Goal: Transaction & Acquisition: Obtain resource

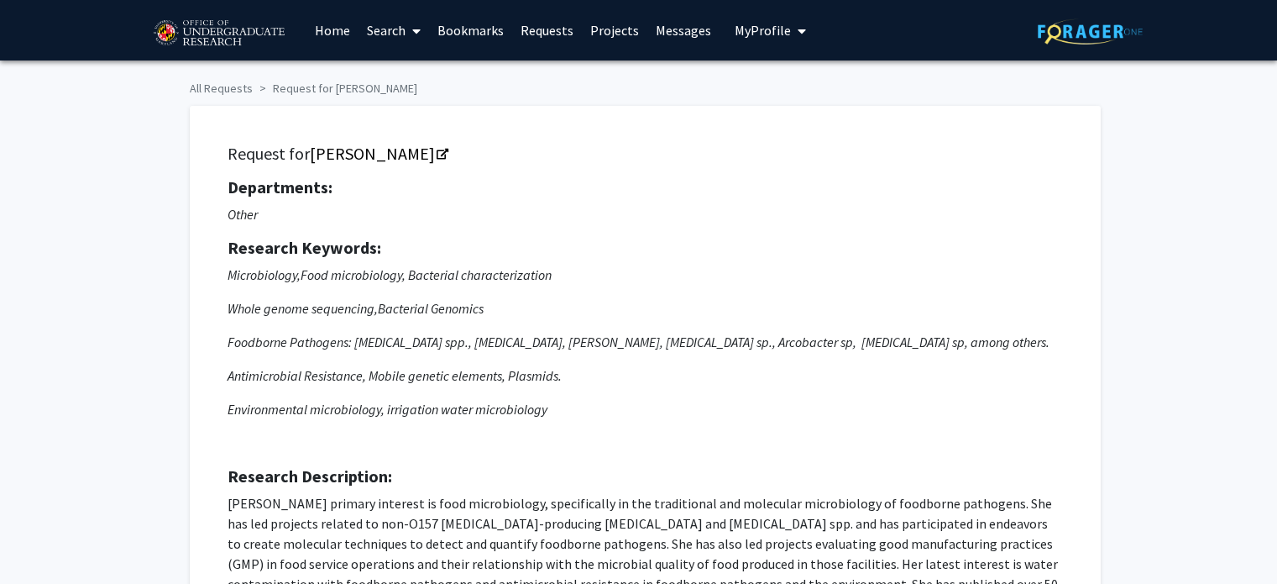
scroll to position [610, 0]
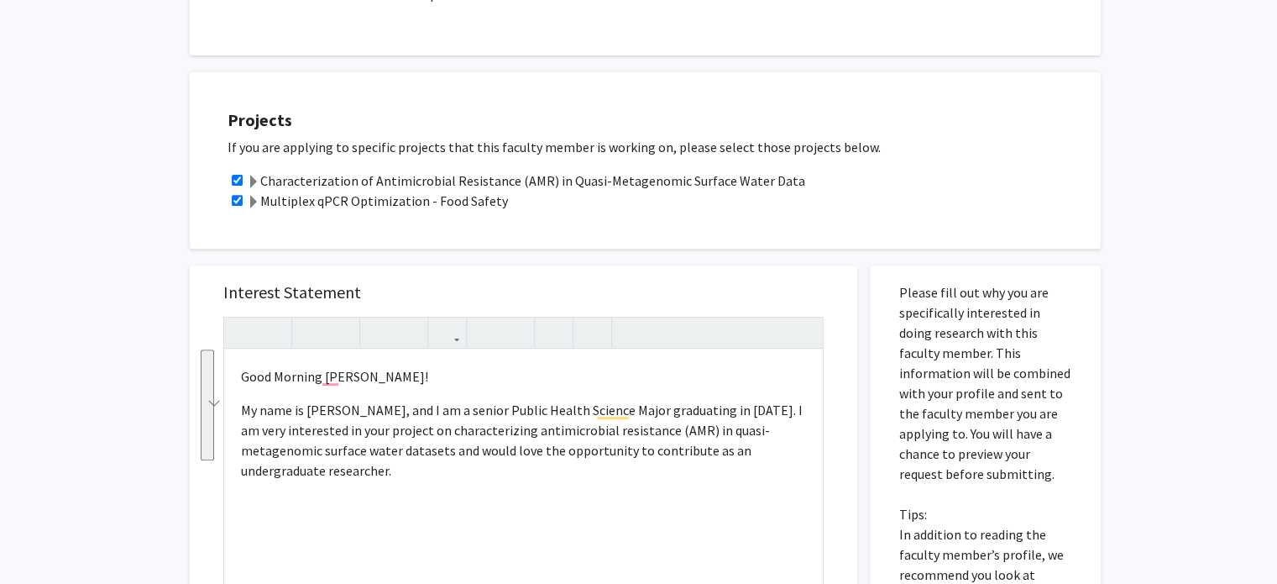
click at [403, 170] on label "Characterization of Antimicrobial Resistance (AMR) in Quasi-Metagenomic Surface…" at bounding box center [526, 180] width 558 height 20
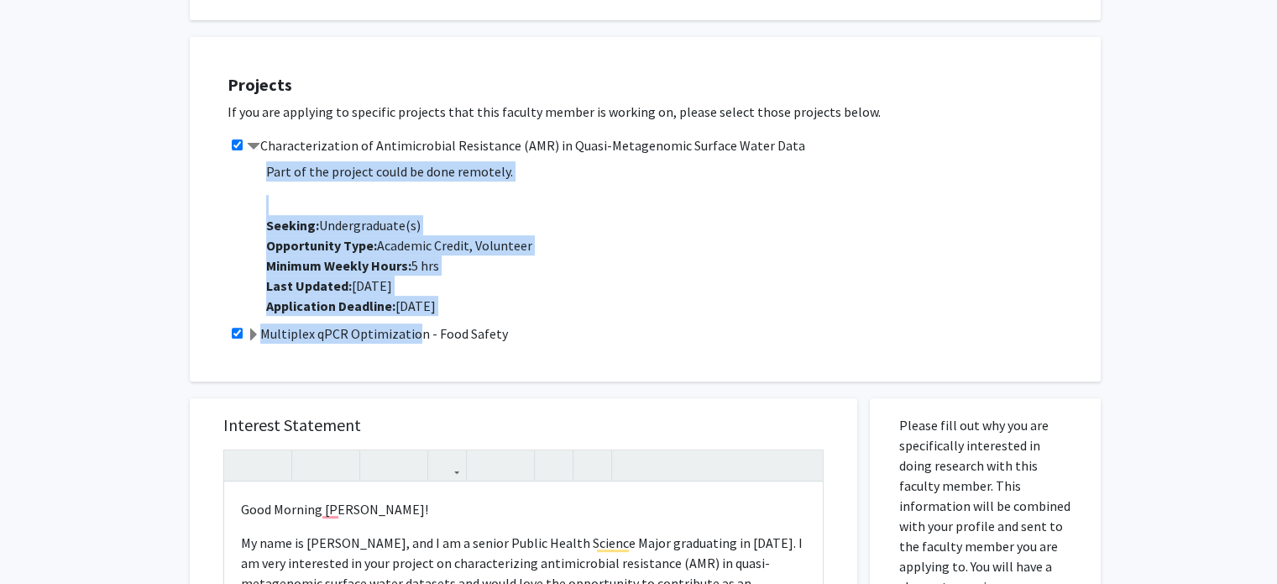
scroll to position [148, 0]
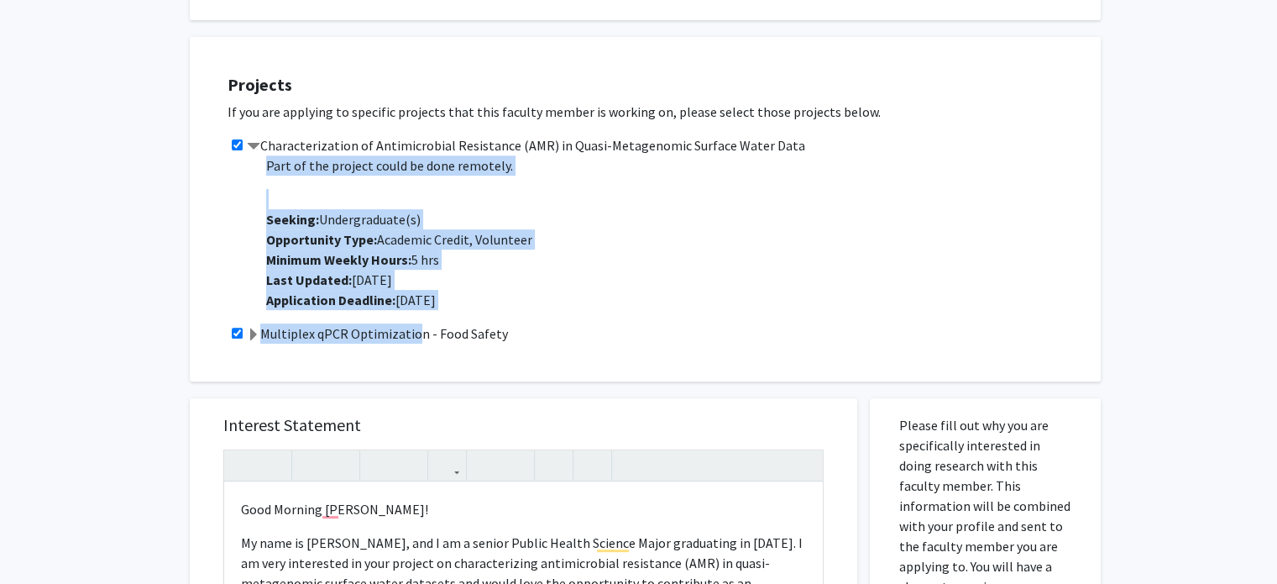
drag, startPoint x: 267, startPoint y: 144, endPoint x: 500, endPoint y: 275, distance: 267.4
click at [500, 275] on p "Project Description: This project aims to identify and characterize antimicrobi…" at bounding box center [675, 159] width 818 height 302
copy p "Project Description: This project aims to identify and characterize antimicrobi…"
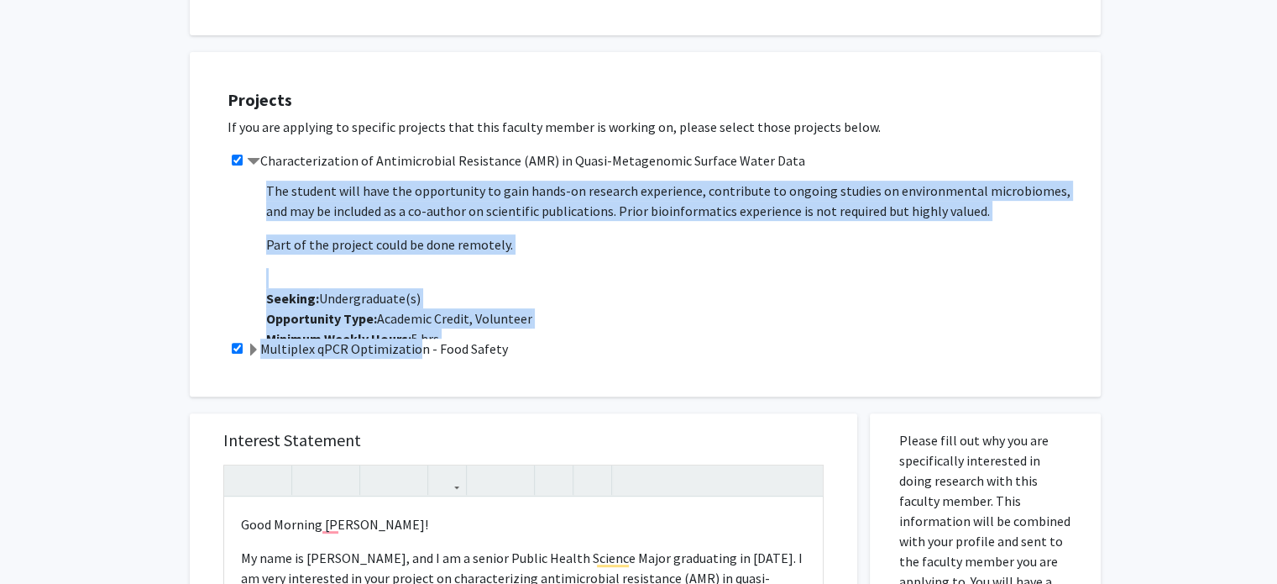
click at [386, 181] on p "The student will have the opportunity to gain hands-on research experience, con…" at bounding box center [675, 201] width 818 height 40
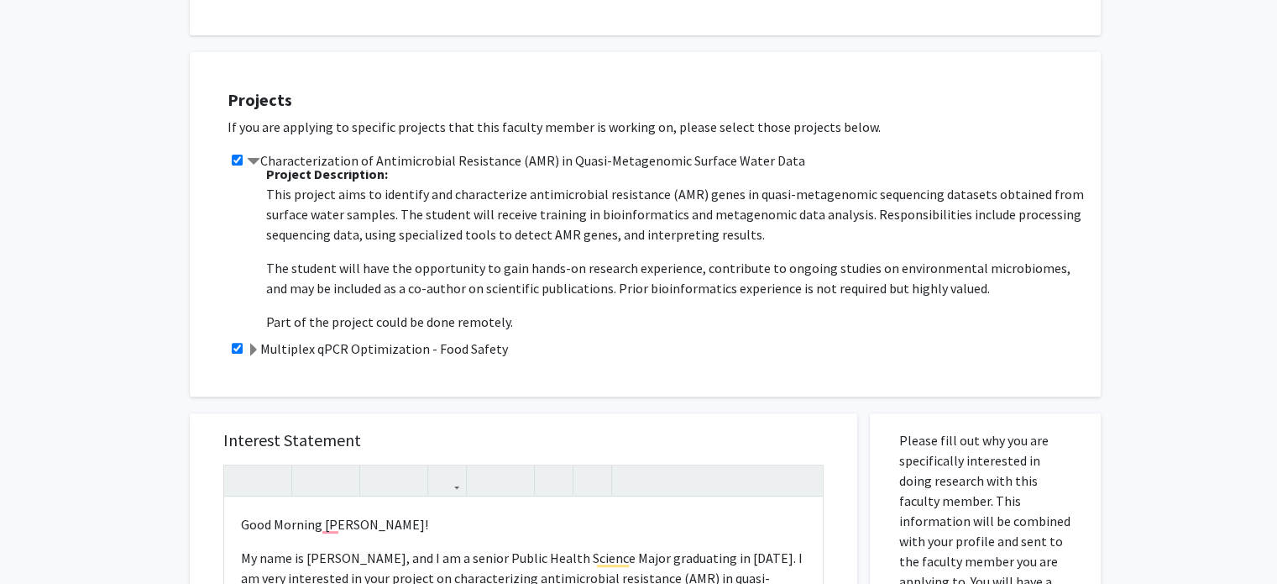
scroll to position [0, 0]
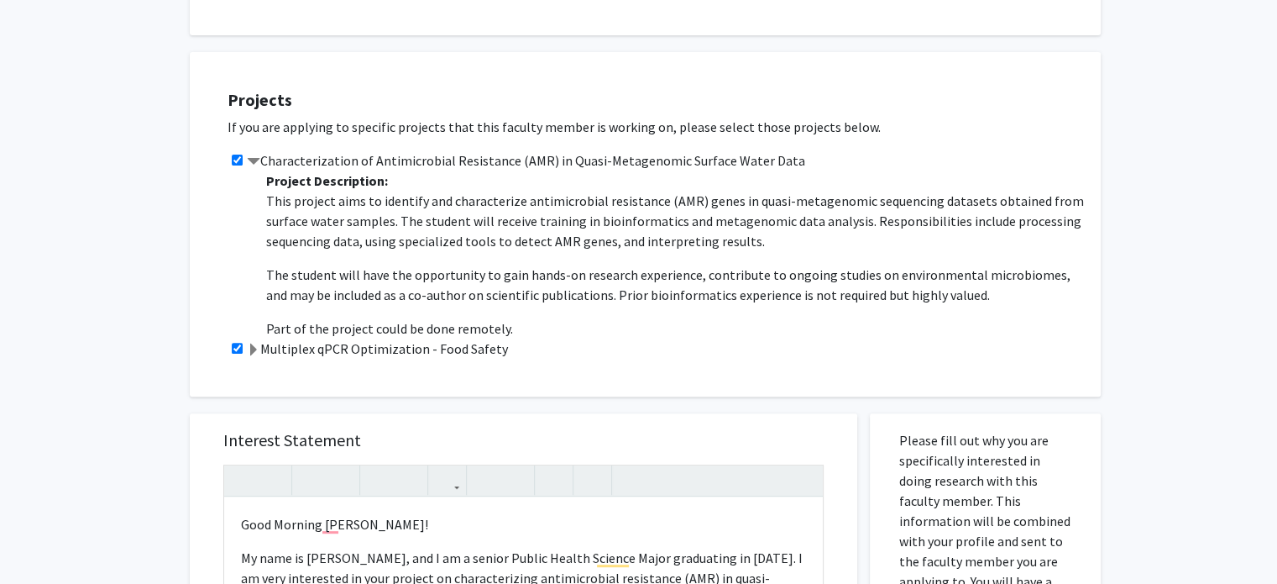
click at [255, 343] on span at bounding box center [253, 349] width 13 height 13
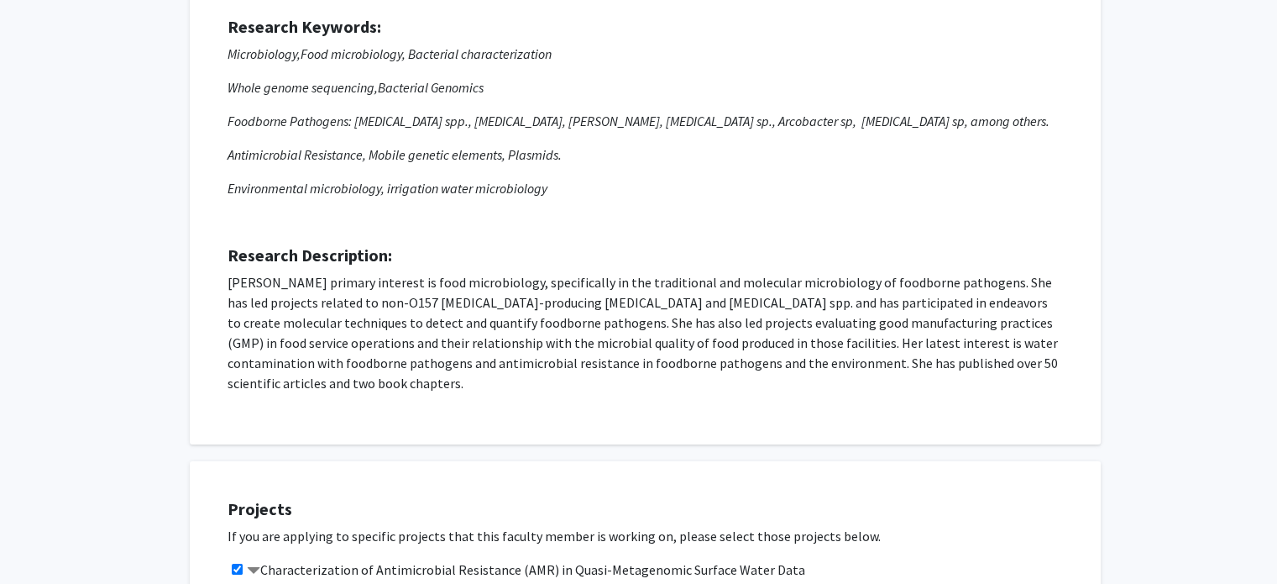
scroll to position [222, 0]
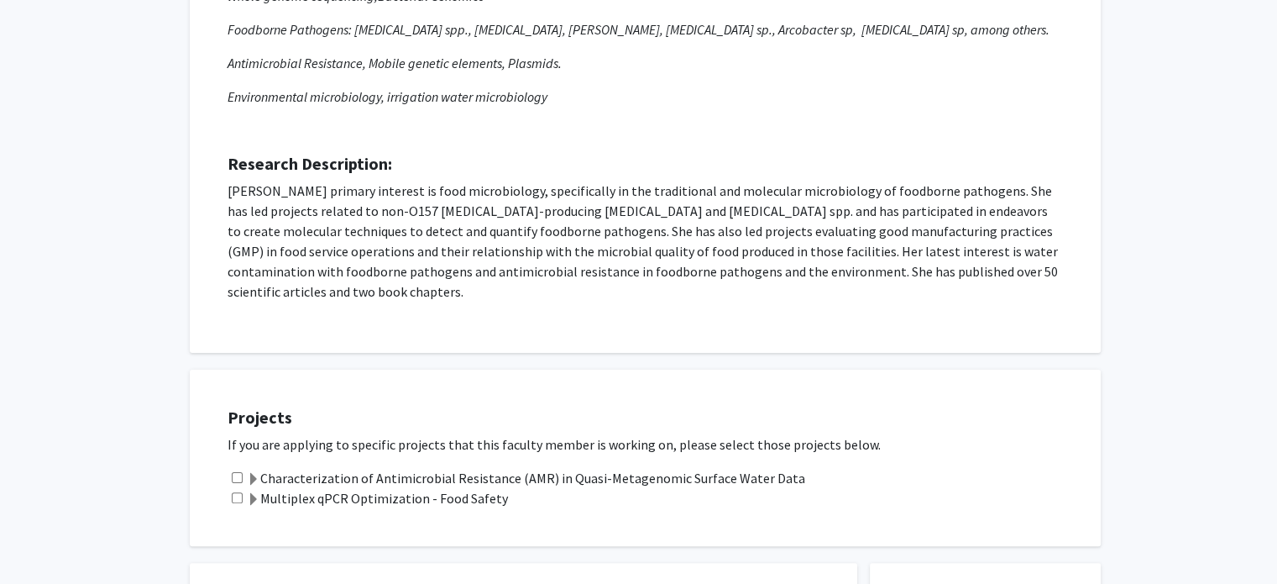
scroll to position [308, 0]
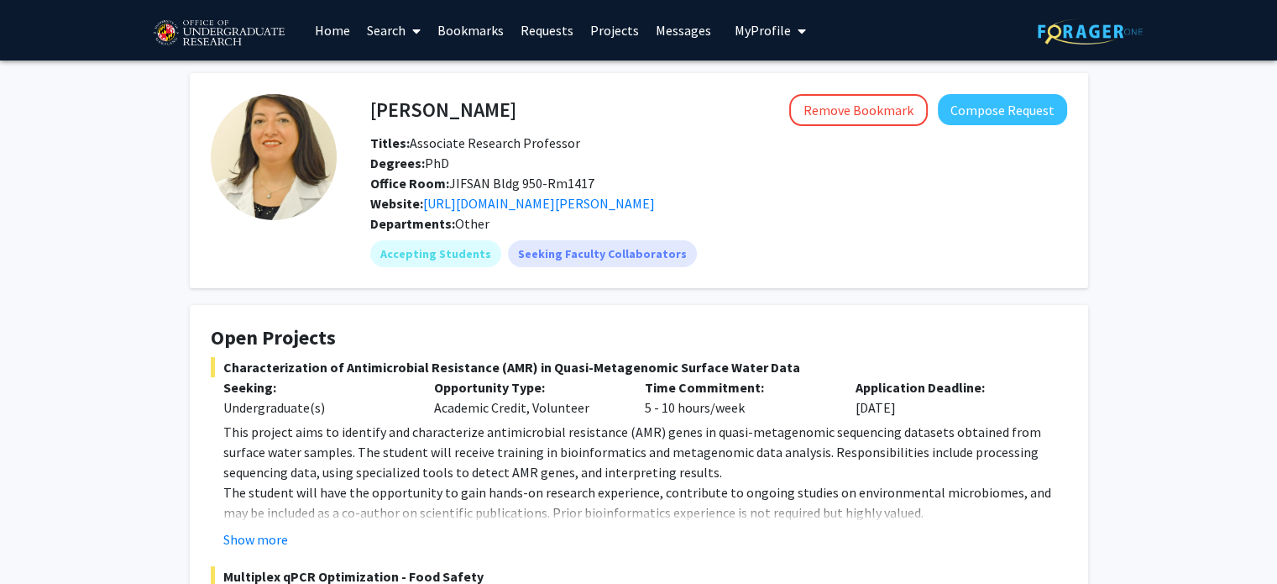
click at [615, 24] on link "Projects" at bounding box center [615, 30] width 66 height 59
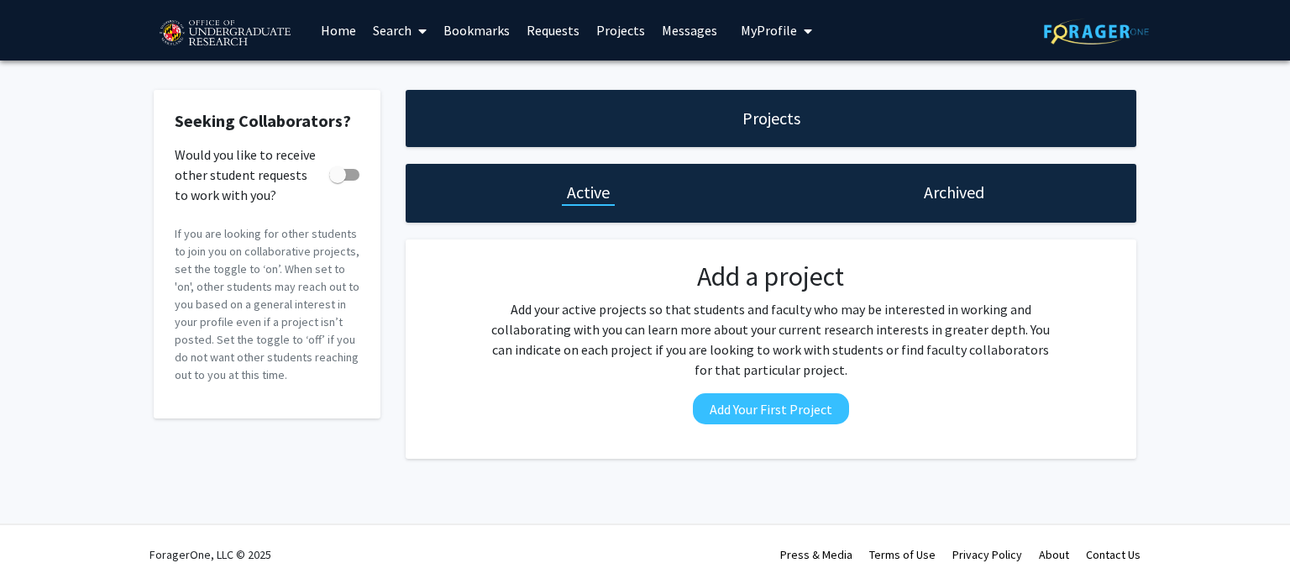
click at [962, 192] on h1 "Archived" at bounding box center [954, 193] width 60 height 24
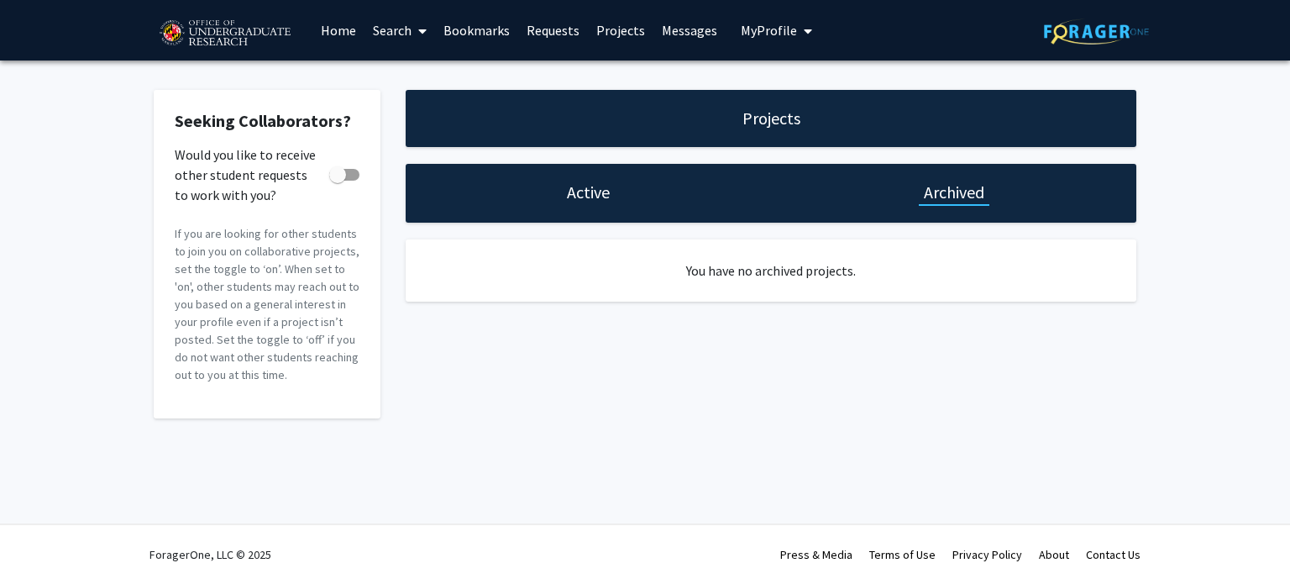
click at [370, 31] on link "Search" at bounding box center [399, 30] width 71 height 59
click at [405, 80] on span "Faculty/Staff" at bounding box center [425, 77] width 123 height 34
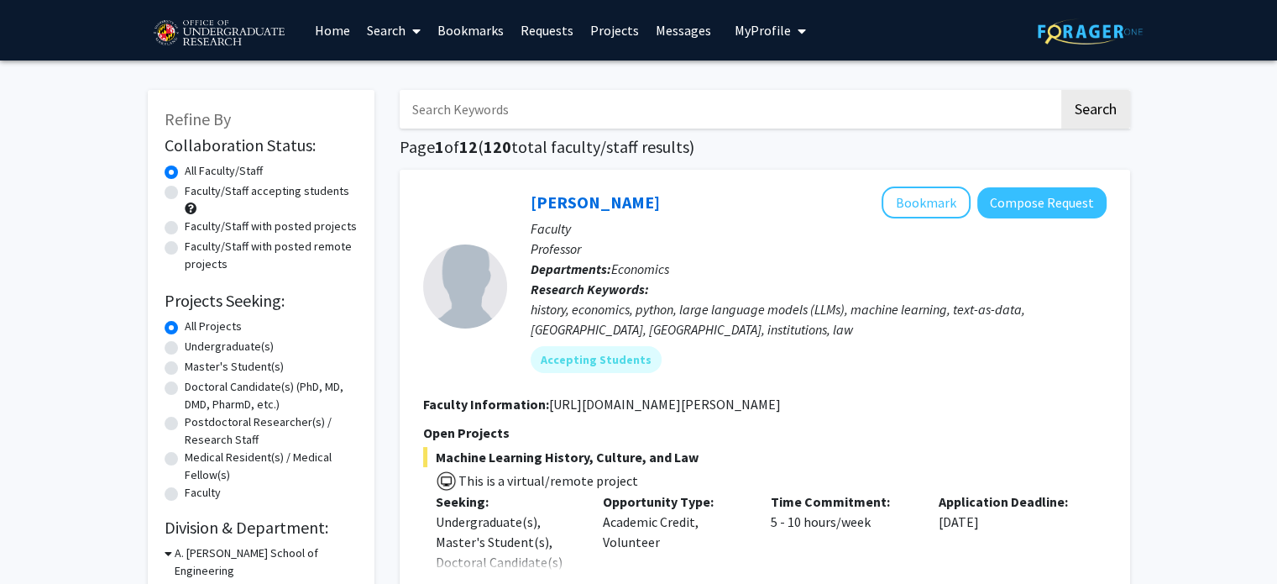
click at [279, 193] on label "Faculty/Staff accepting students" at bounding box center [267, 191] width 165 height 18
click at [196, 193] on input "Faculty/Staff accepting students" at bounding box center [190, 187] width 11 height 11
radio input "true"
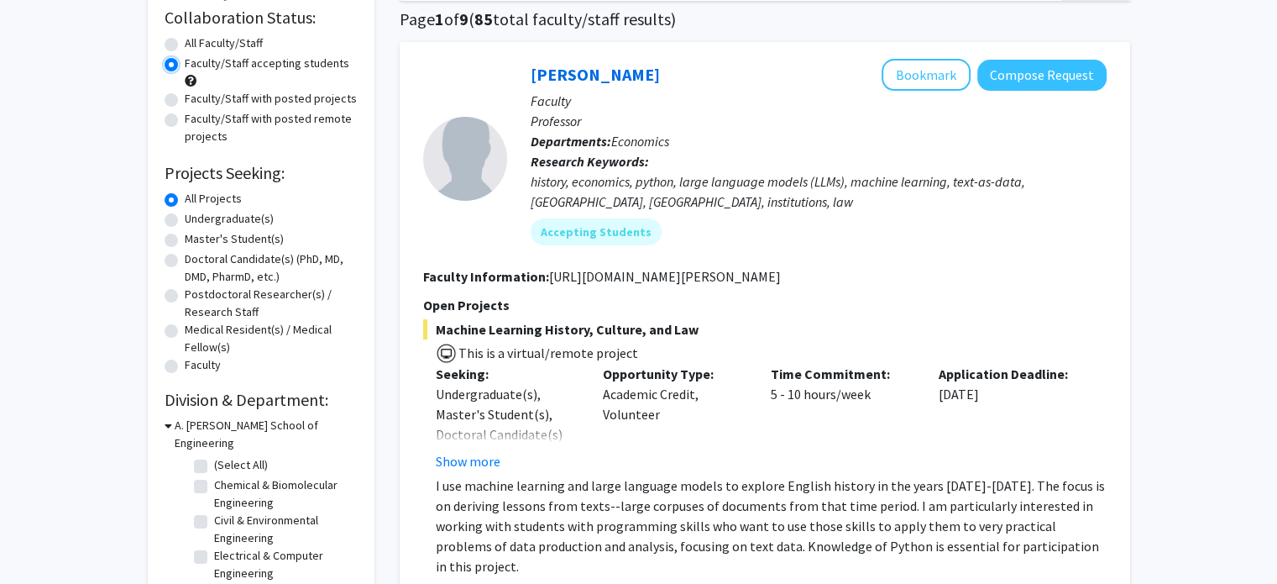
scroll to position [114, 0]
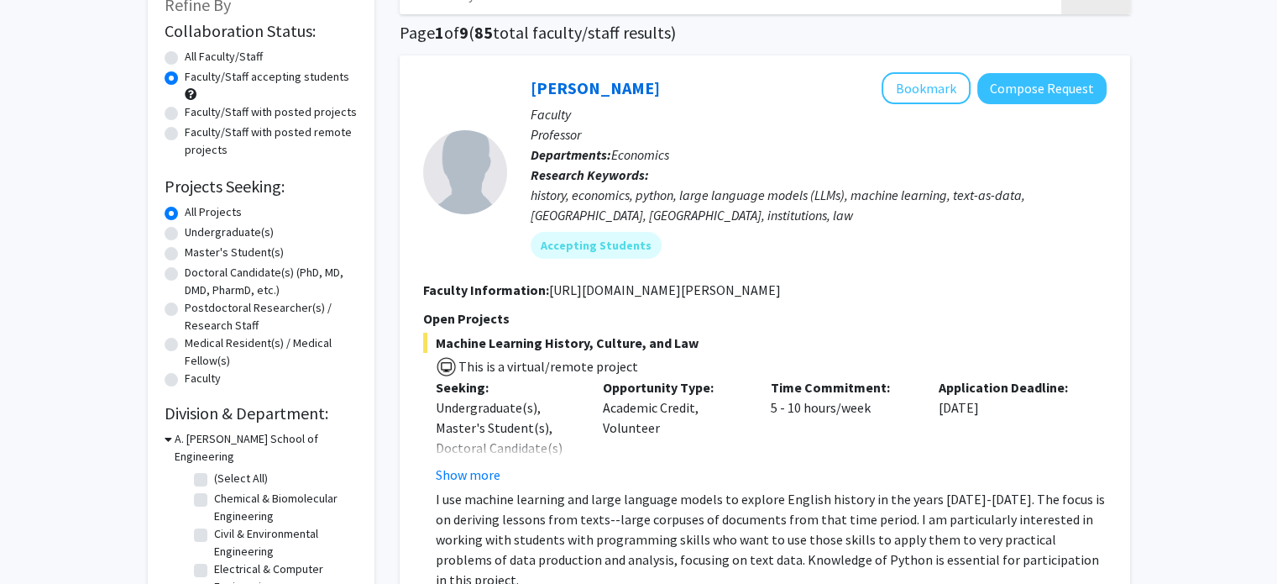
click at [296, 113] on label "Faculty/Staff with posted projects" at bounding box center [271, 112] width 172 height 18
click at [196, 113] on input "Faculty/Staff with posted projects" at bounding box center [190, 108] width 11 height 11
radio input "true"
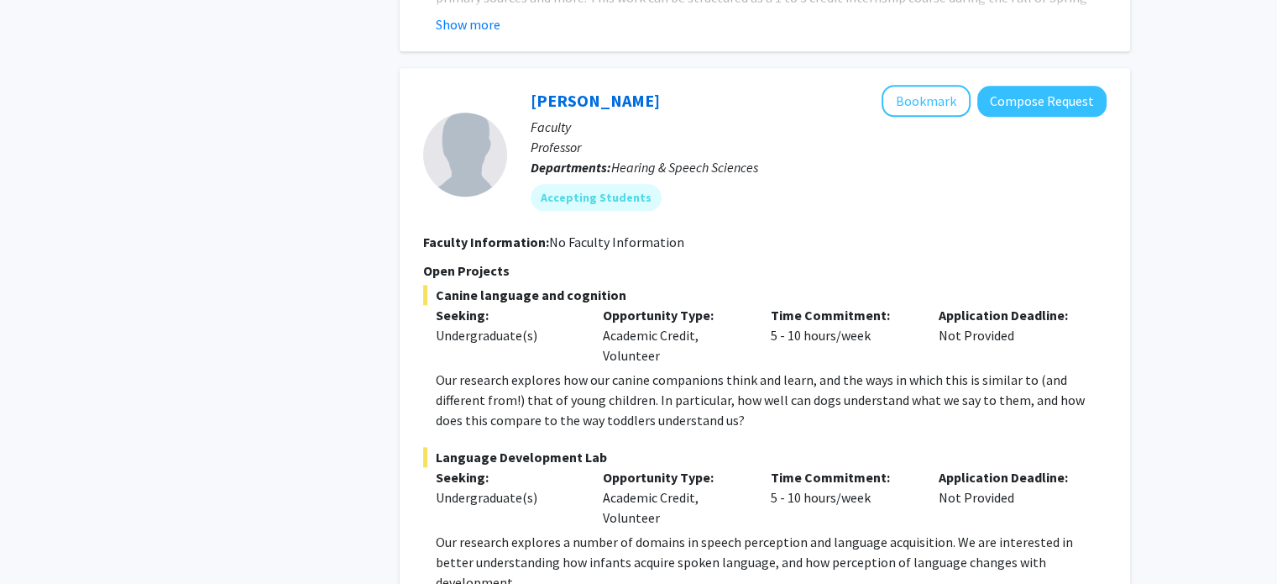
scroll to position [8216, 0]
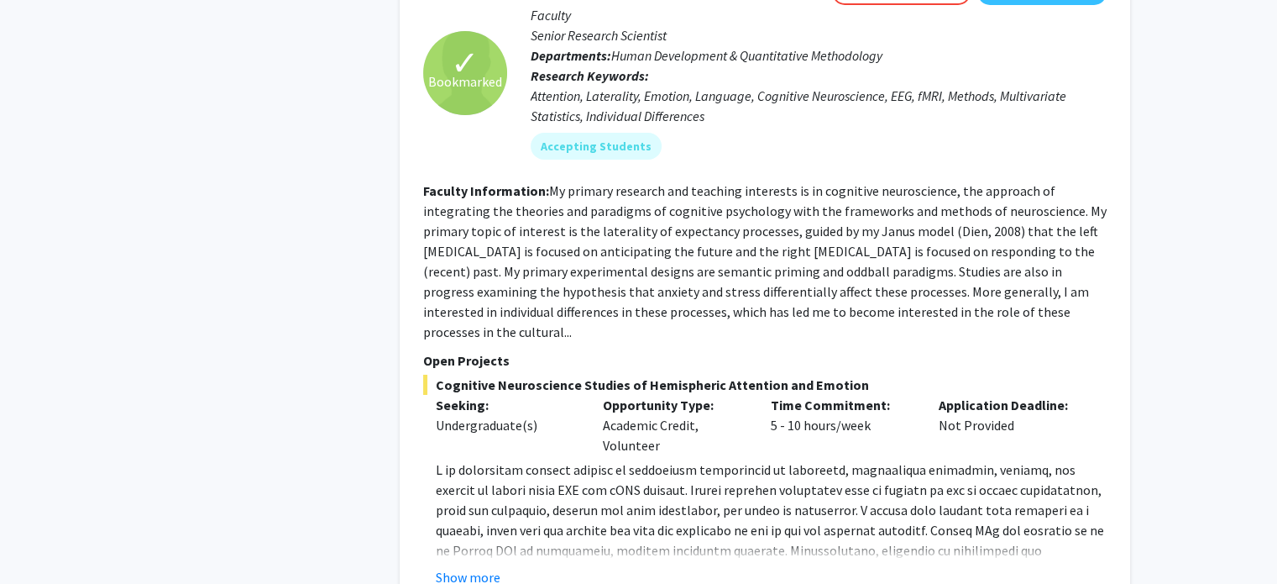
scroll to position [6131, 0]
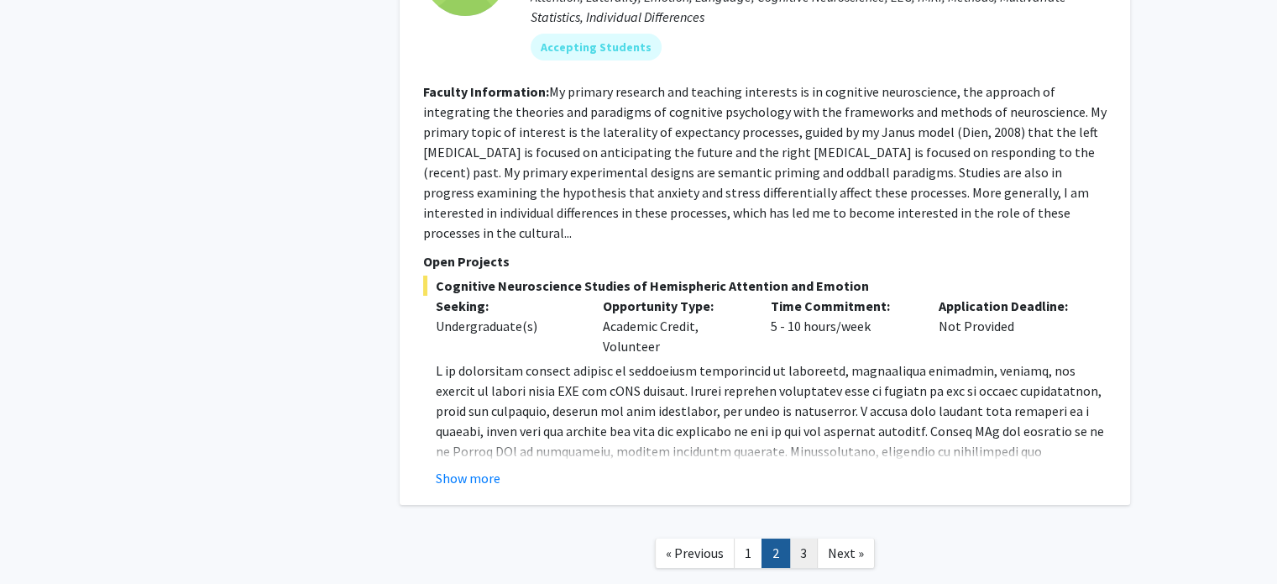
click at [794, 538] on link "3" at bounding box center [803, 552] width 29 height 29
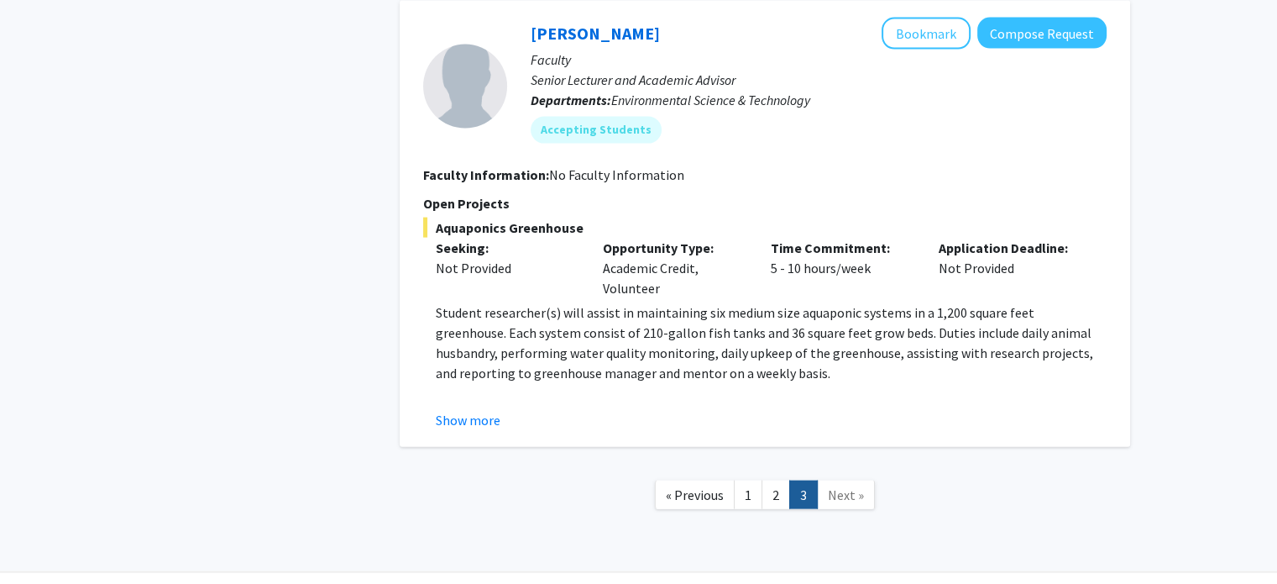
scroll to position [3593, 0]
click at [468, 411] on button "Show more" at bounding box center [468, 421] width 65 height 20
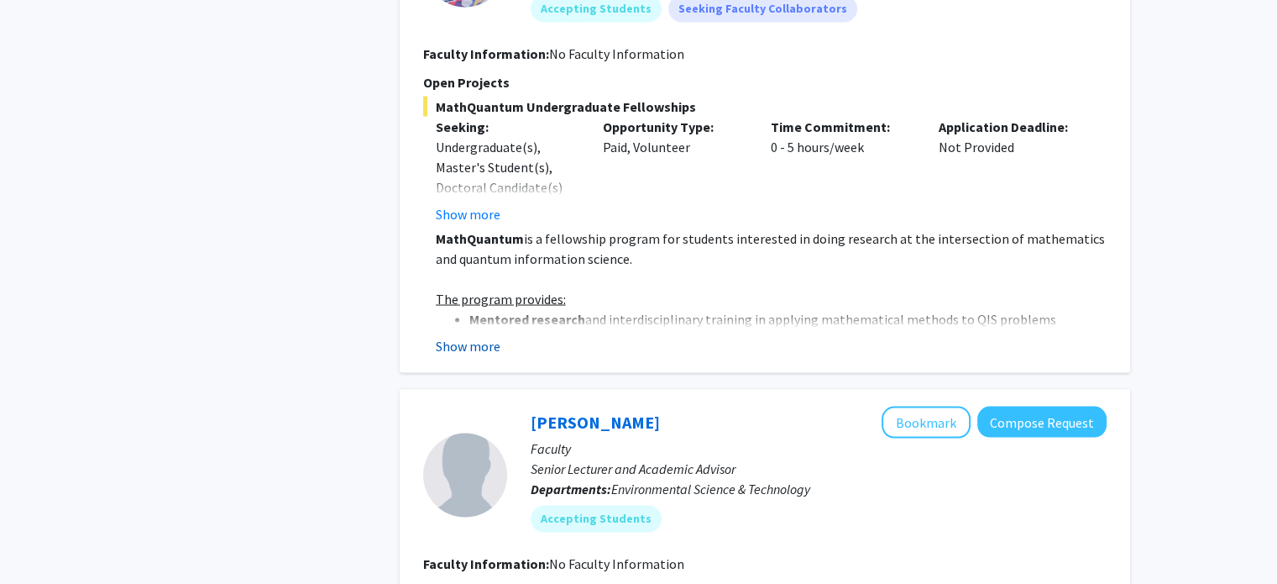
scroll to position [3206, 0]
click at [457, 342] on button "Show more" at bounding box center [468, 345] width 65 height 20
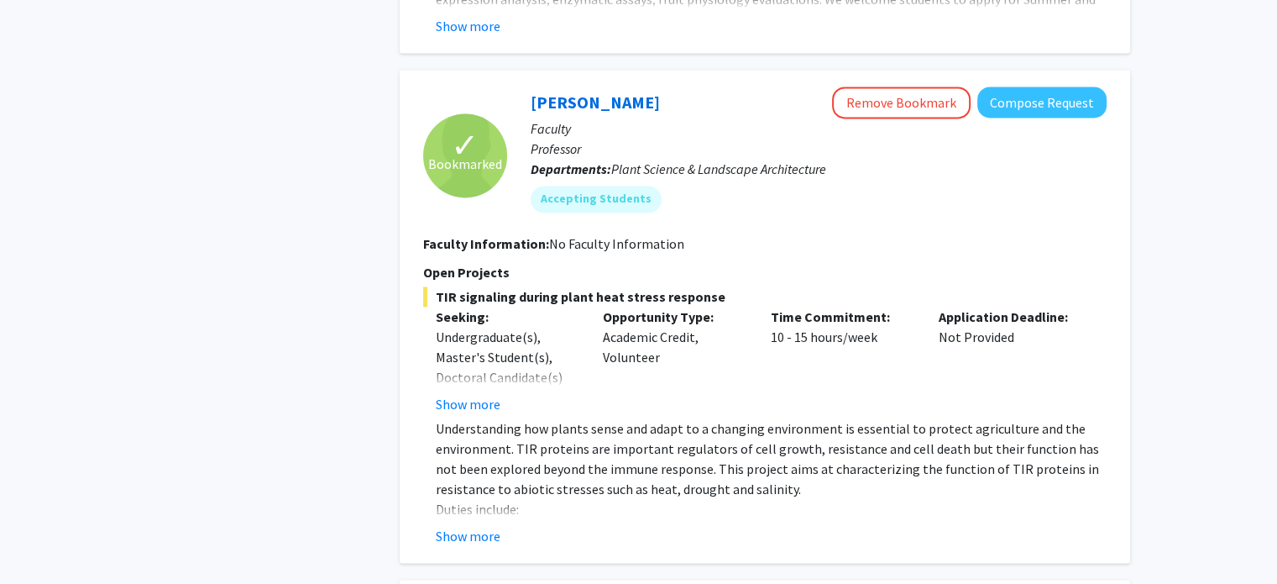
scroll to position [2535, 0]
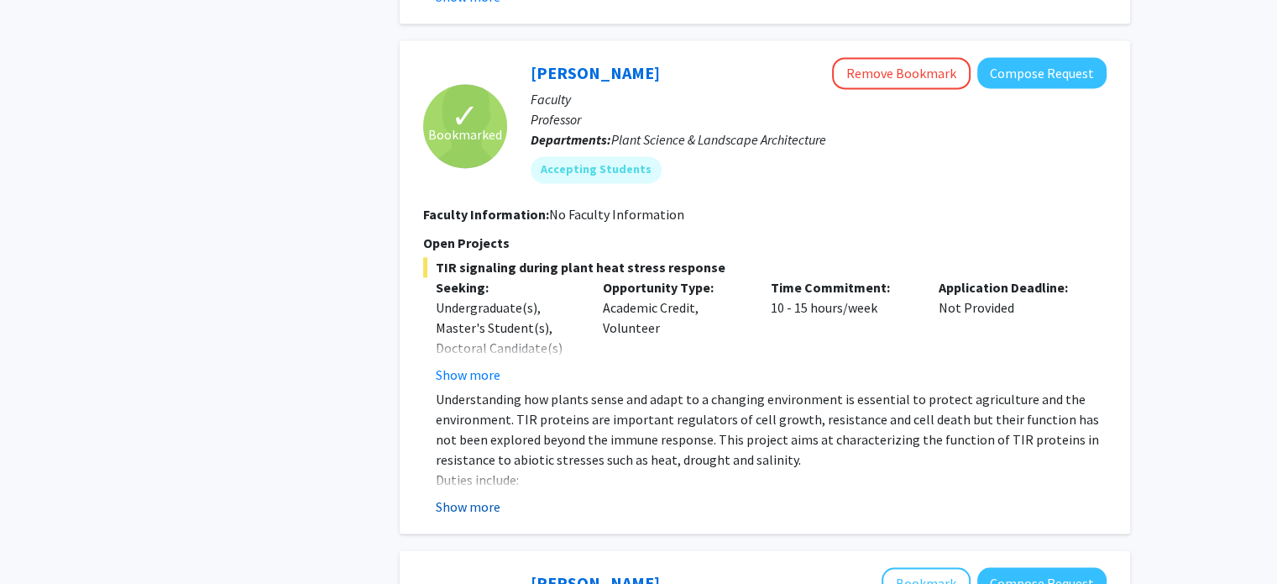
click at [474, 506] on button "Show more" at bounding box center [468, 506] width 65 height 20
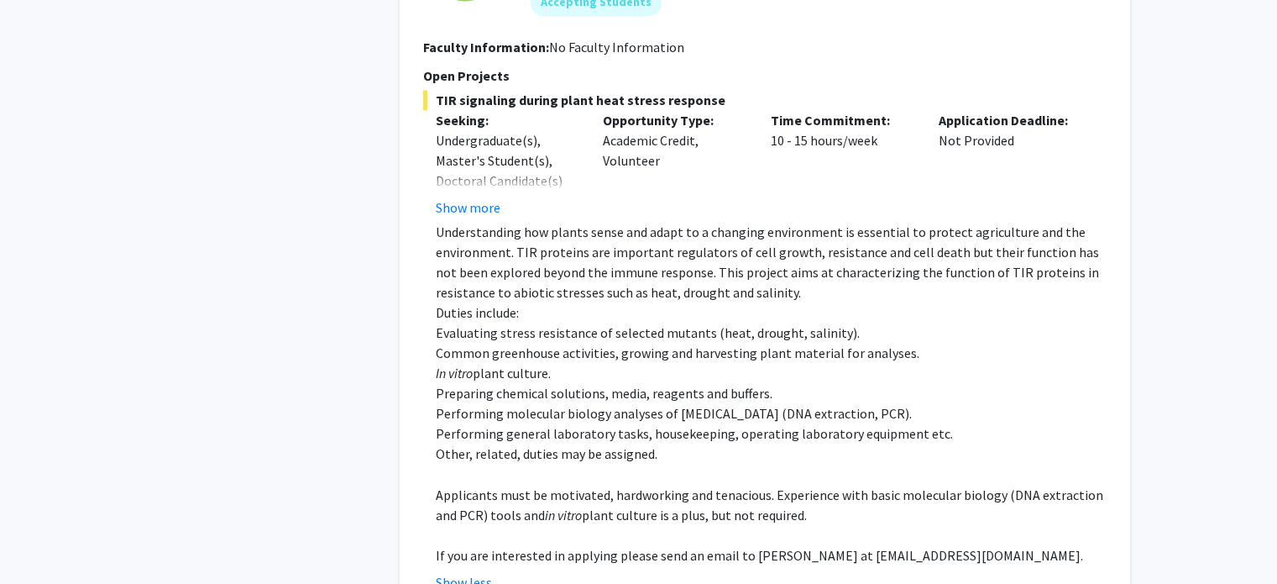
scroll to position [2703, 0]
click at [474, 204] on button "Show more" at bounding box center [468, 206] width 65 height 20
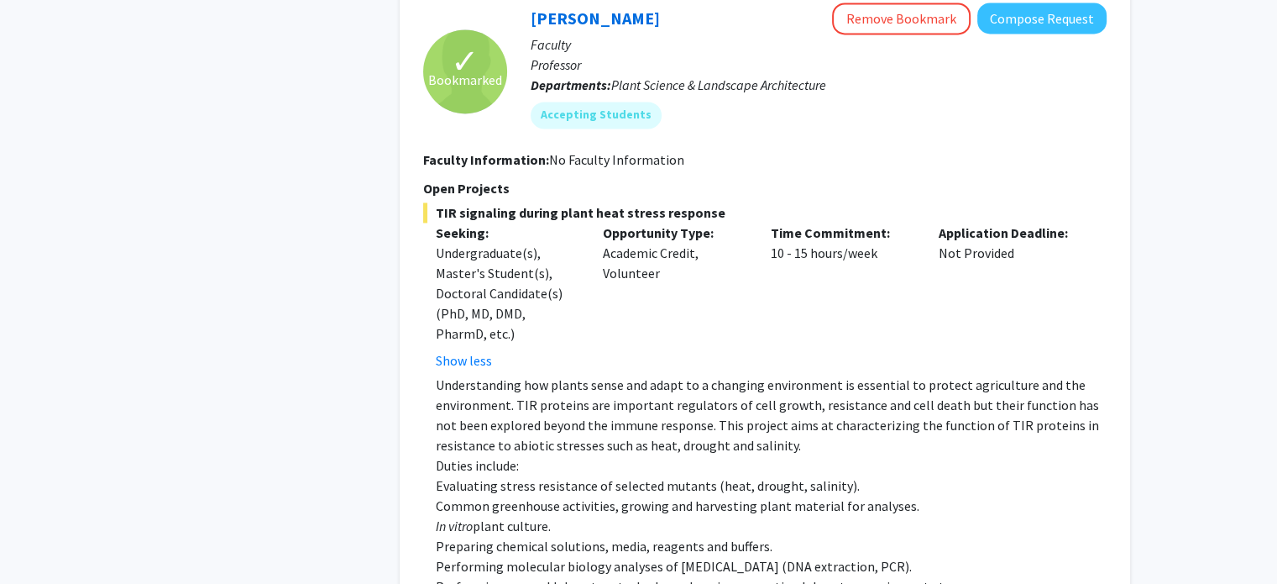
scroll to position [2570, 0]
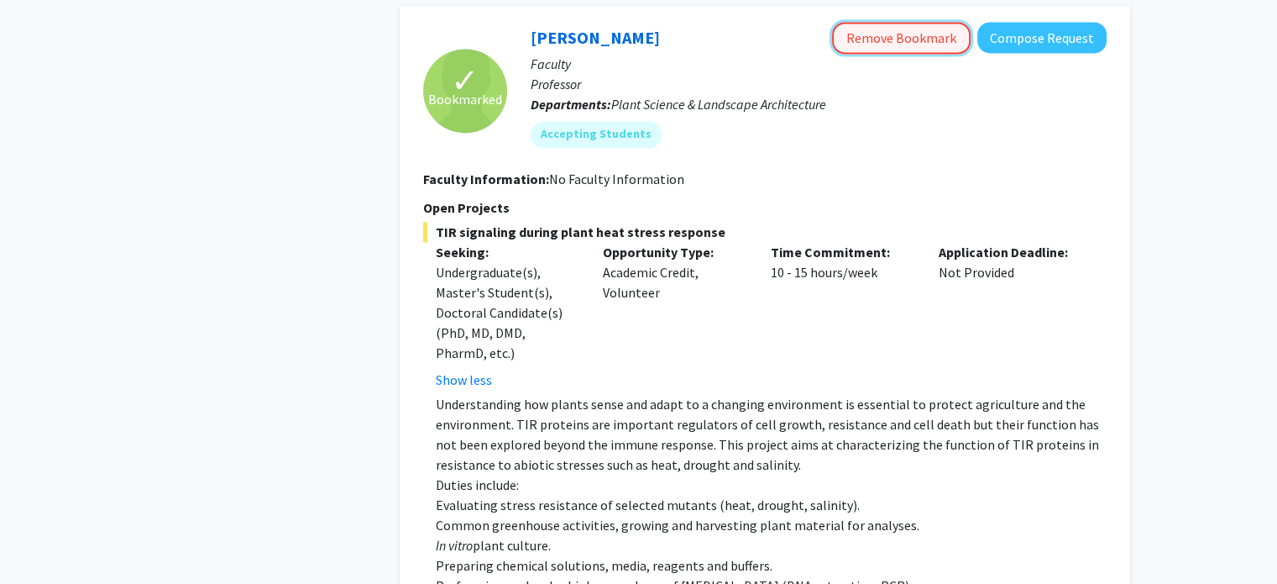
click at [882, 24] on button "Remove Bookmark" at bounding box center [901, 38] width 139 height 32
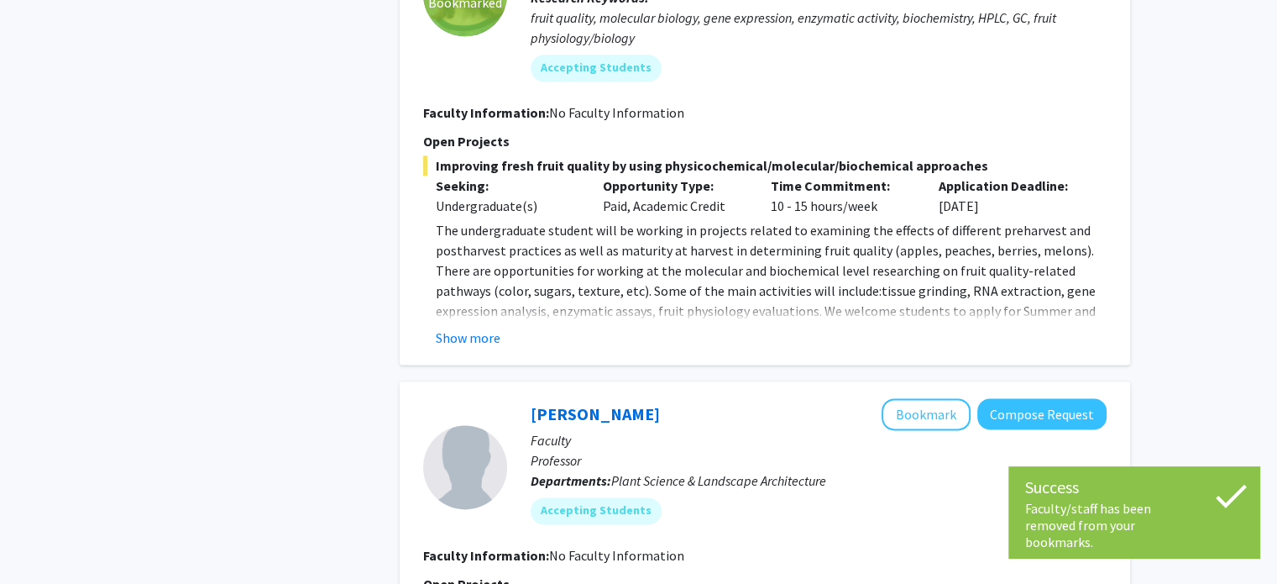
scroll to position [2142, 0]
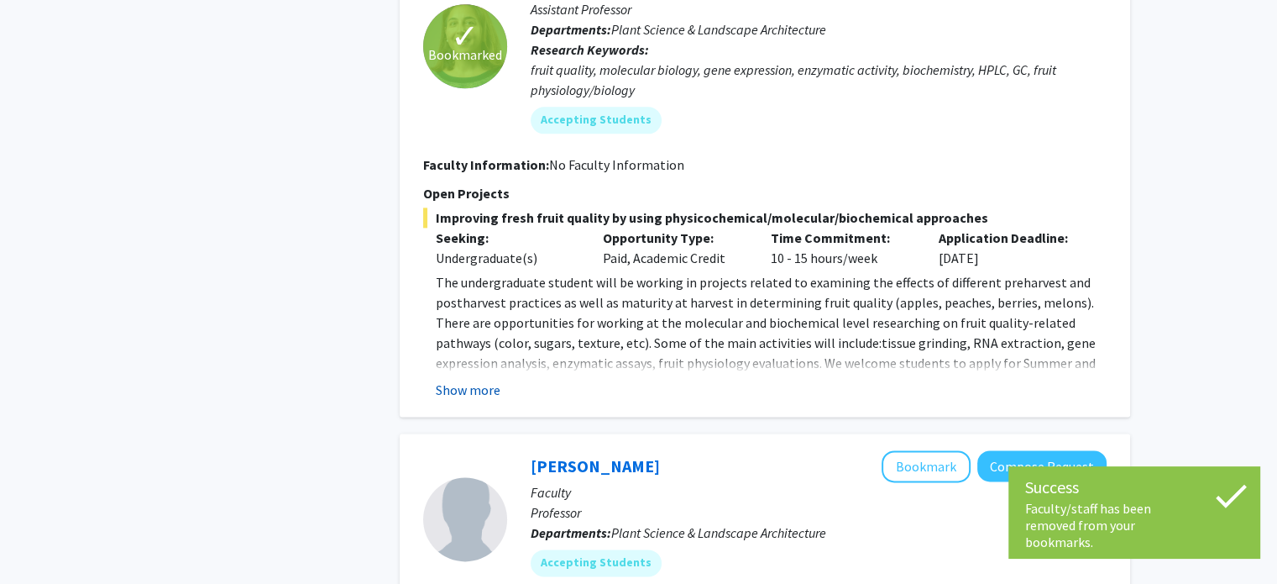
click at [485, 380] on button "Show more" at bounding box center [468, 390] width 65 height 20
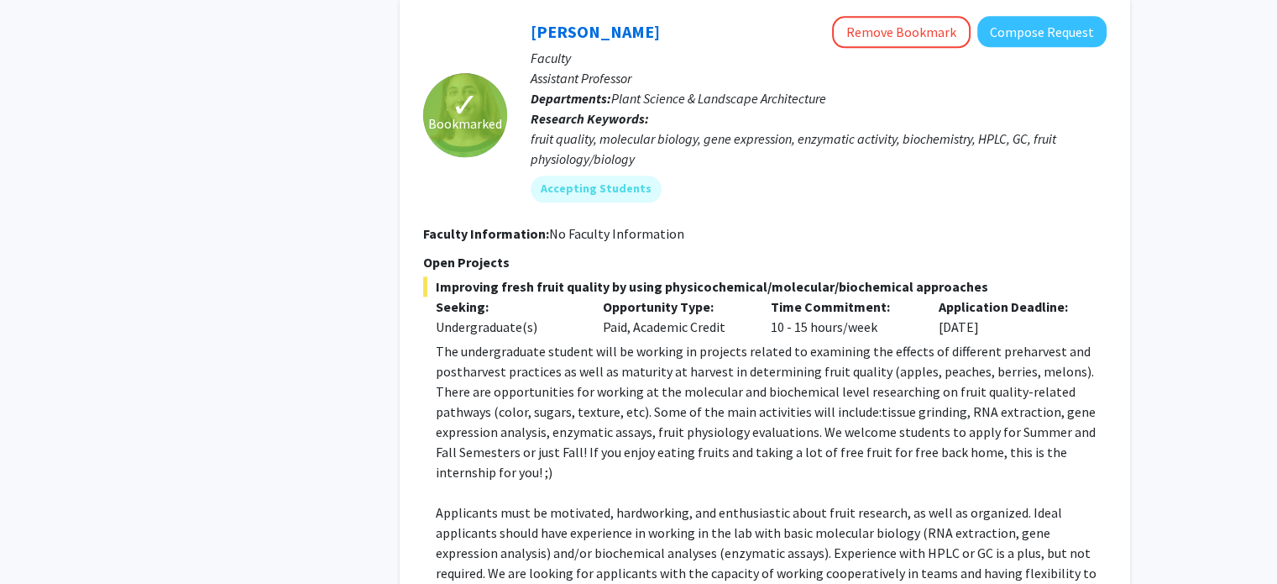
scroll to position [2072, 0]
click at [893, 38] on button "Remove Bookmark" at bounding box center [901, 33] width 139 height 32
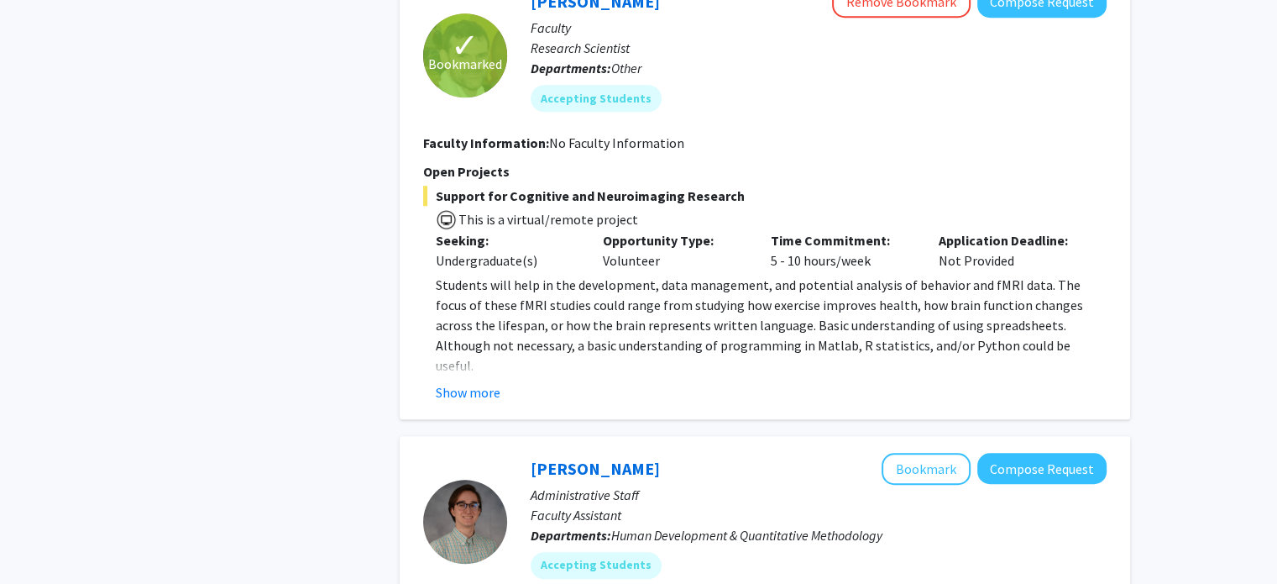
scroll to position [1135, 0]
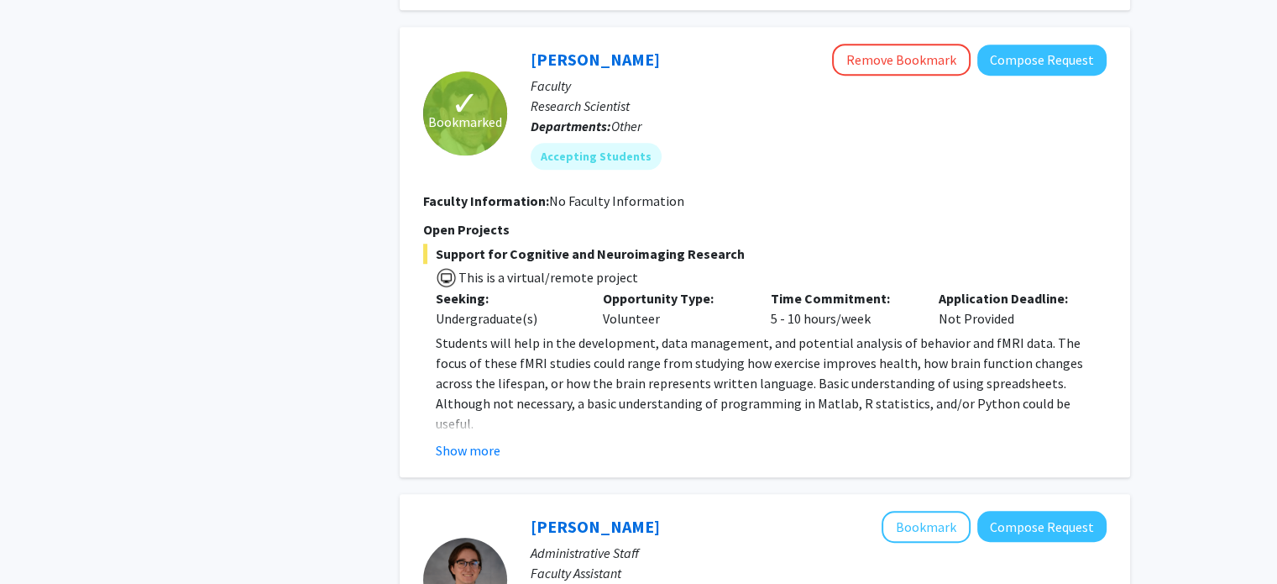
click at [469, 461] on div "✓ Bookmarked [PERSON_NAME] Remove Bookmark Compose Request Faculty Research Sci…" at bounding box center [765, 252] width 731 height 450
click at [448, 443] on button "Show more" at bounding box center [468, 450] width 65 height 20
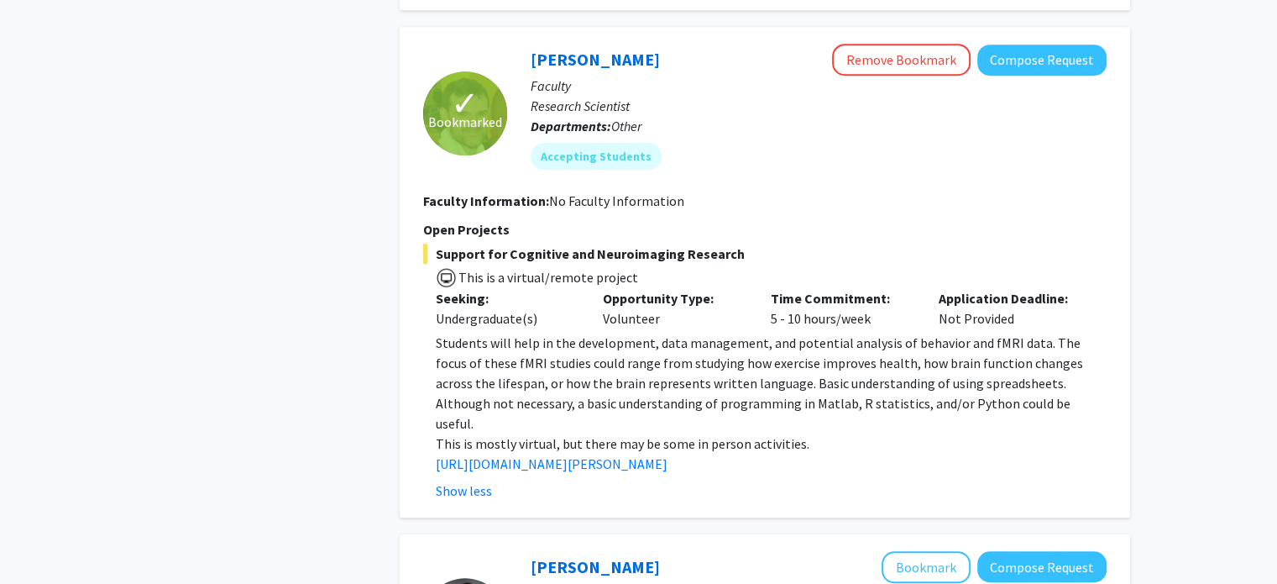
scroll to position [1141, 0]
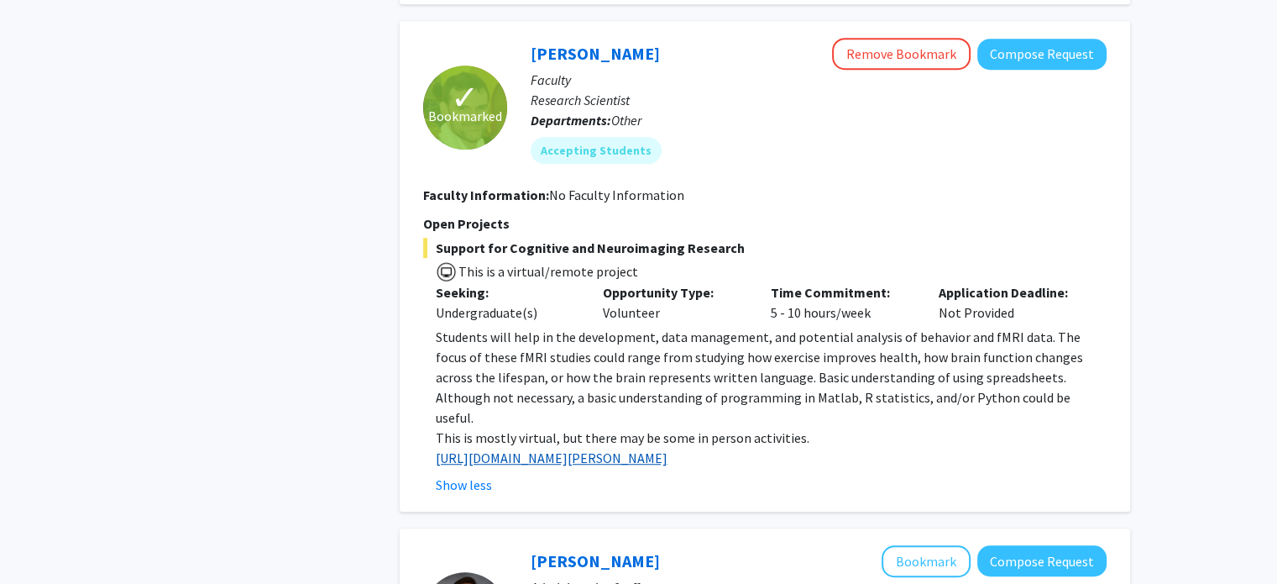
click at [458, 449] on link "[URL][DOMAIN_NAME][PERSON_NAME]" at bounding box center [552, 457] width 232 height 17
click at [1035, 60] on button "Compose Request" at bounding box center [1042, 54] width 129 height 31
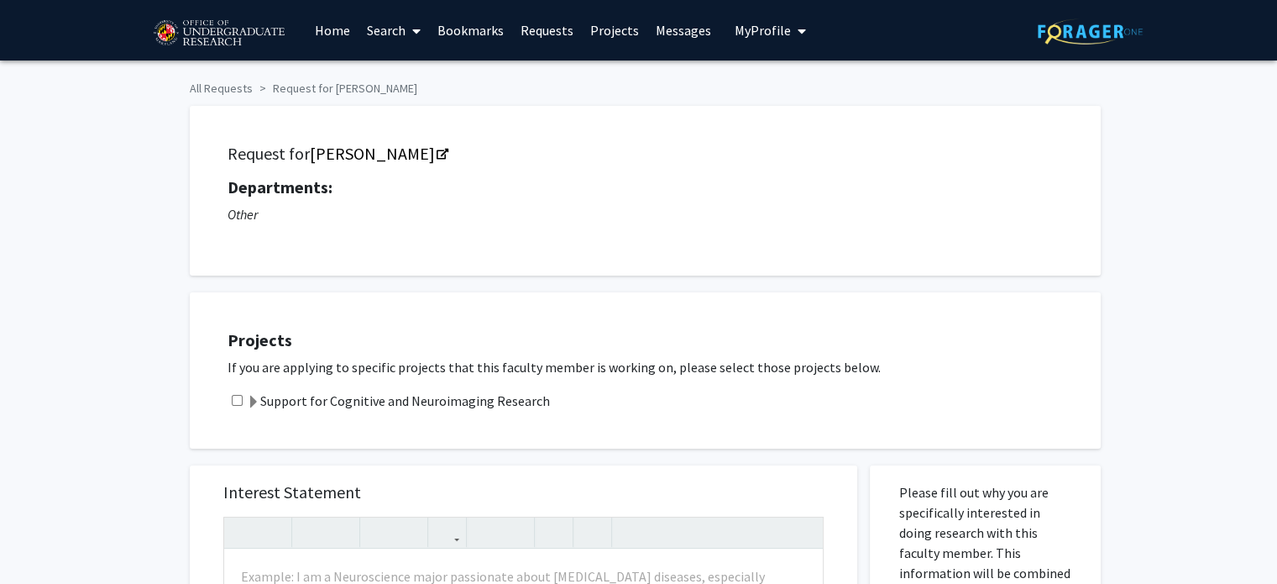
click at [261, 401] on label "Support for Cognitive and Neuroimaging Research" at bounding box center [398, 401] width 303 height 20
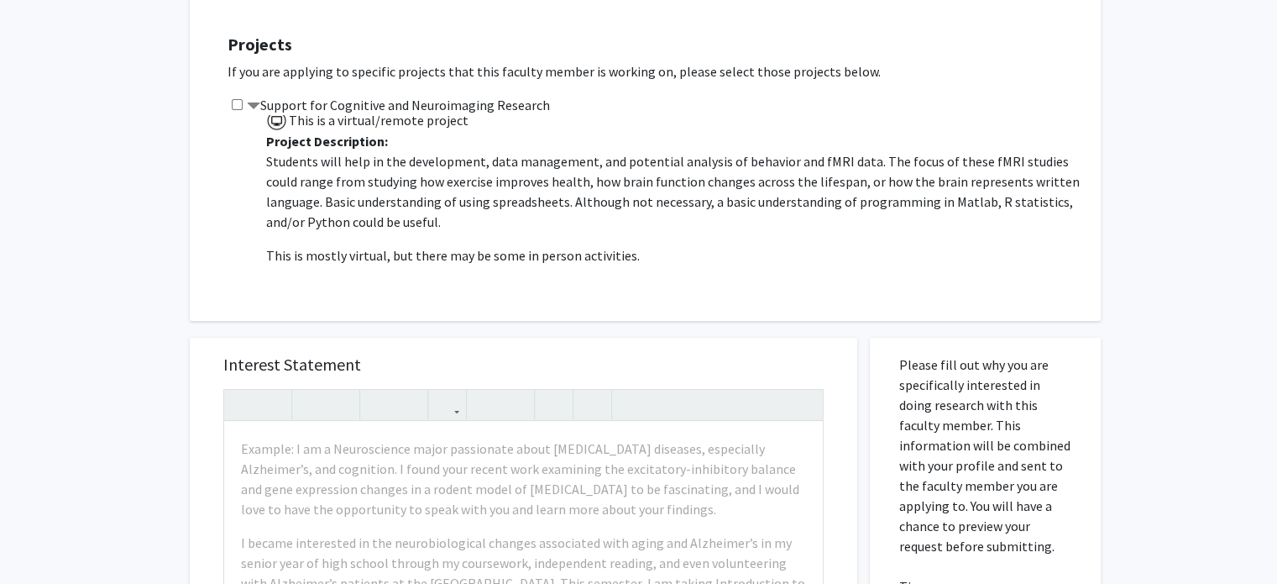
scroll to position [150, 0]
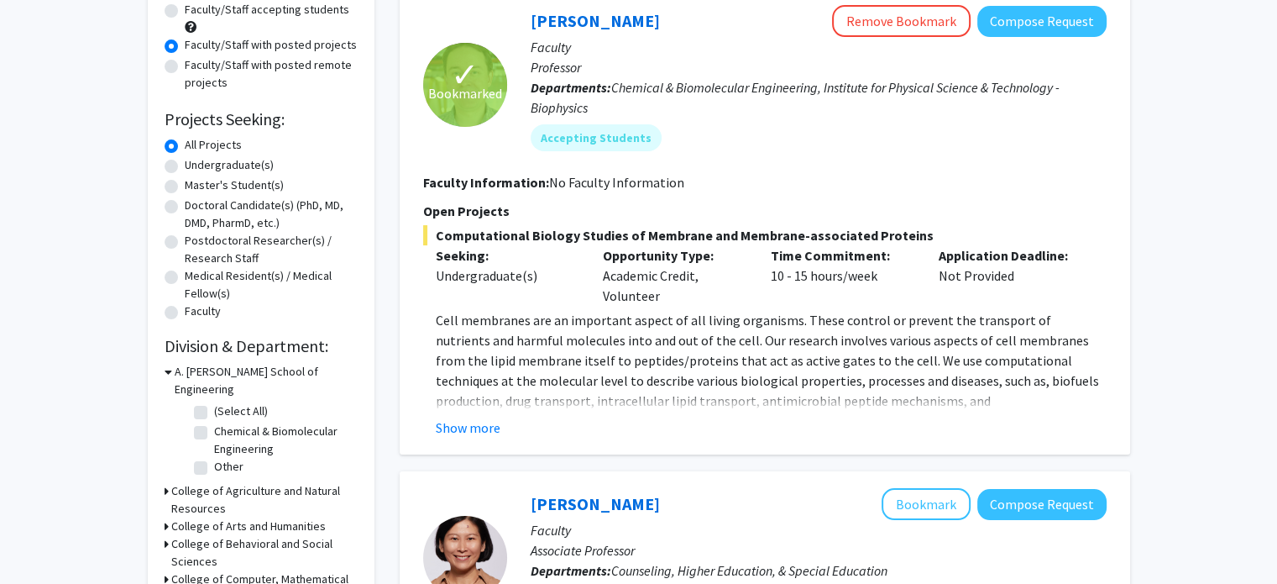
scroll to position [176, 0]
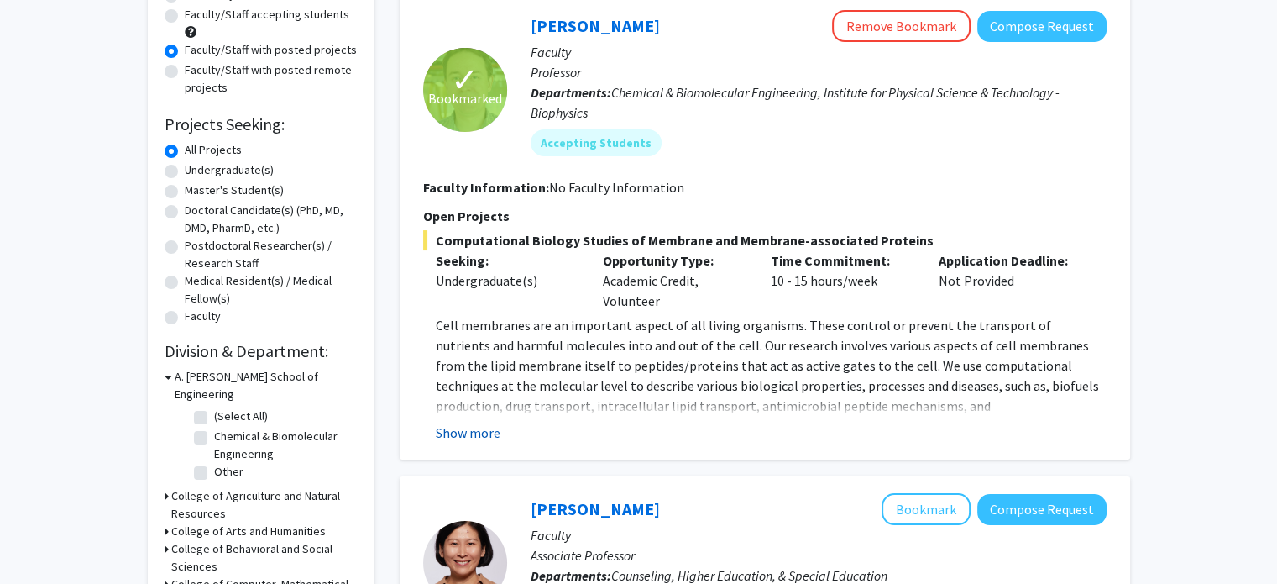
click at [466, 439] on button "Show more" at bounding box center [468, 432] width 65 height 20
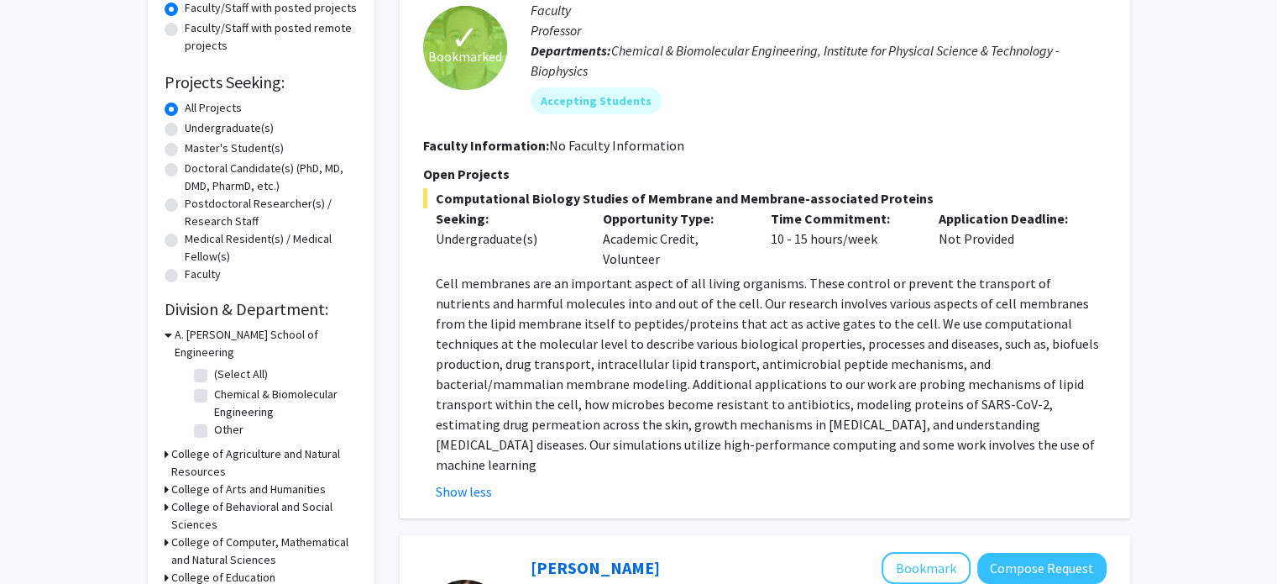
scroll to position [126, 0]
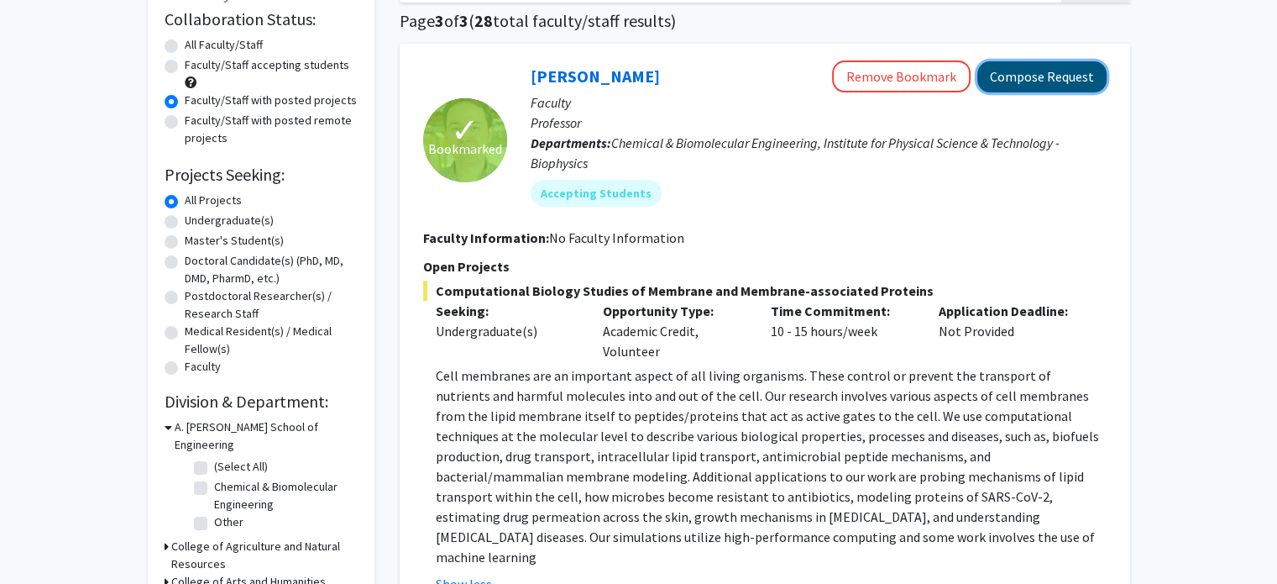
click at [1027, 78] on button "Compose Request" at bounding box center [1042, 76] width 129 height 31
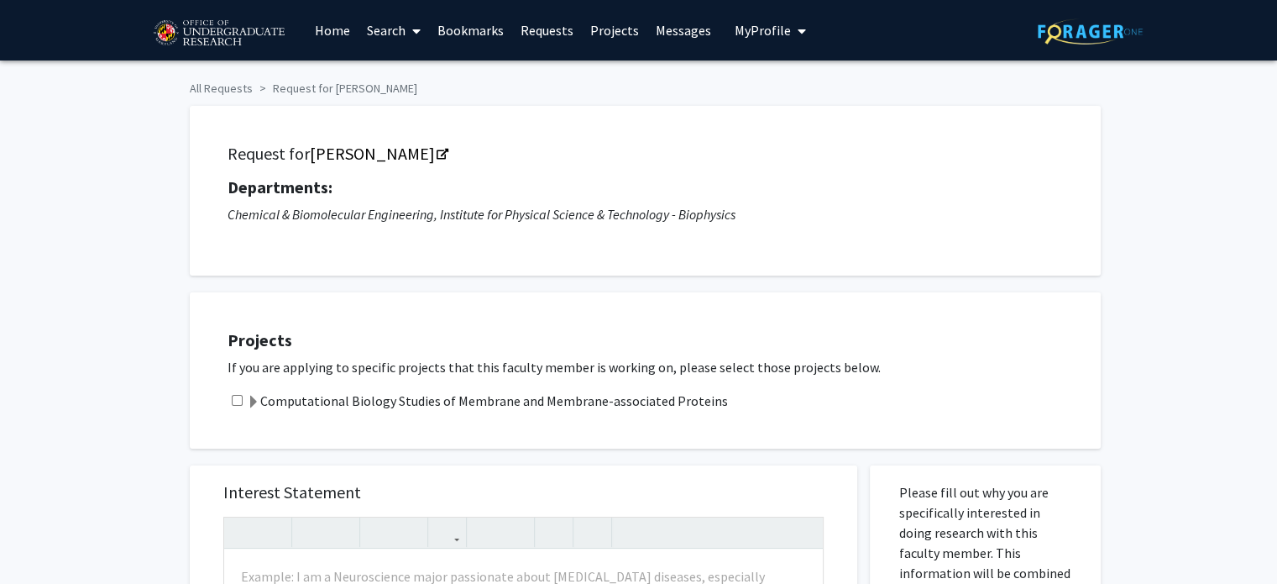
scroll to position [87, 0]
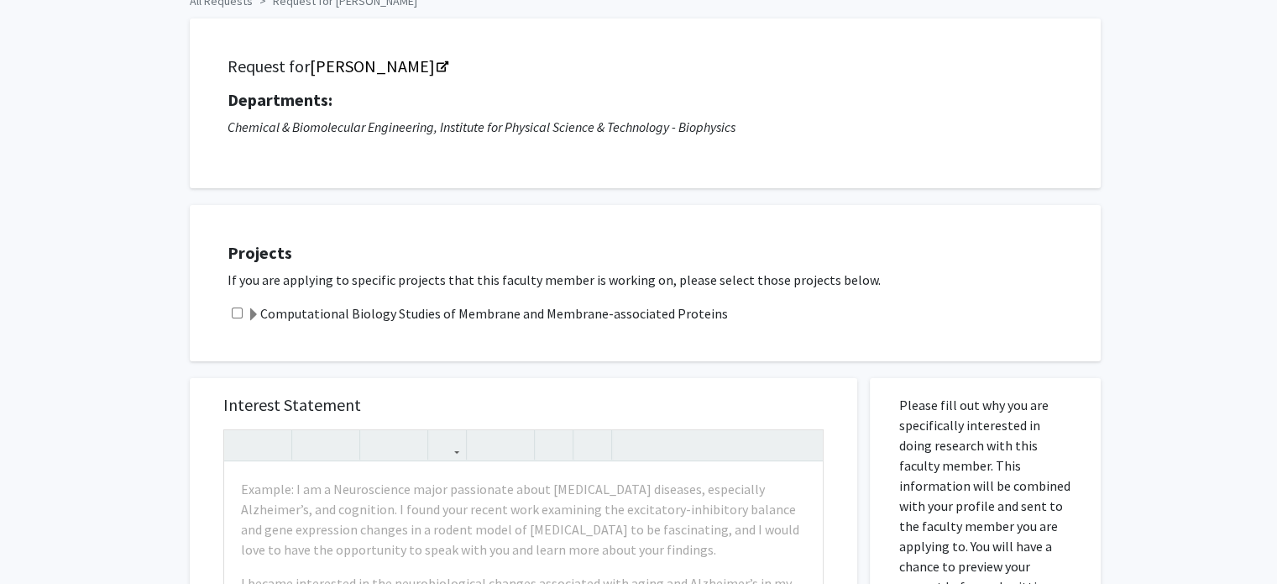
click at [608, 322] on label "Computational Biology Studies of Membrane and Membrane-associated Proteins" at bounding box center [487, 313] width 481 height 20
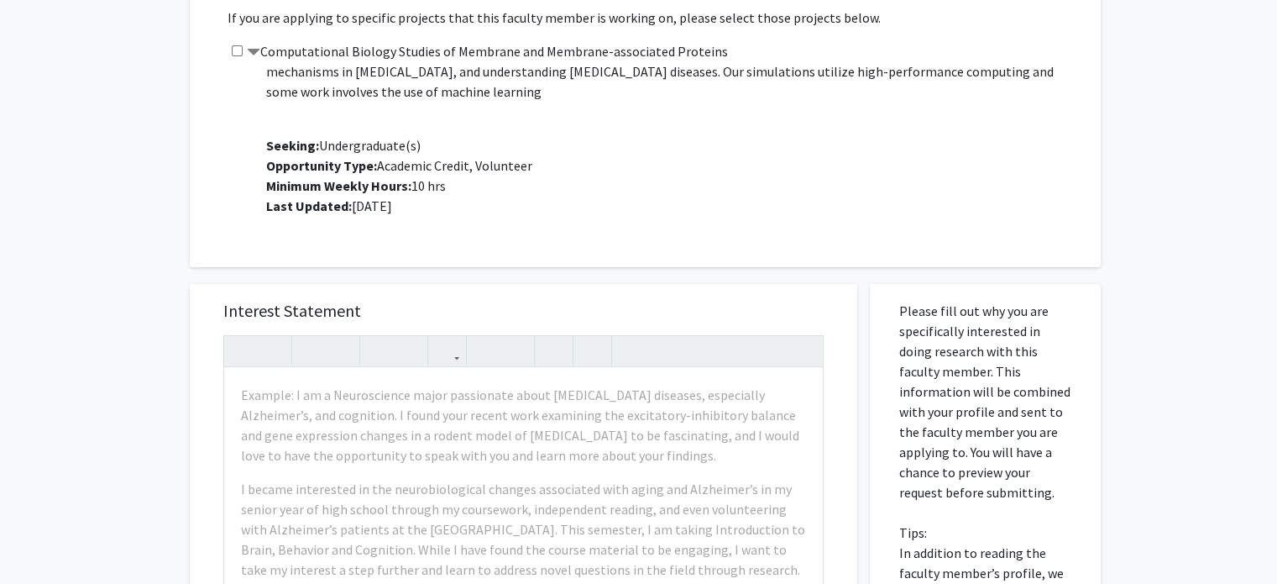
scroll to position [349, 0]
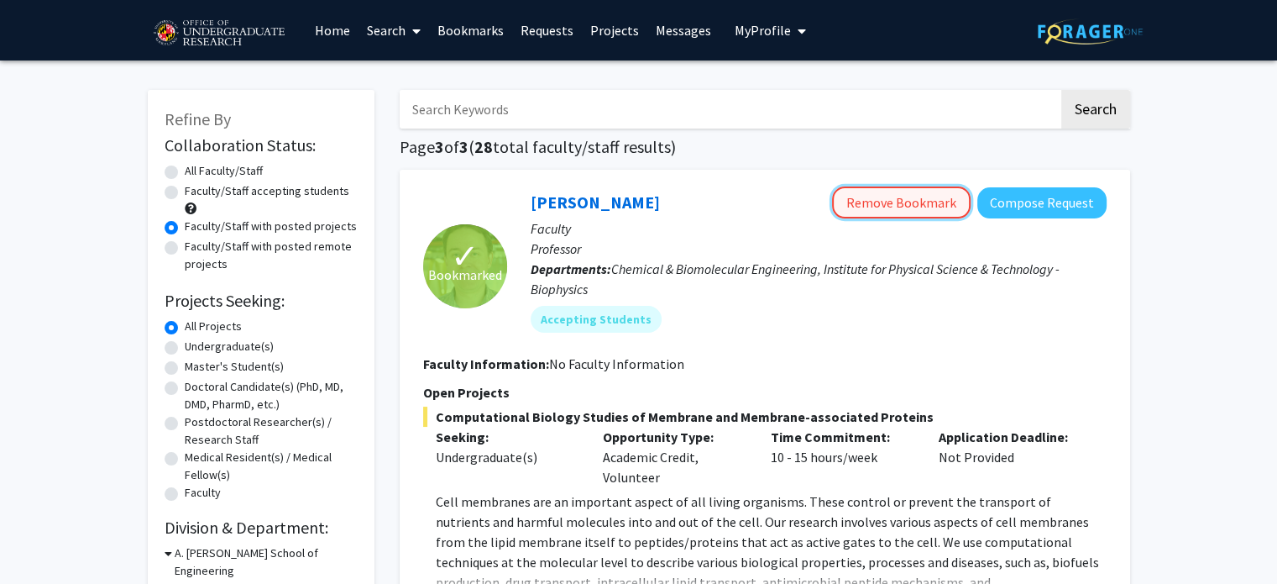
click at [914, 204] on button "Remove Bookmark" at bounding box center [901, 202] width 139 height 32
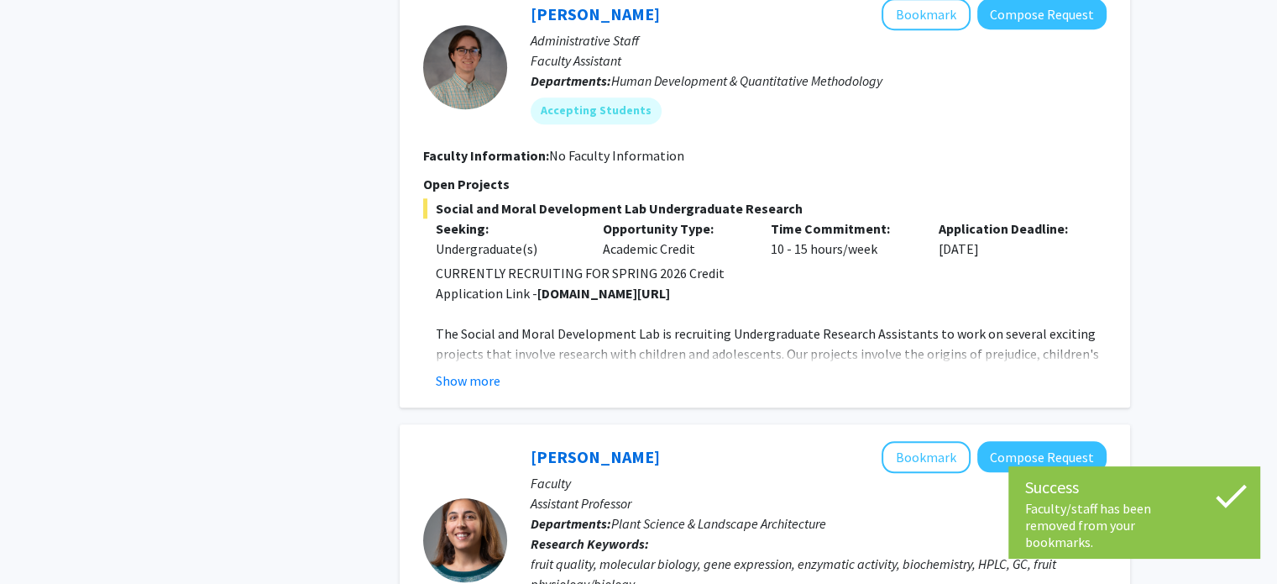
scroll to position [1068, 0]
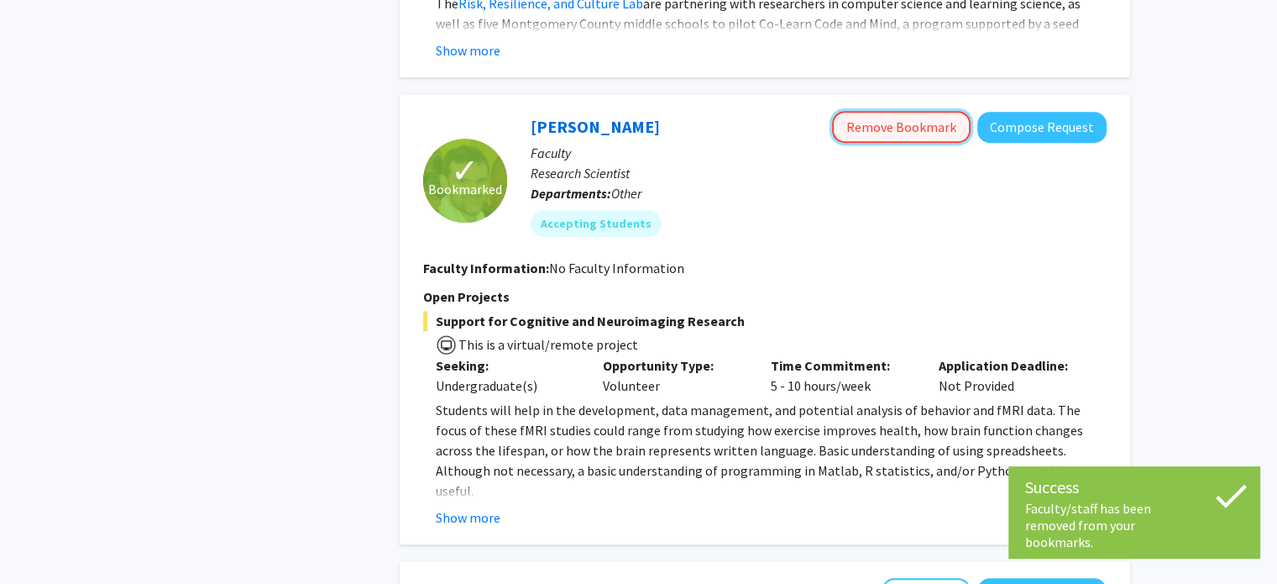
click at [879, 124] on button "Remove Bookmark" at bounding box center [901, 127] width 139 height 32
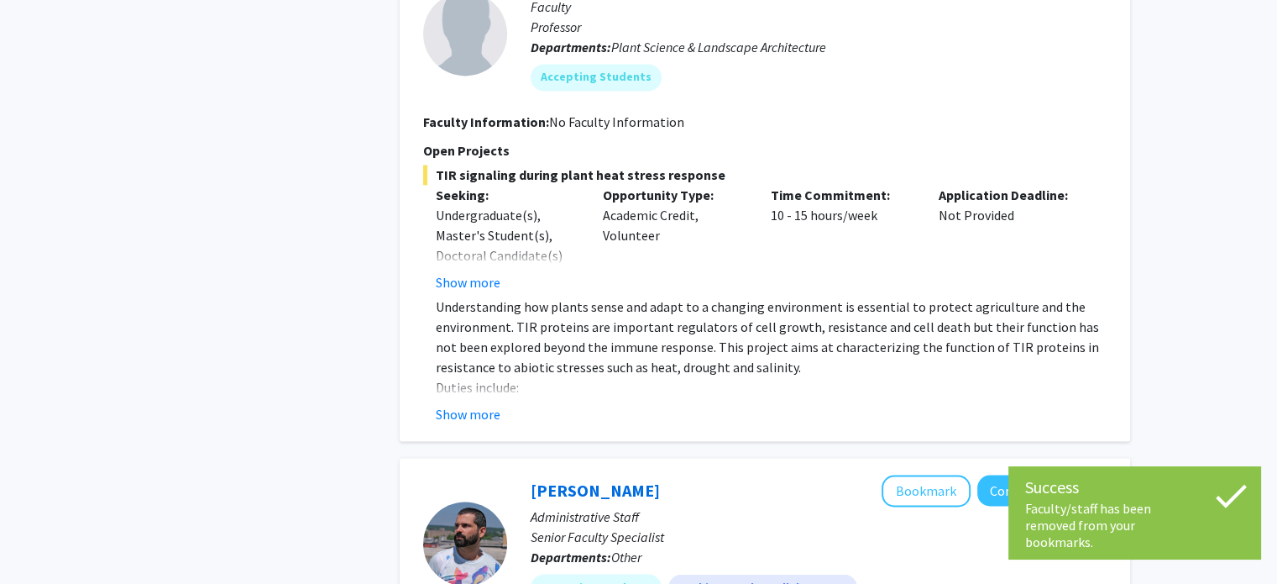
scroll to position [3636, 0]
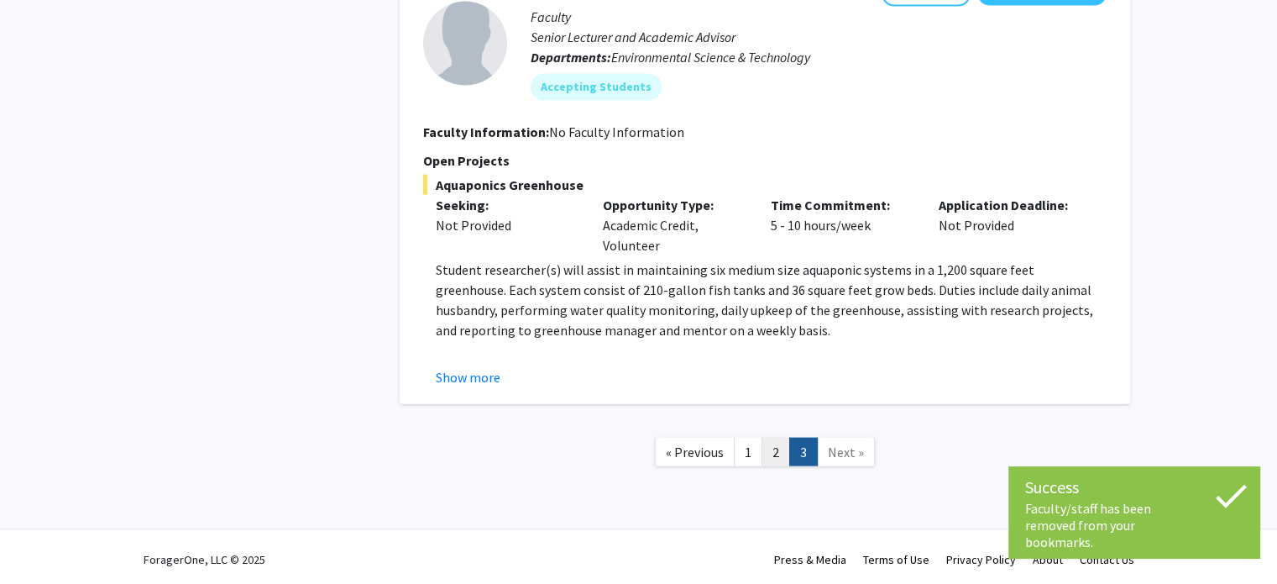
click at [779, 451] on link "2" at bounding box center [776, 452] width 29 height 29
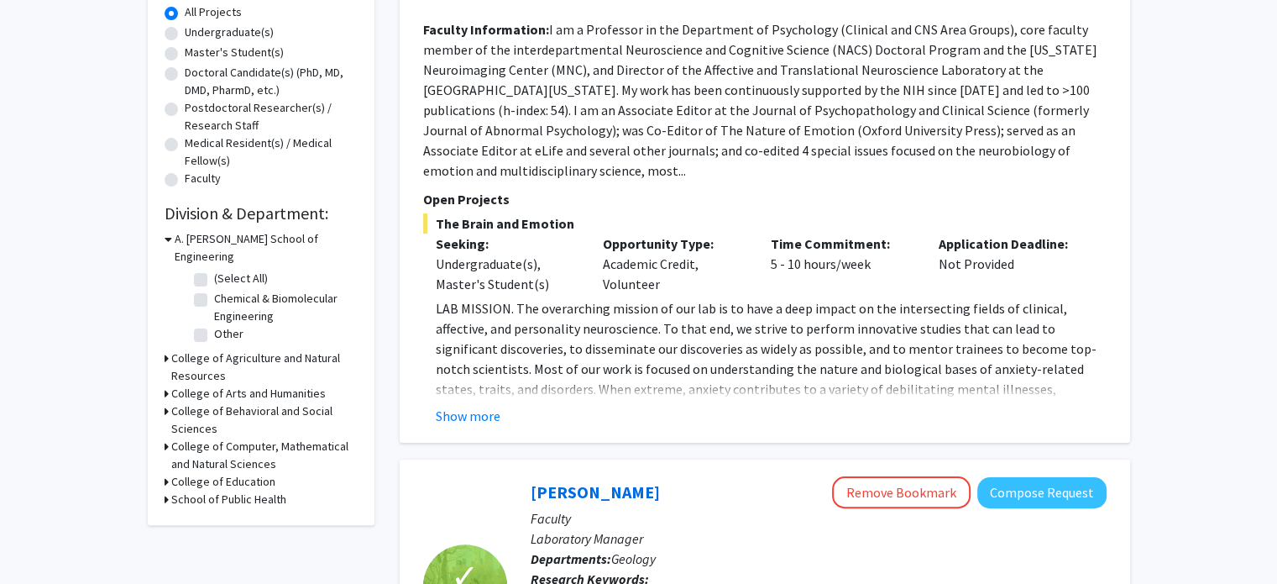
scroll to position [315, 0]
click at [474, 405] on button "Show more" at bounding box center [468, 415] width 65 height 20
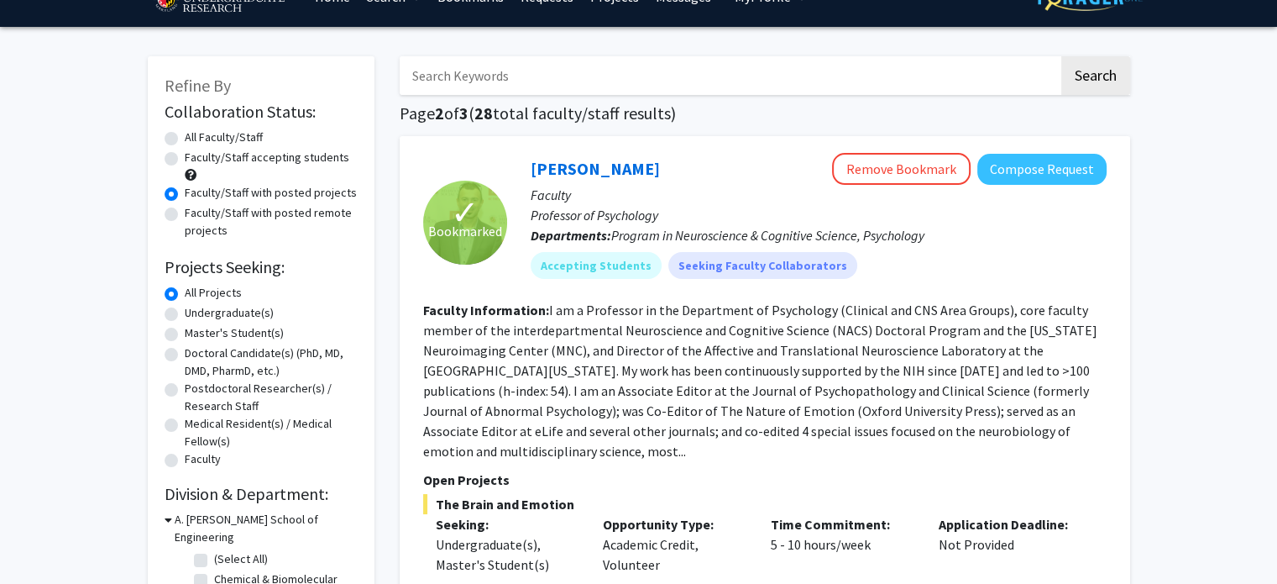
scroll to position [30, 0]
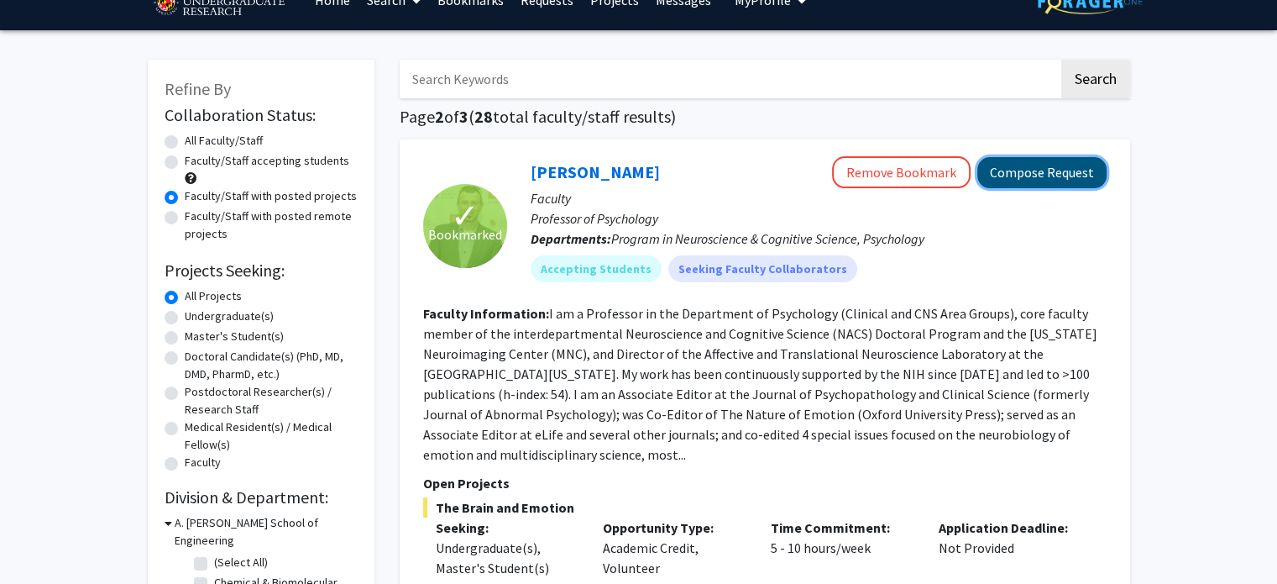
click at [992, 161] on button "Compose Request" at bounding box center [1042, 172] width 129 height 31
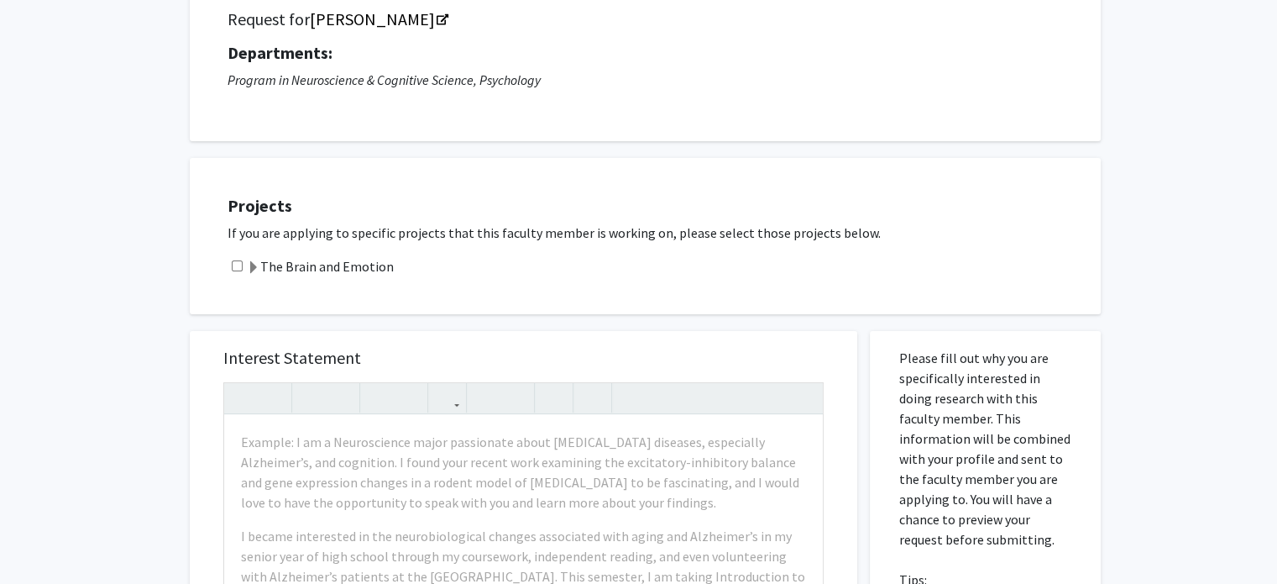
scroll to position [141, 0]
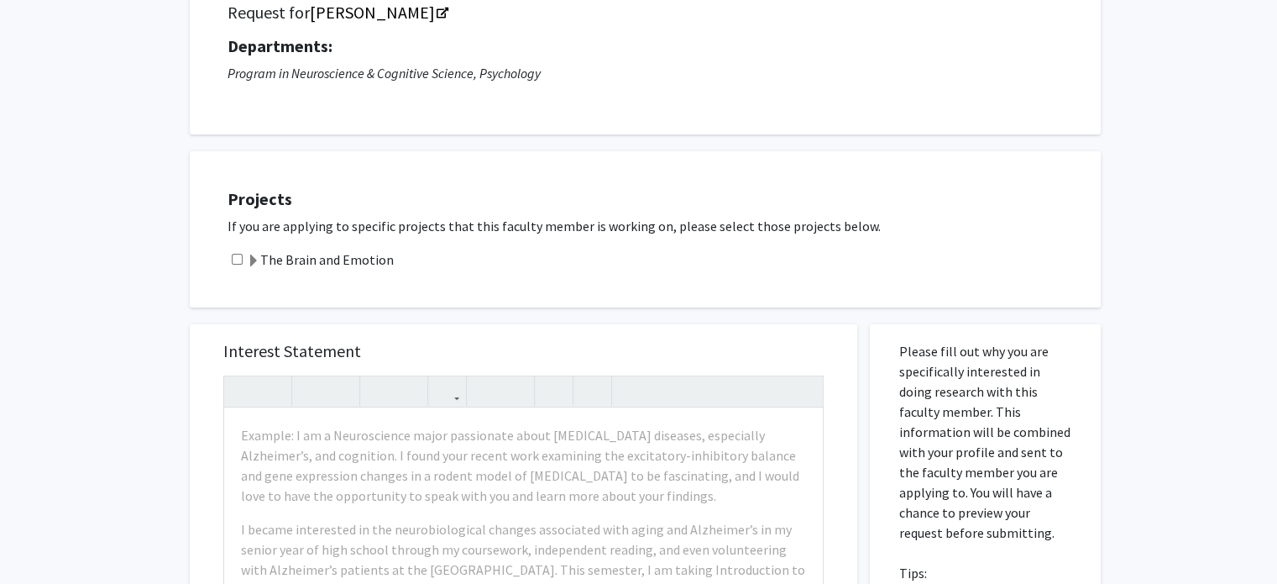
click at [356, 267] on label "The Brain and Emotion" at bounding box center [320, 259] width 147 height 20
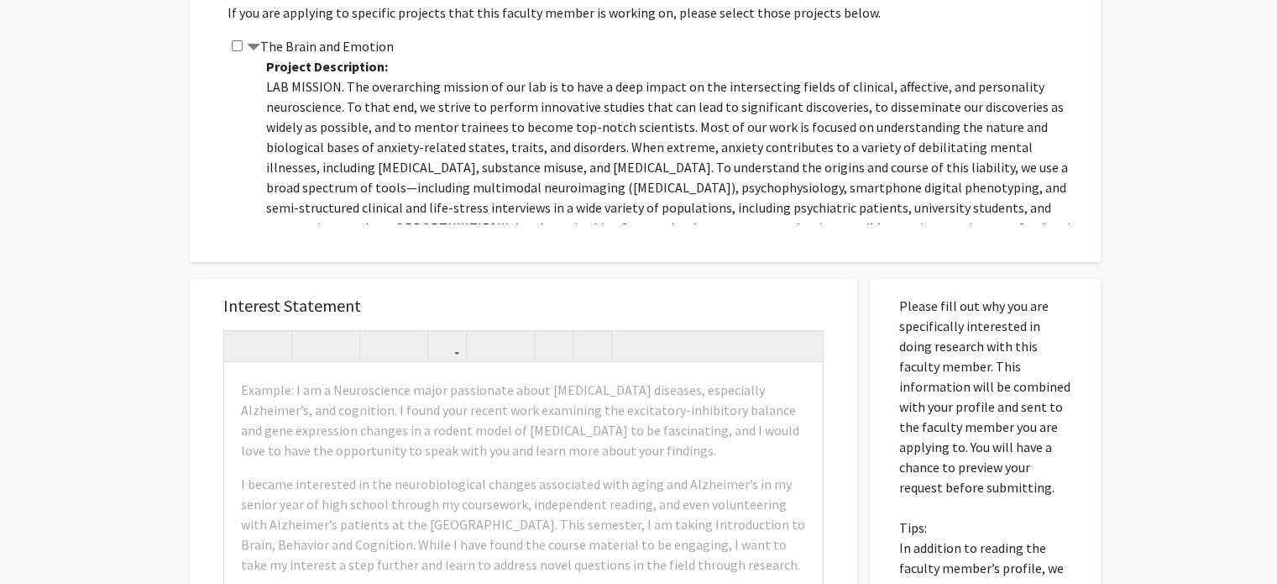
scroll to position [242, 0]
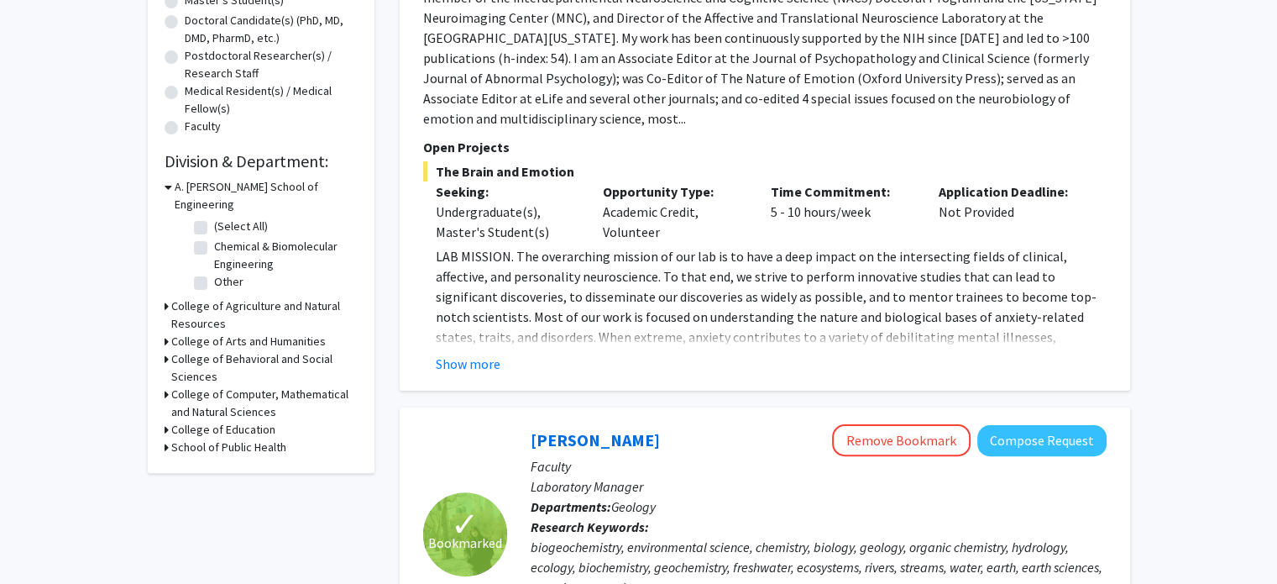
scroll to position [370, 0]
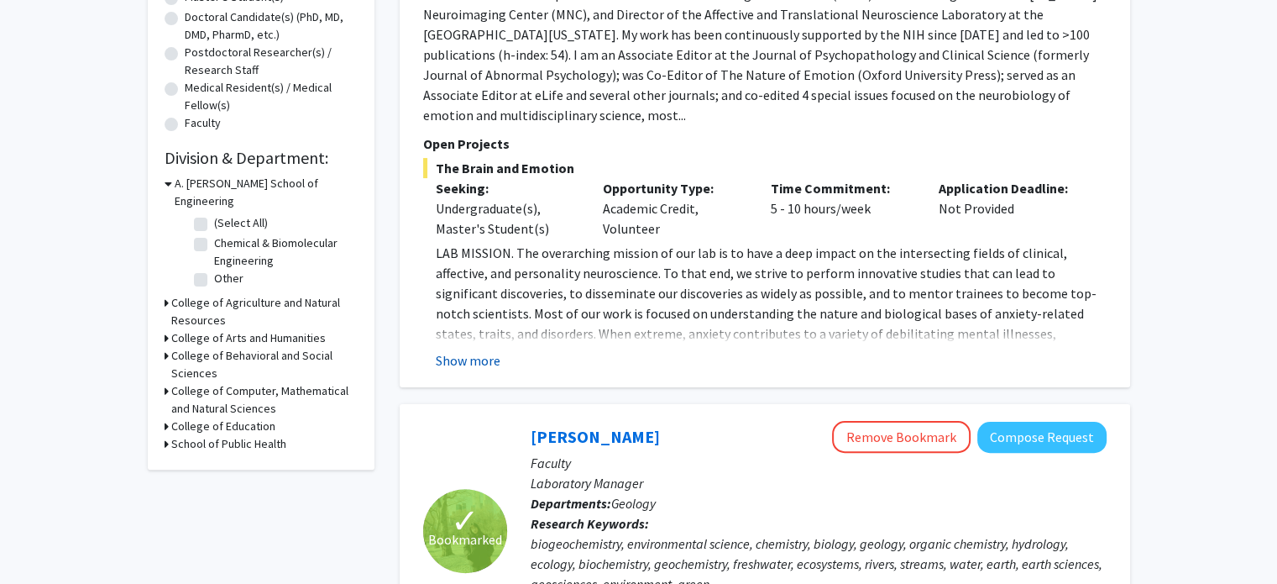
click at [477, 350] on button "Show more" at bounding box center [468, 360] width 65 height 20
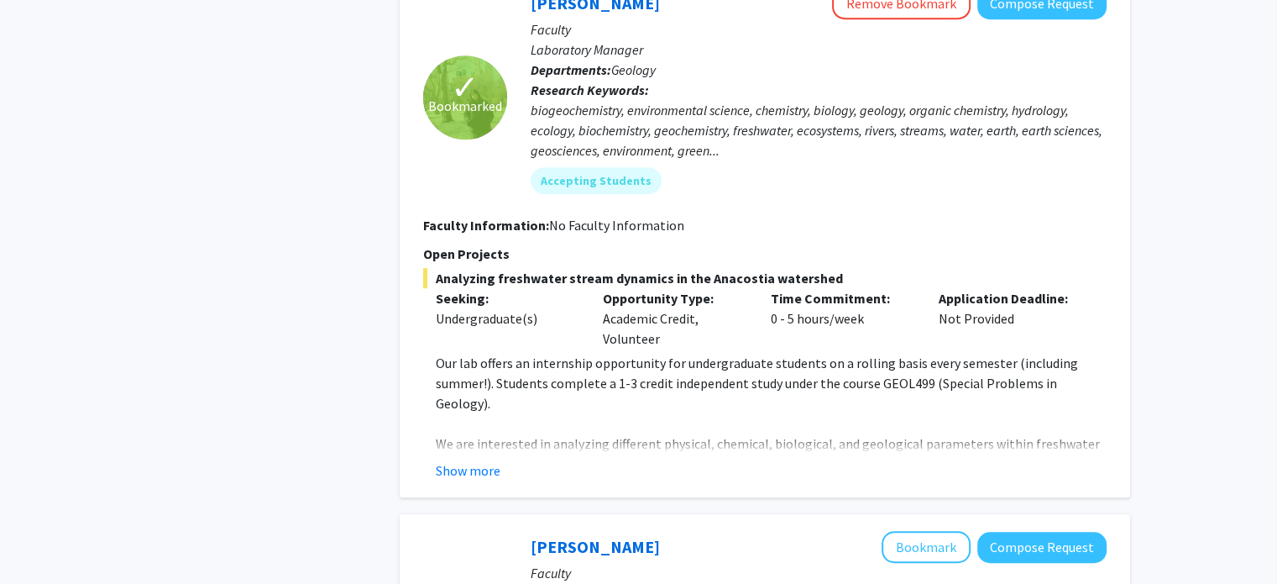
scroll to position [1026, 0]
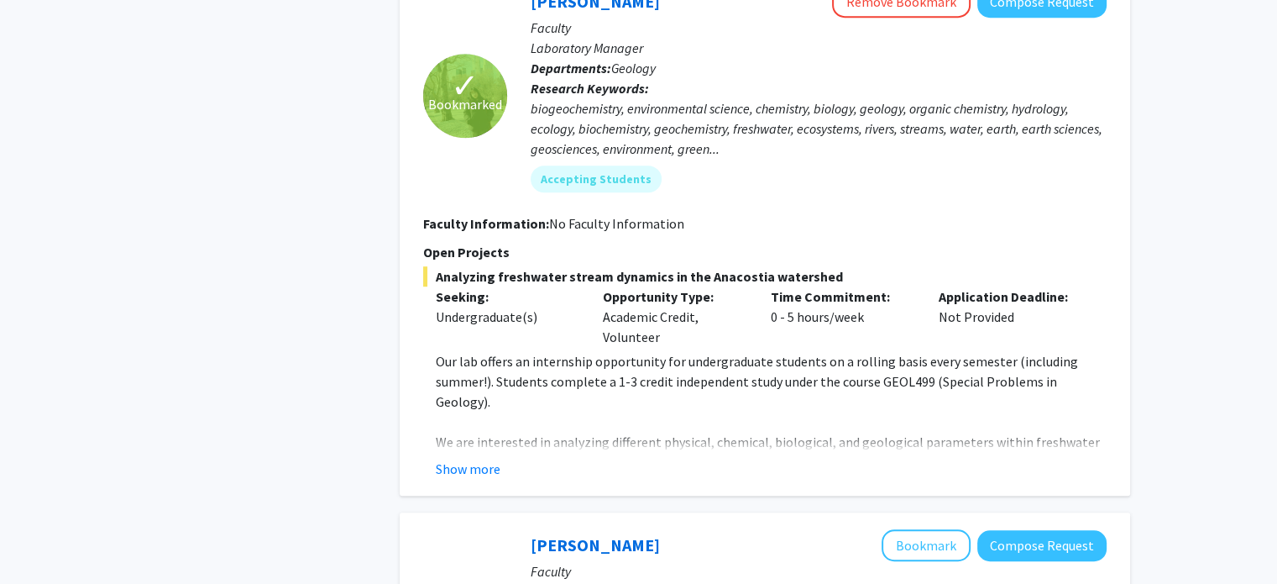
click at [472, 459] on button "Show more" at bounding box center [468, 469] width 65 height 20
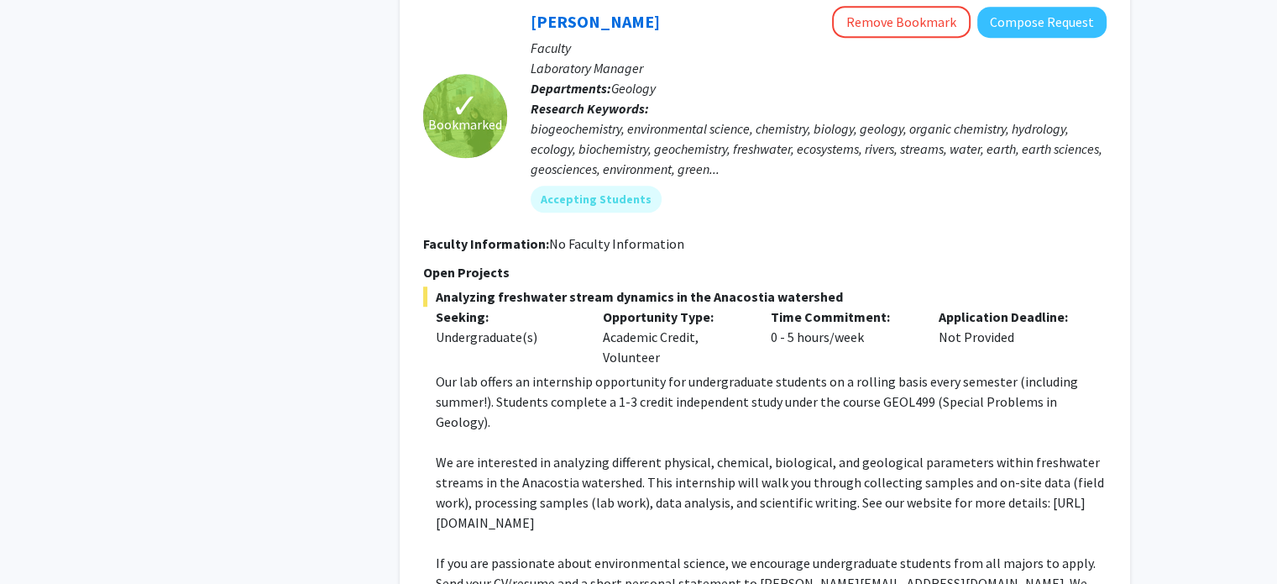
scroll to position [960, 0]
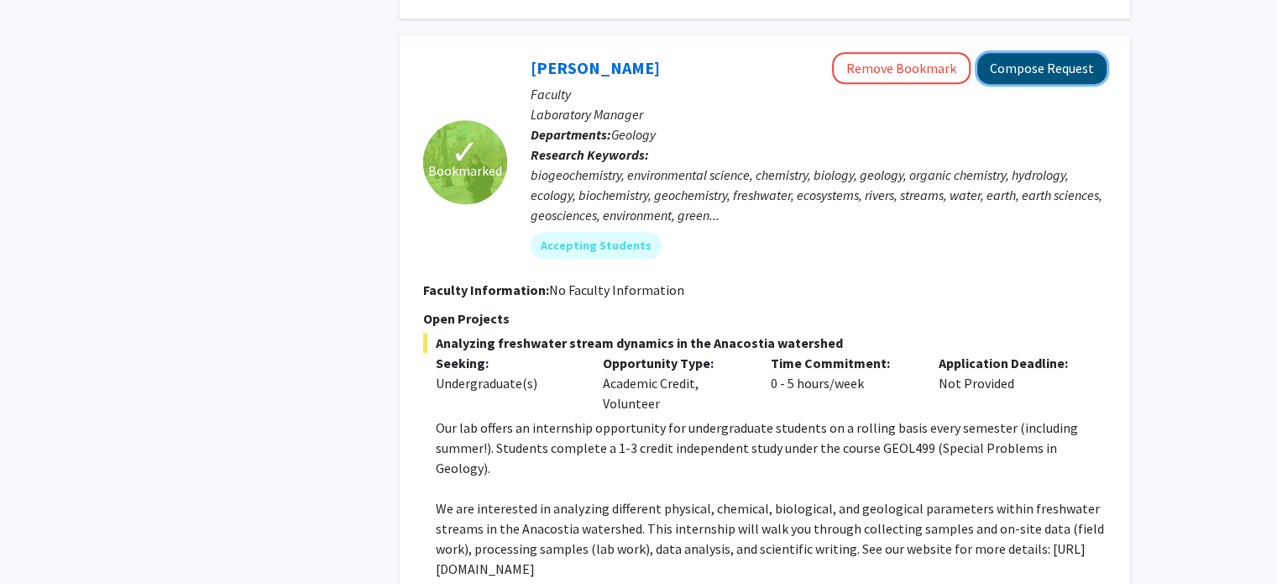
click at [1016, 53] on button "Compose Request" at bounding box center [1042, 68] width 129 height 31
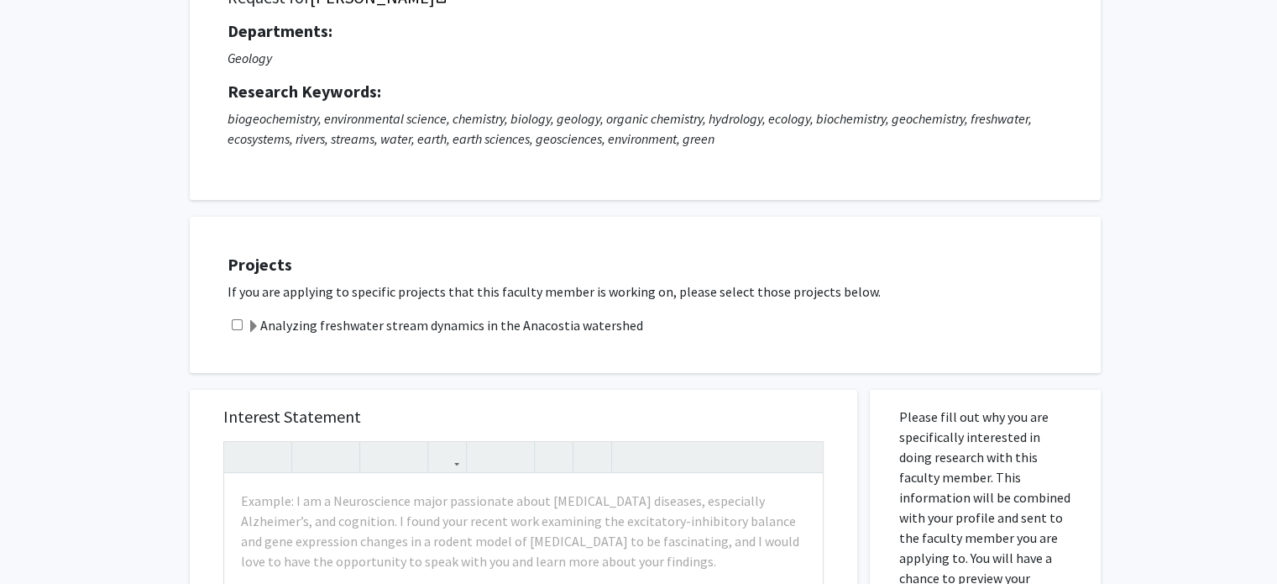
scroll to position [160, 0]
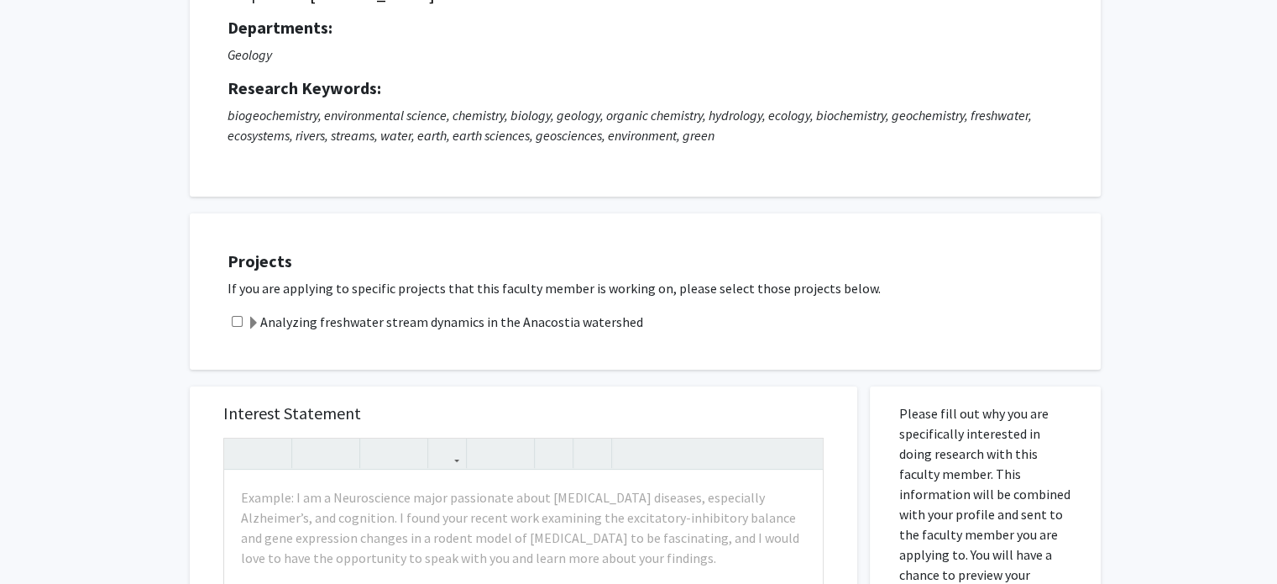
click at [448, 323] on label "Analyzing freshwater stream dynamics in the Anacostia watershed" at bounding box center [445, 322] width 396 height 20
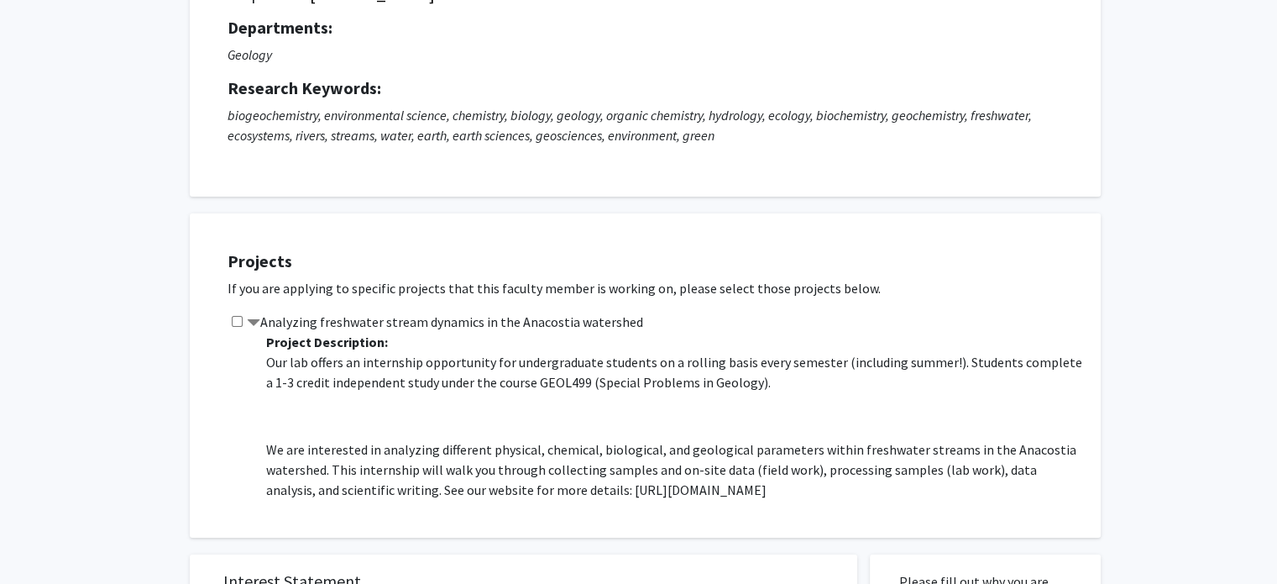
scroll to position [215, 0]
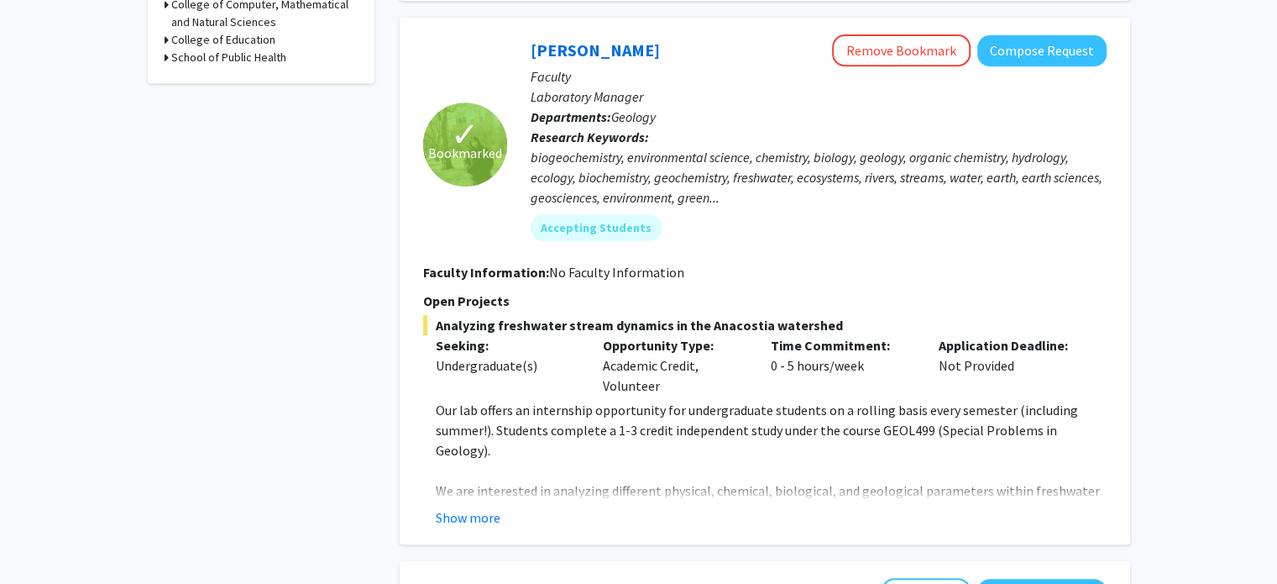
scroll to position [746, 0]
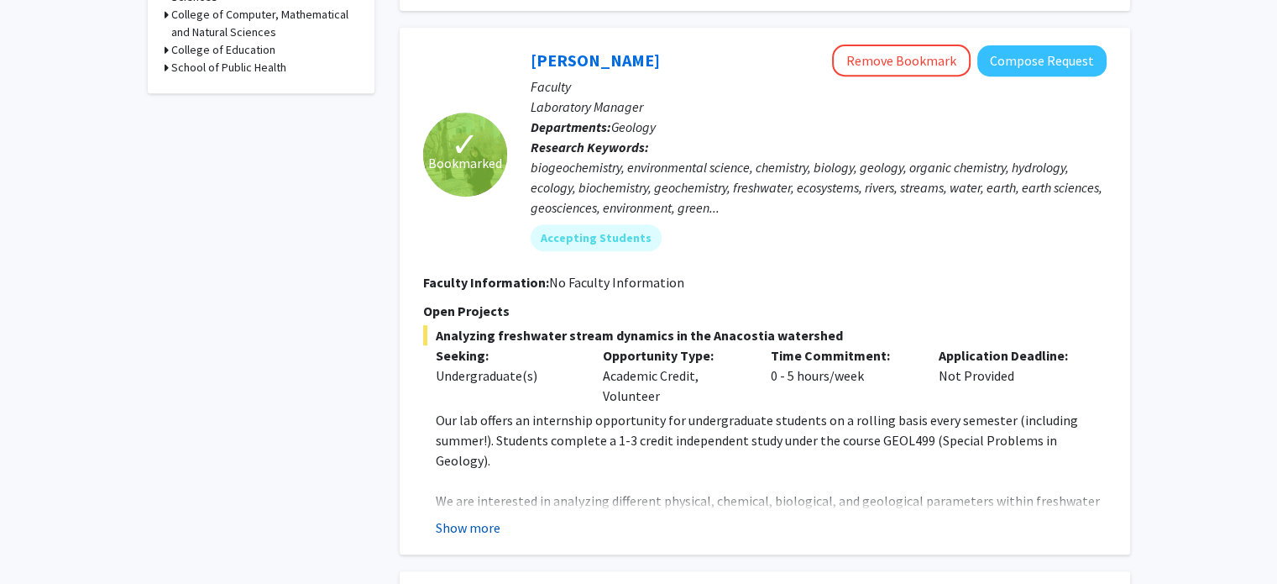
click at [490, 517] on button "Show more" at bounding box center [468, 527] width 65 height 20
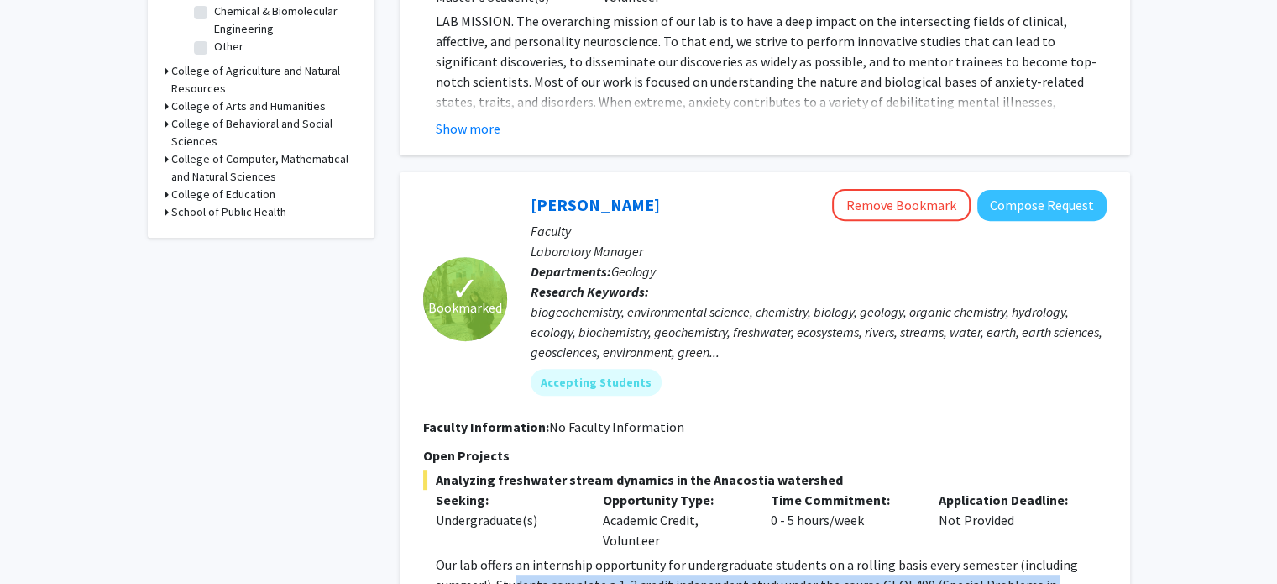
scroll to position [636, 0]
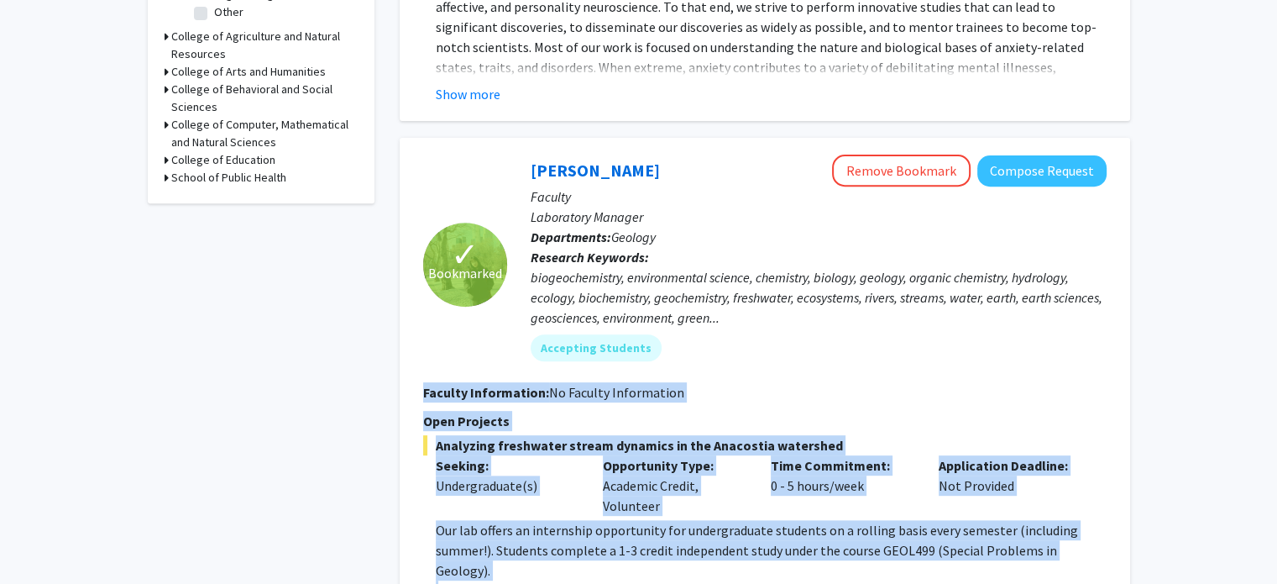
drag, startPoint x: 795, startPoint y: 354, endPoint x: 413, endPoint y: 372, distance: 382.6
click at [413, 372] on div "✓ Bookmarked [PERSON_NAME] Remove Bookmark Compose Request Faculty Laboratory M…" at bounding box center [765, 482] width 731 height 688
copy fg-search-faculty "Loremip Dolorsitame: Co Adipisc Elitseddoei Temp Incididu Utlaboree doloremagn …"
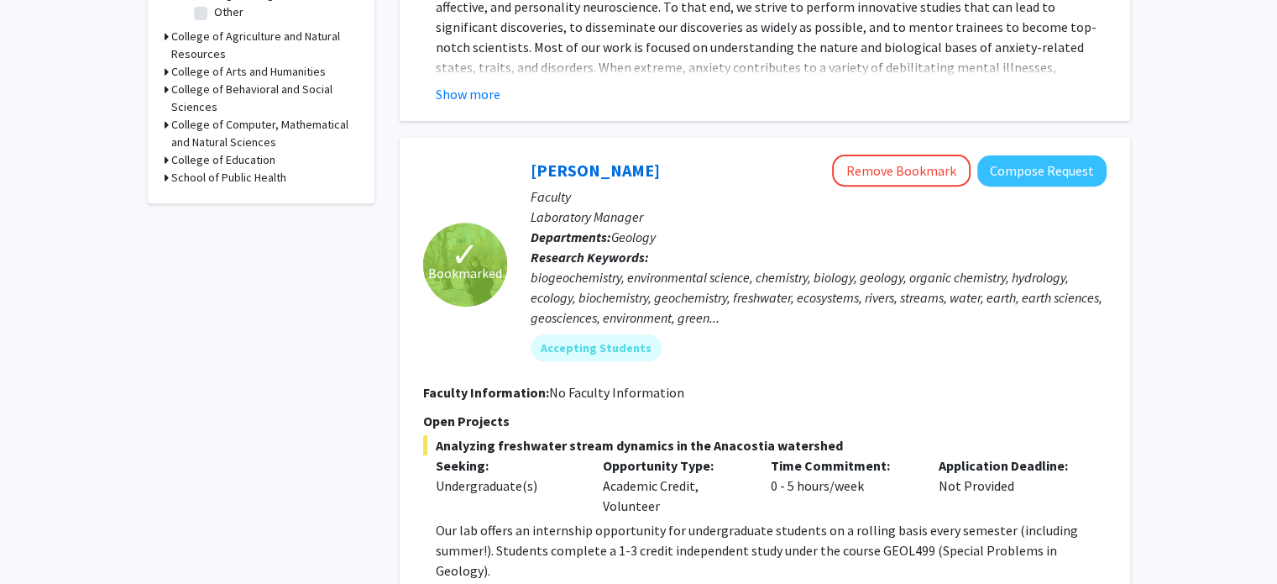
click at [469, 192] on div "✓ Bookmarked" at bounding box center [465, 264] width 84 height 219
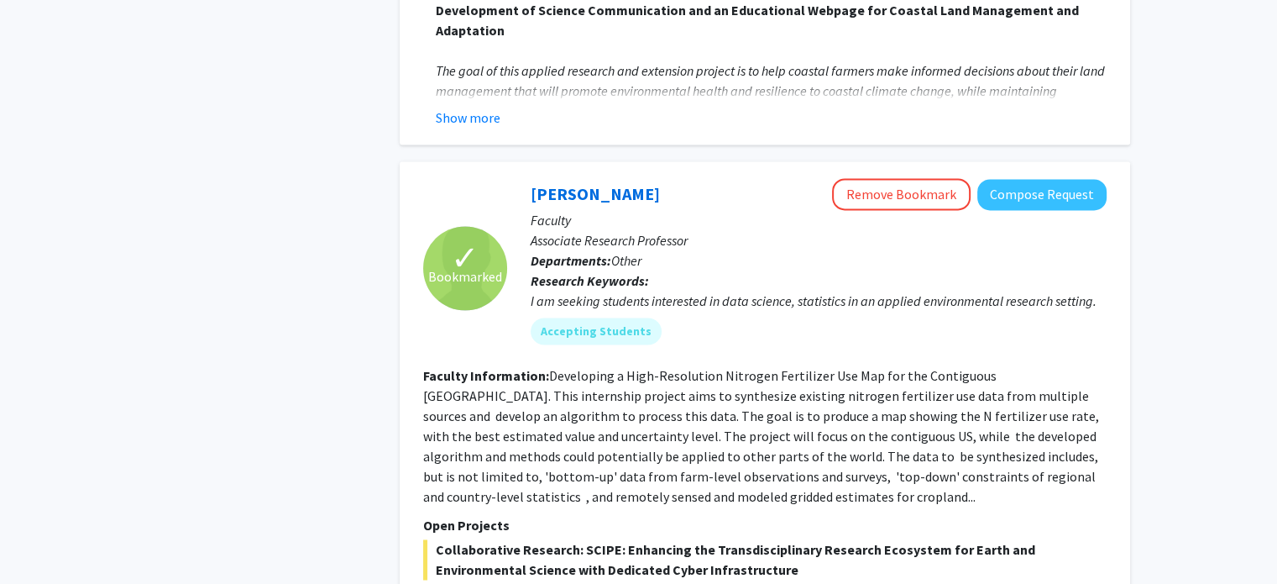
scroll to position [2524, 0]
click at [1040, 180] on button "Compose Request" at bounding box center [1042, 195] width 129 height 31
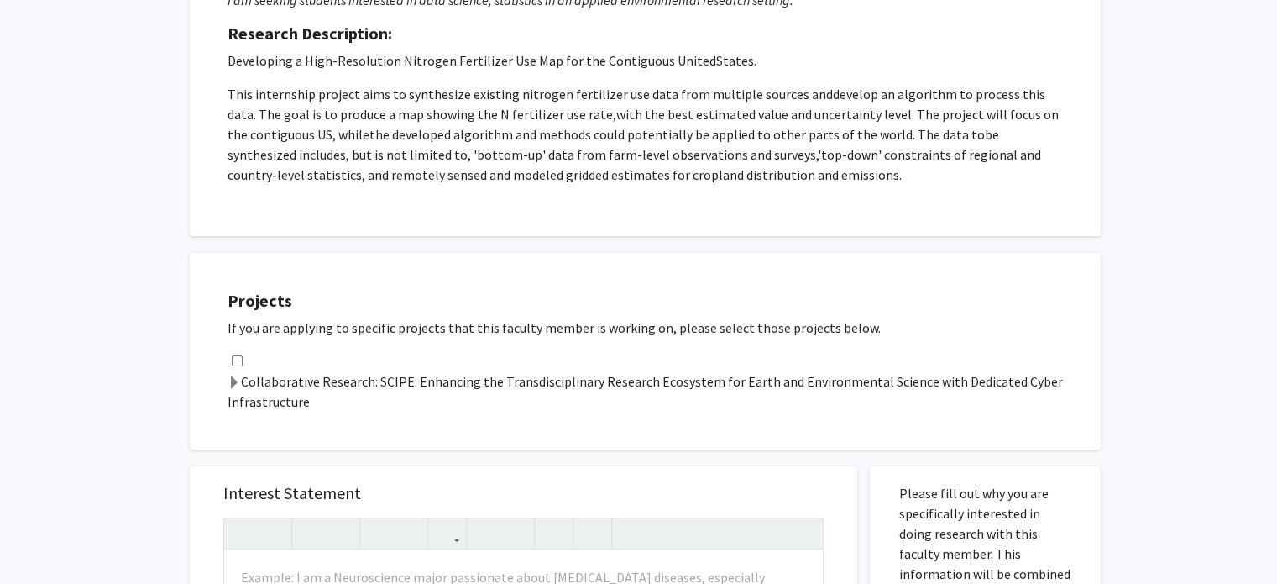
scroll to position [275, 0]
click at [407, 380] on label "Collaborative Research: SCIPE: Enhancing the Transdisciplinary Research Ecosyst…" at bounding box center [656, 390] width 857 height 40
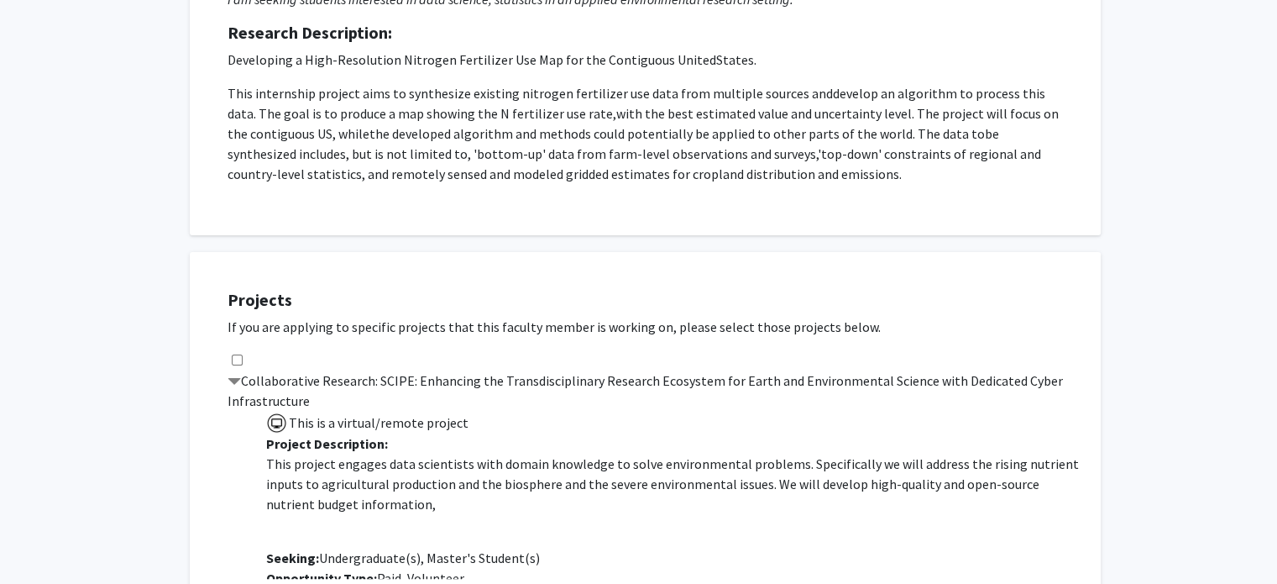
scroll to position [63, 0]
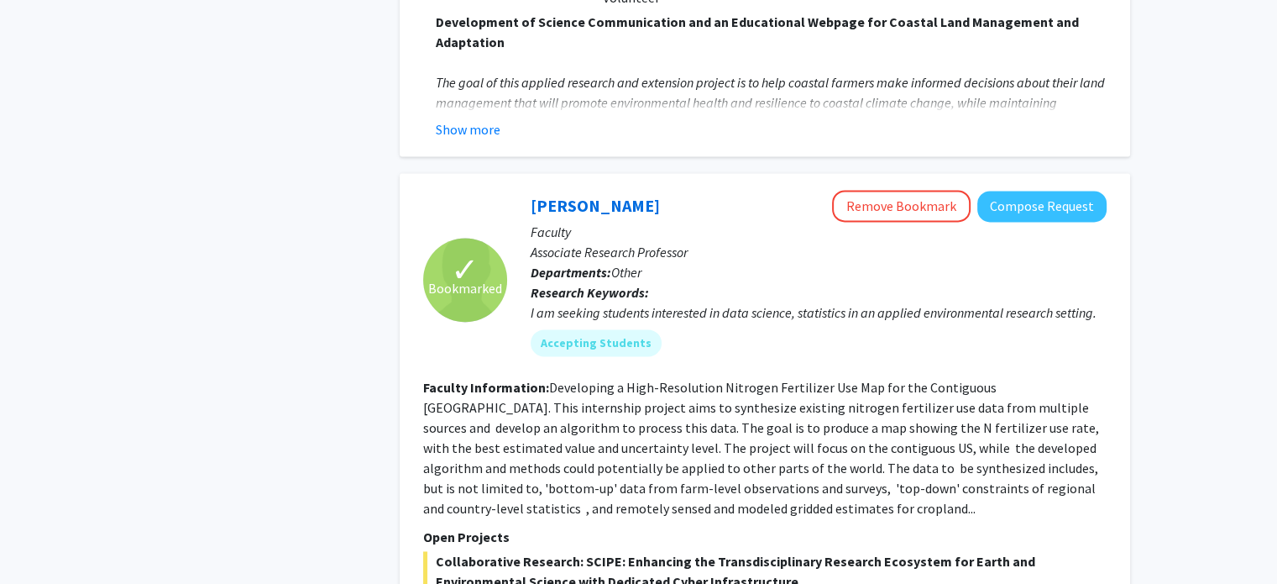
scroll to position [2351, 0]
click at [890, 190] on button "Remove Bookmark" at bounding box center [901, 206] width 139 height 32
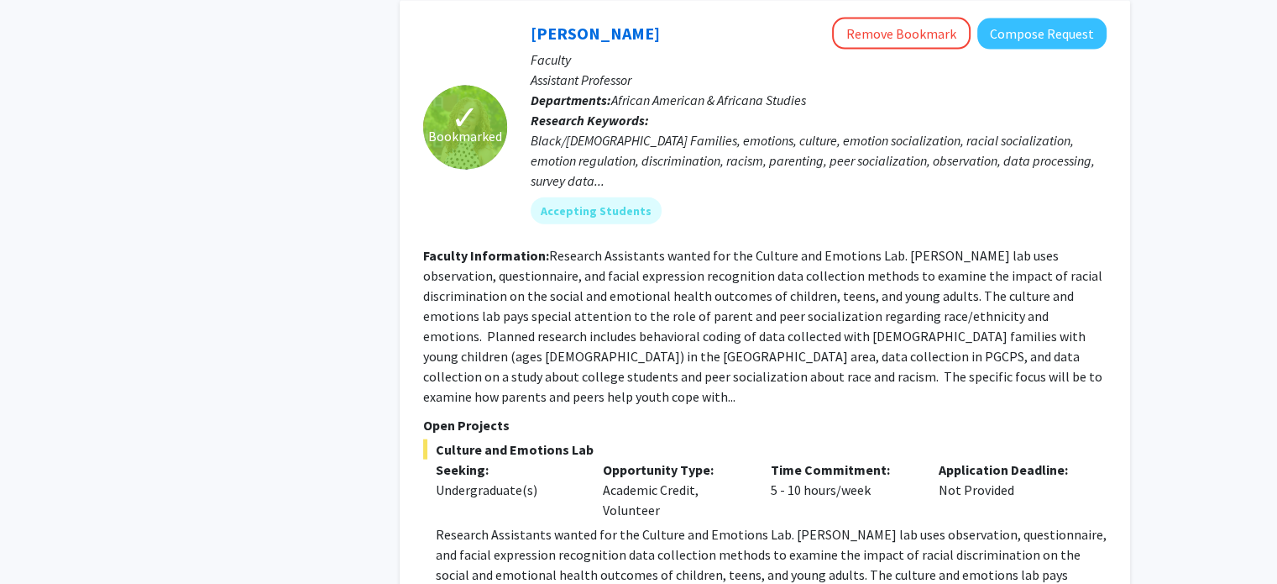
scroll to position [3792, 0]
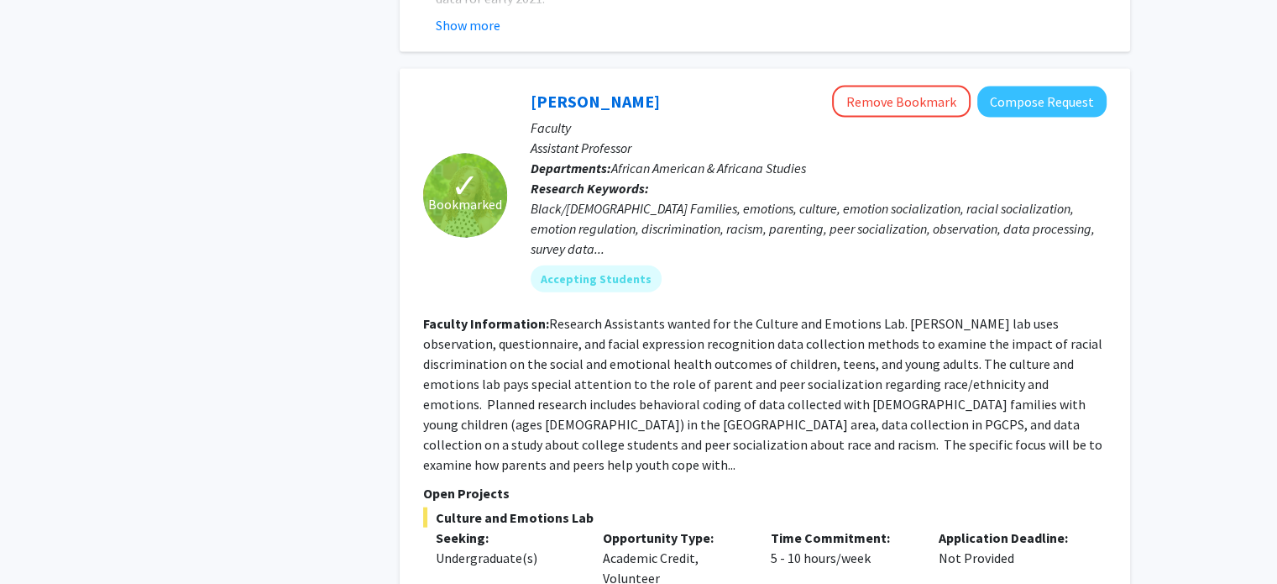
click at [1030, 118] on p "Faculty" at bounding box center [819, 128] width 576 height 20
click at [1021, 87] on button "Compose Request" at bounding box center [1042, 102] width 129 height 31
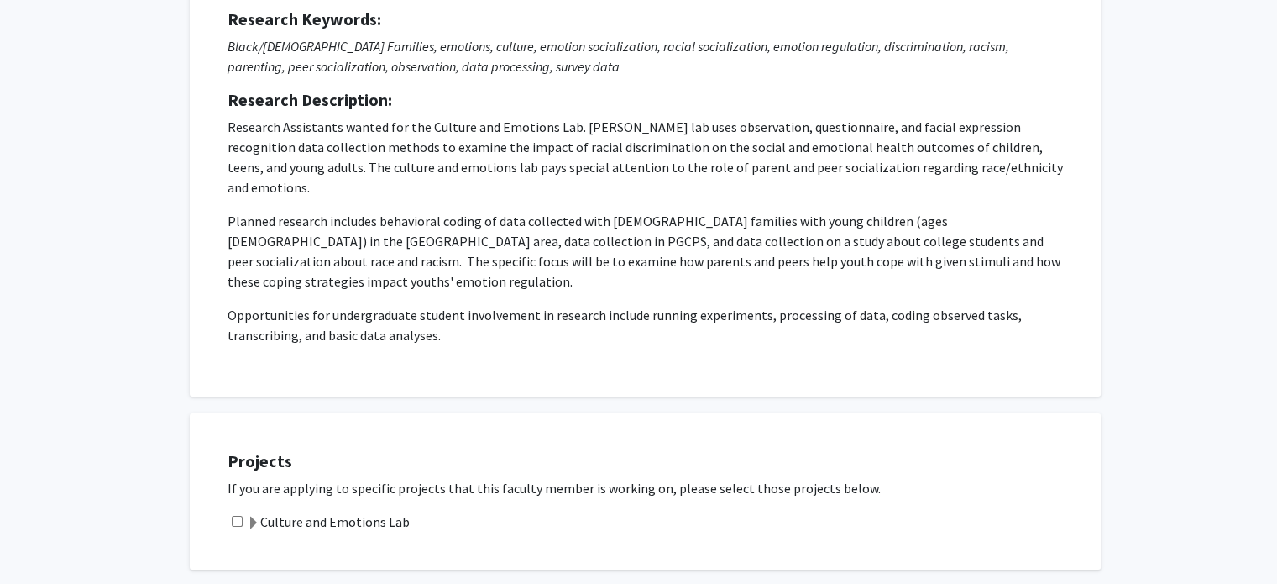
scroll to position [242, 0]
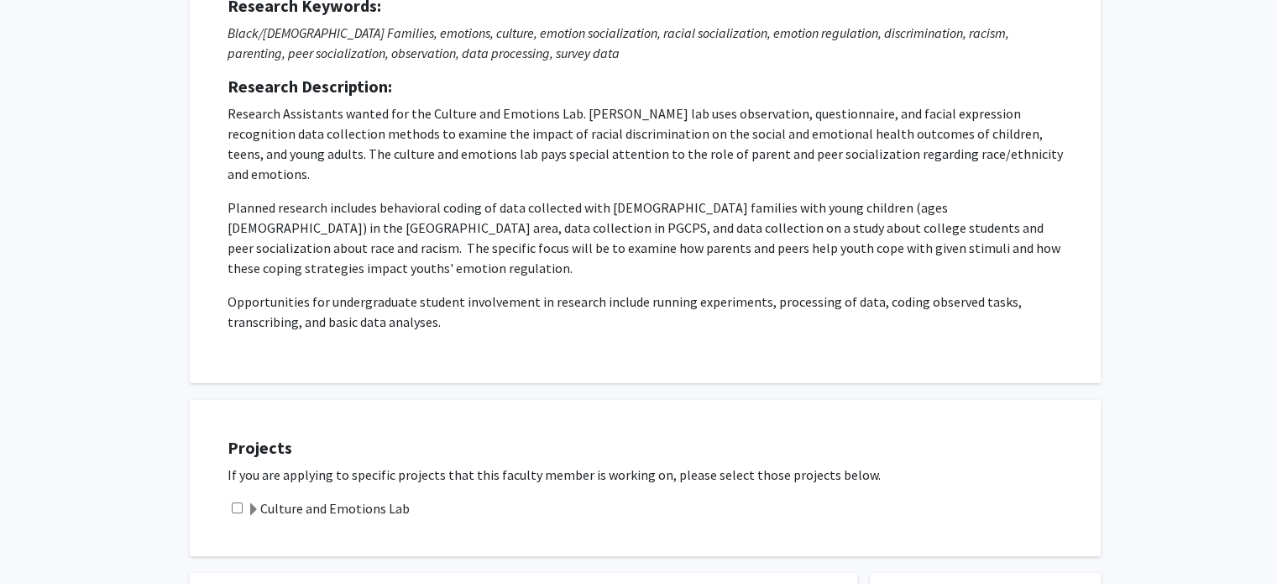
click at [380, 498] on label "Culture and Emotions Lab" at bounding box center [328, 508] width 163 height 20
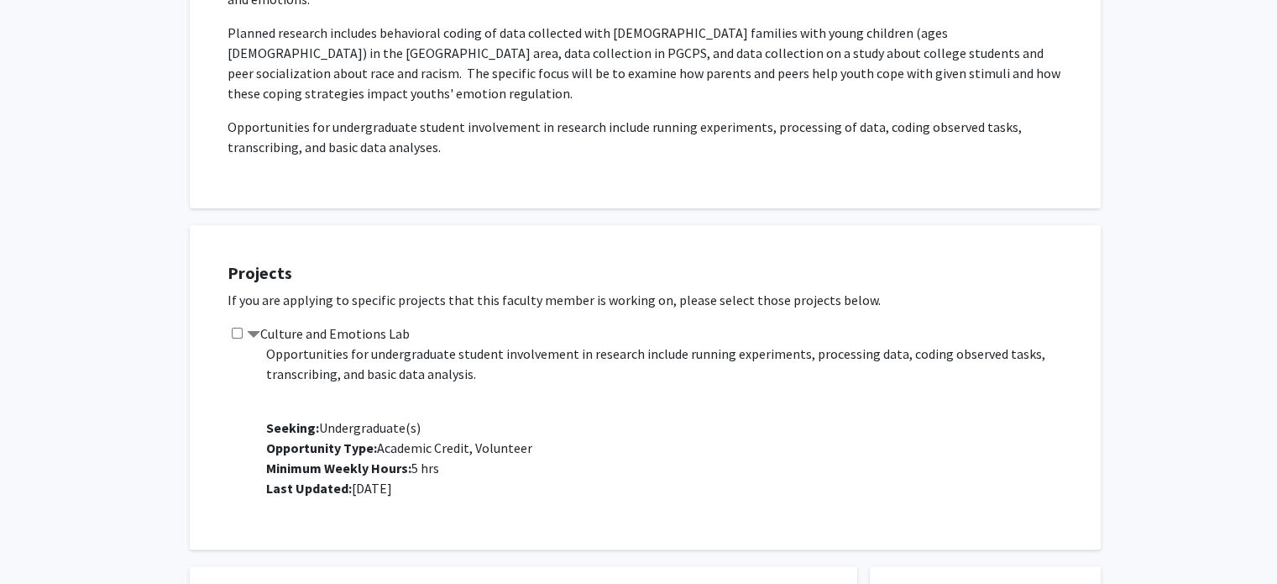
scroll to position [0, 0]
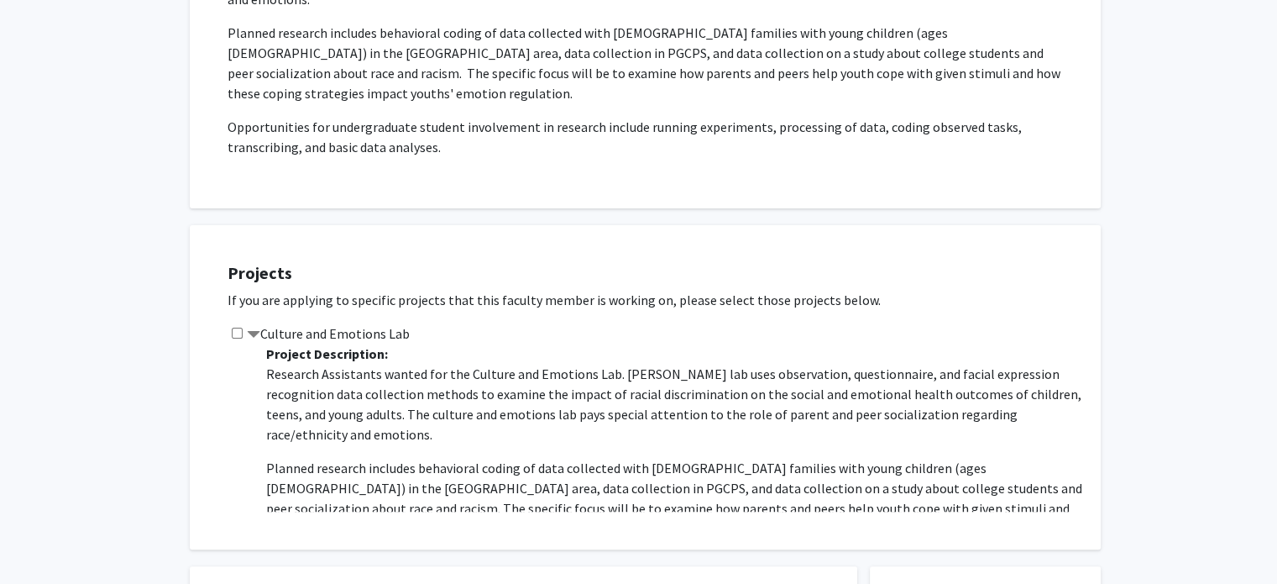
drag, startPoint x: 427, startPoint y: 453, endPoint x: 256, endPoint y: 294, distance: 233.5
click at [256, 323] on div "Culture and Emotions Lab Project Description: Research Assistants wanted for th…" at bounding box center [656, 417] width 857 height 188
copy div "Loremip dol Sitametc Adi Elitsed Doeiusmodte: Incididu Utlaboreet dolore mag al…"
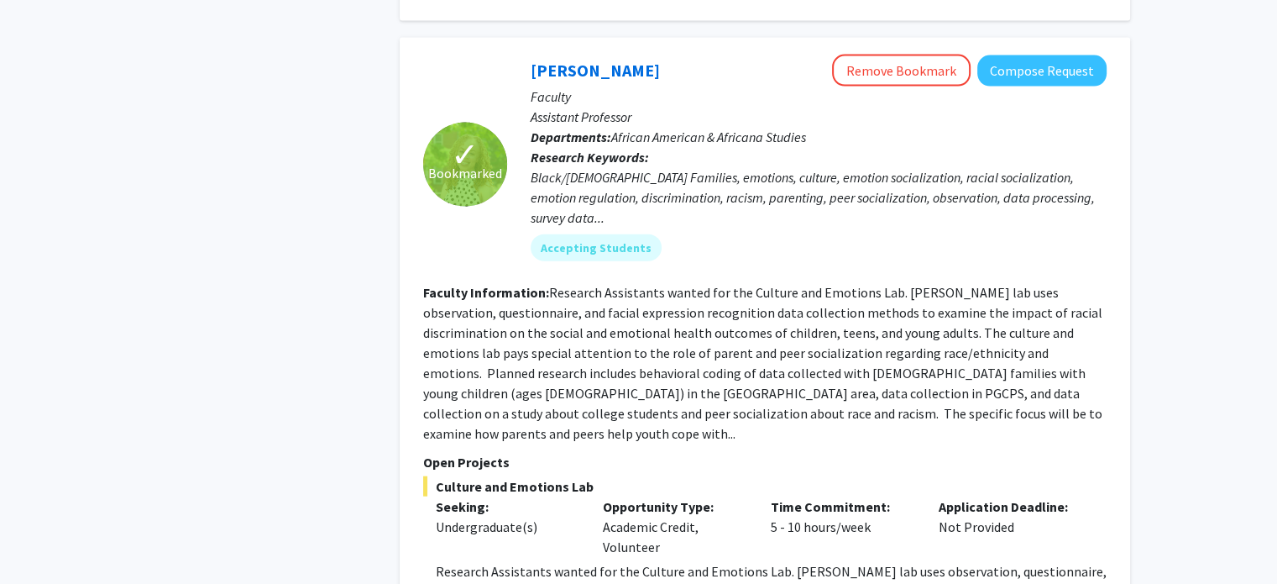
scroll to position [3825, 0]
drag, startPoint x: 1018, startPoint y: 26, endPoint x: 987, endPoint y: 291, distance: 267.2
click at [987, 291] on fg-read-more "Research Assistants wanted for the Culture and Emotions Lab. [PERSON_NAME] lab …" at bounding box center [762, 361] width 679 height 158
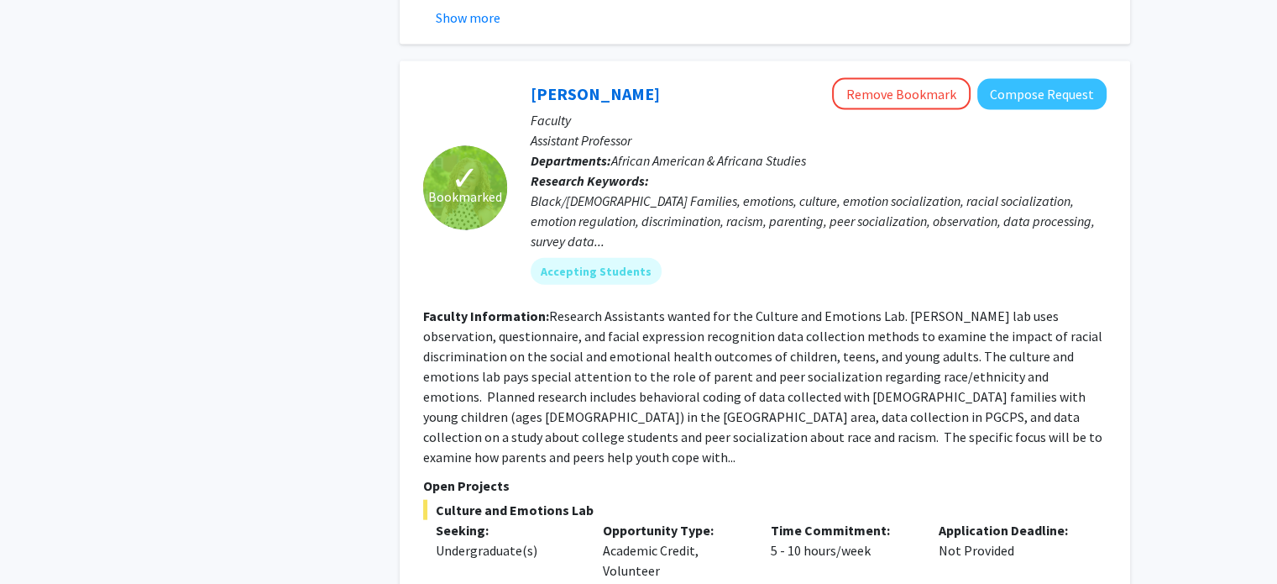
scroll to position [3799, 0]
drag, startPoint x: 1013, startPoint y: 47, endPoint x: 798, endPoint y: 275, distance: 313.7
click at [798, 307] on fg-read-more "Research Assistants wanted for the Culture and Emotions Lab. [PERSON_NAME] lab …" at bounding box center [762, 386] width 679 height 158
drag, startPoint x: 658, startPoint y: 52, endPoint x: 532, endPoint y: 43, distance: 126.3
click at [532, 78] on div "[PERSON_NAME] Remove Bookmark Compose Request" at bounding box center [819, 94] width 576 height 32
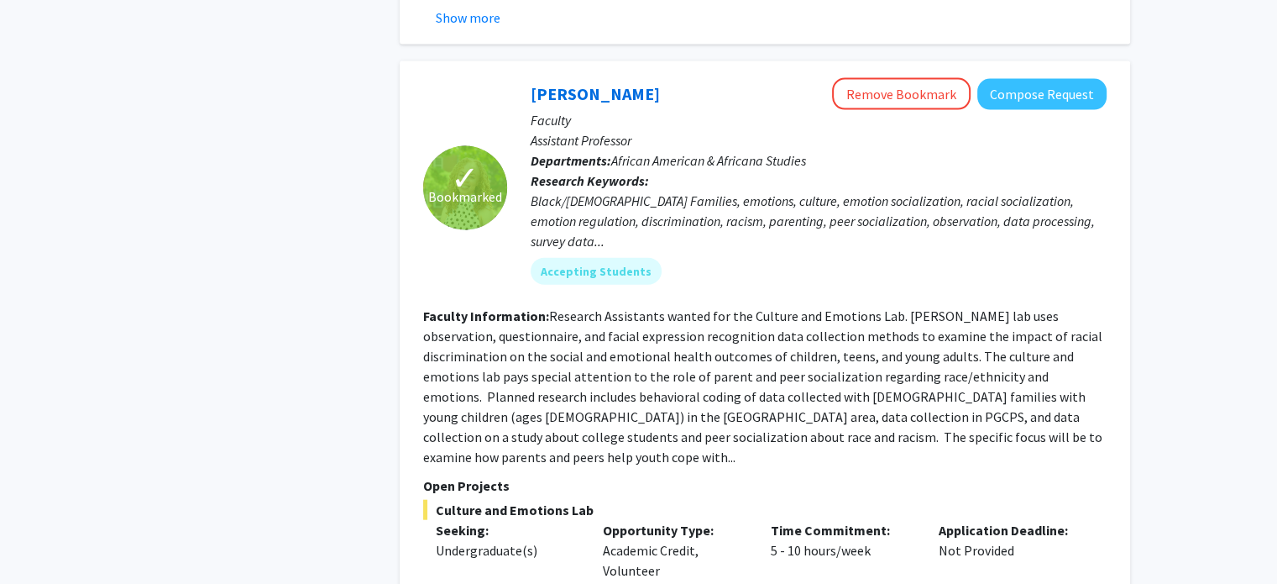
click at [470, 78] on div "✓ Bookmarked" at bounding box center [465, 187] width 84 height 219
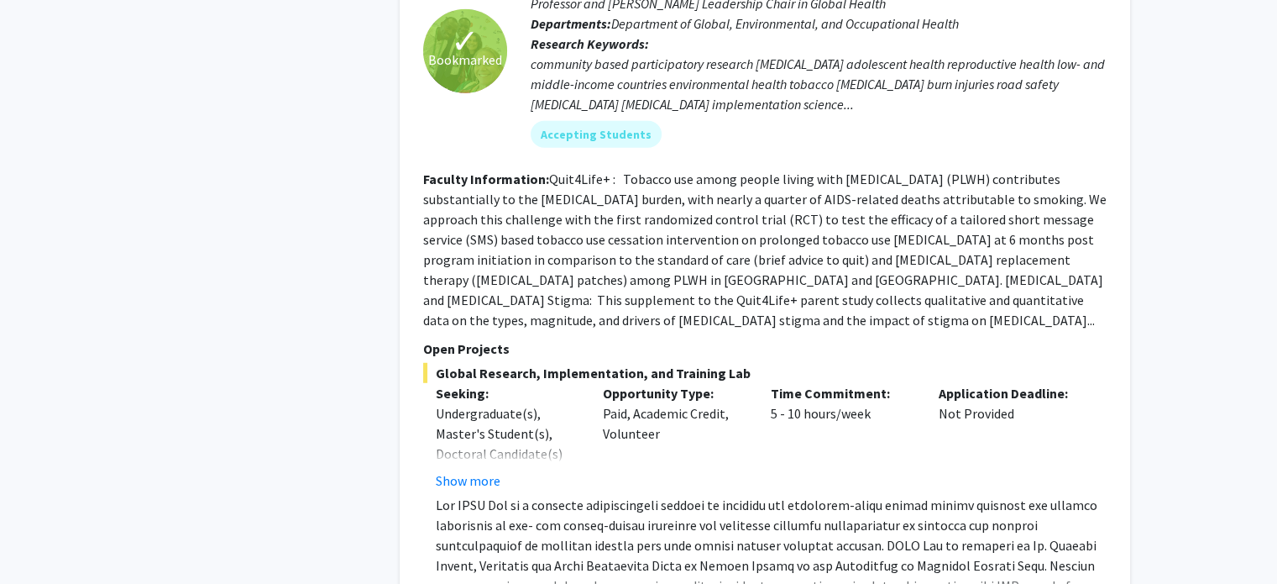
scroll to position [4632, 0]
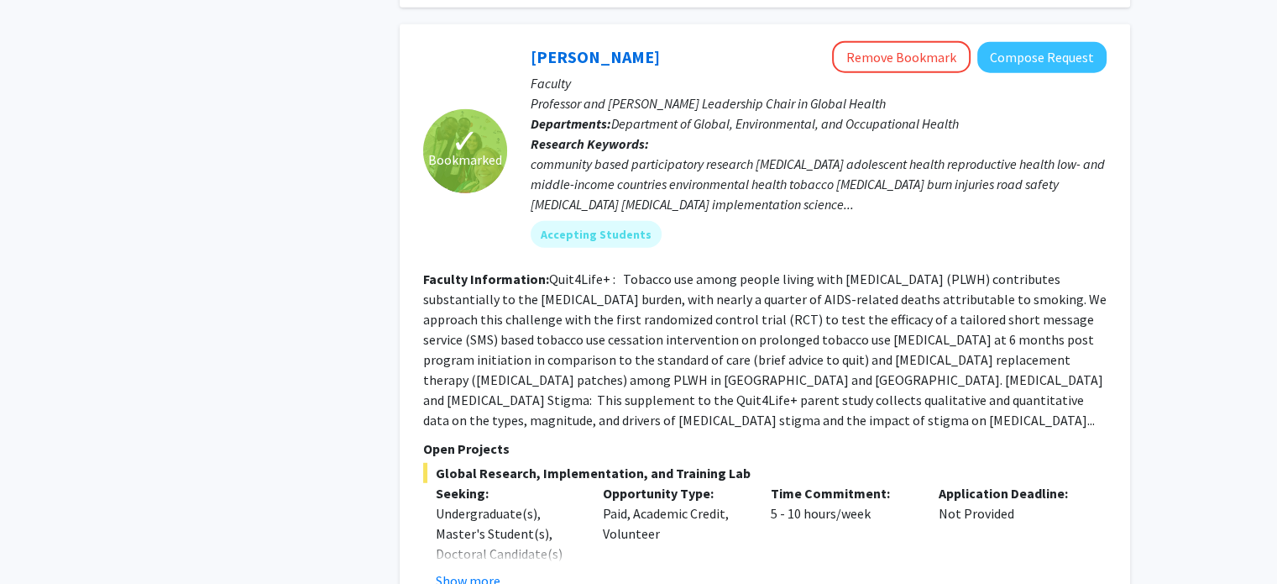
scroll to position [4506, 0]
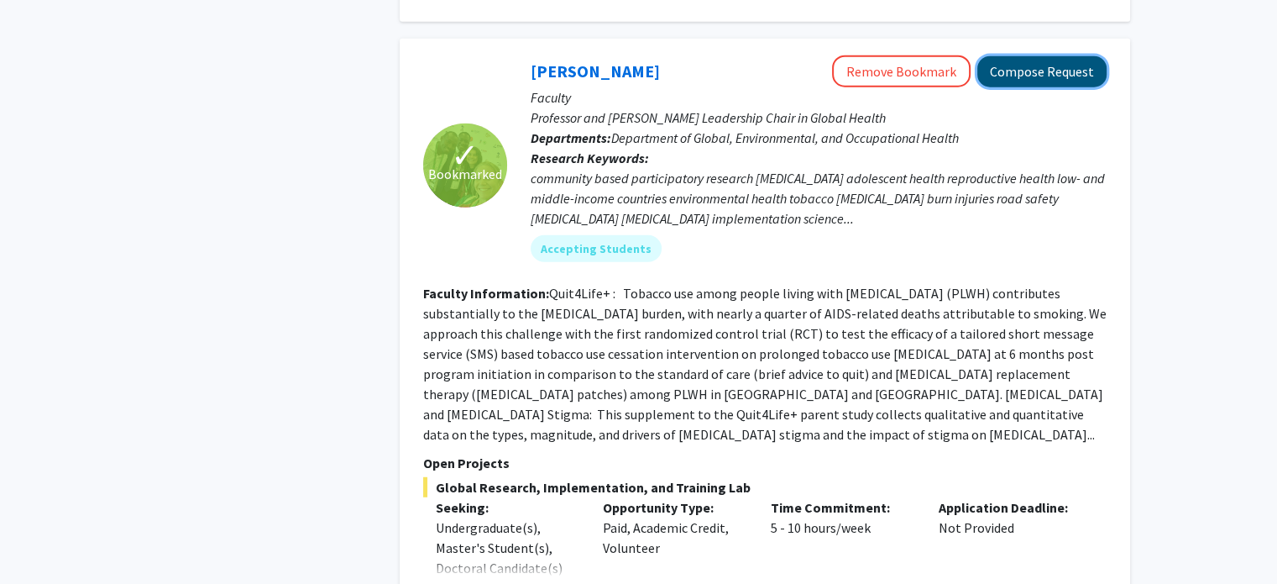
click at [1041, 56] on button "Compose Request" at bounding box center [1042, 71] width 129 height 31
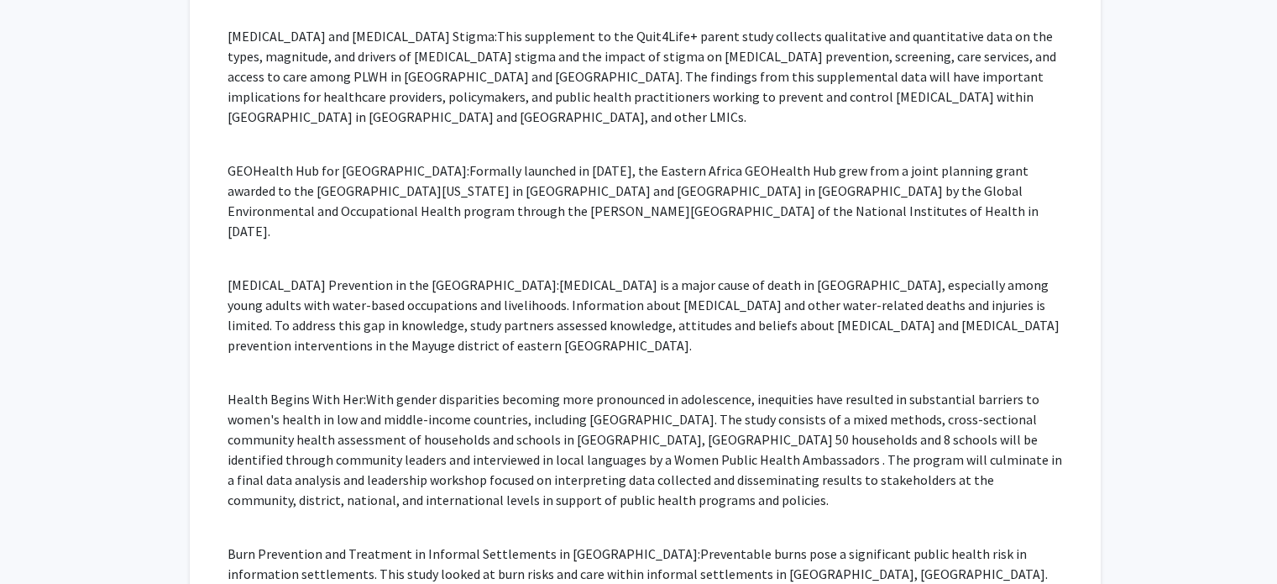
scroll to position [1199, 0]
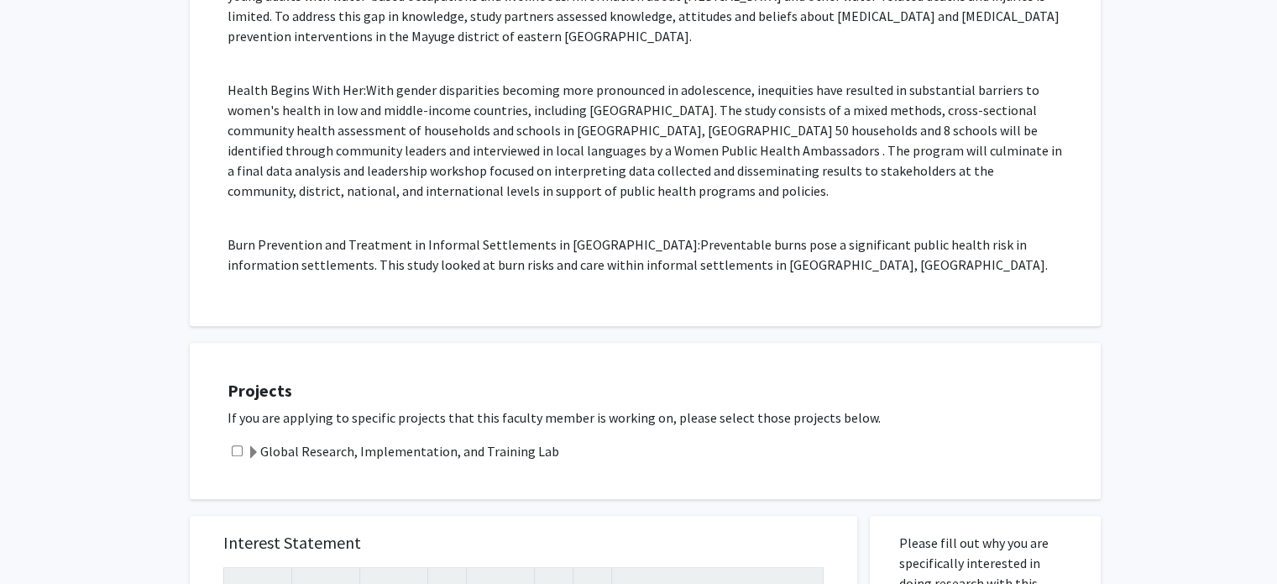
click at [408, 441] on label "Global Research, Implementation, and Training Lab" at bounding box center [403, 451] width 312 height 20
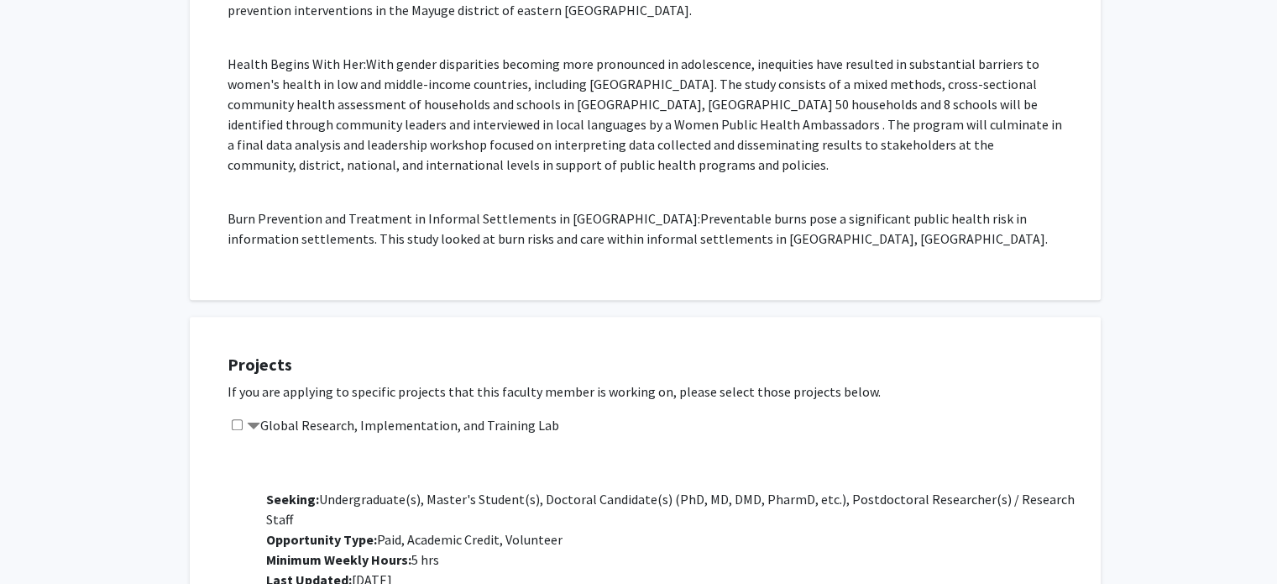
scroll to position [1226, 0]
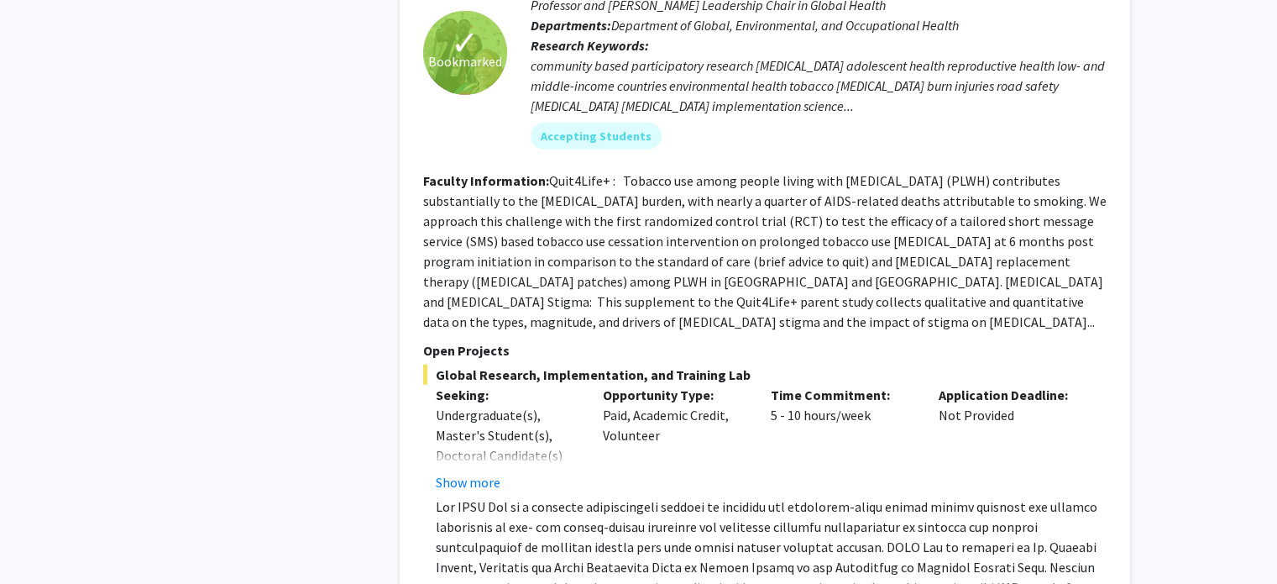
scroll to position [4622, 0]
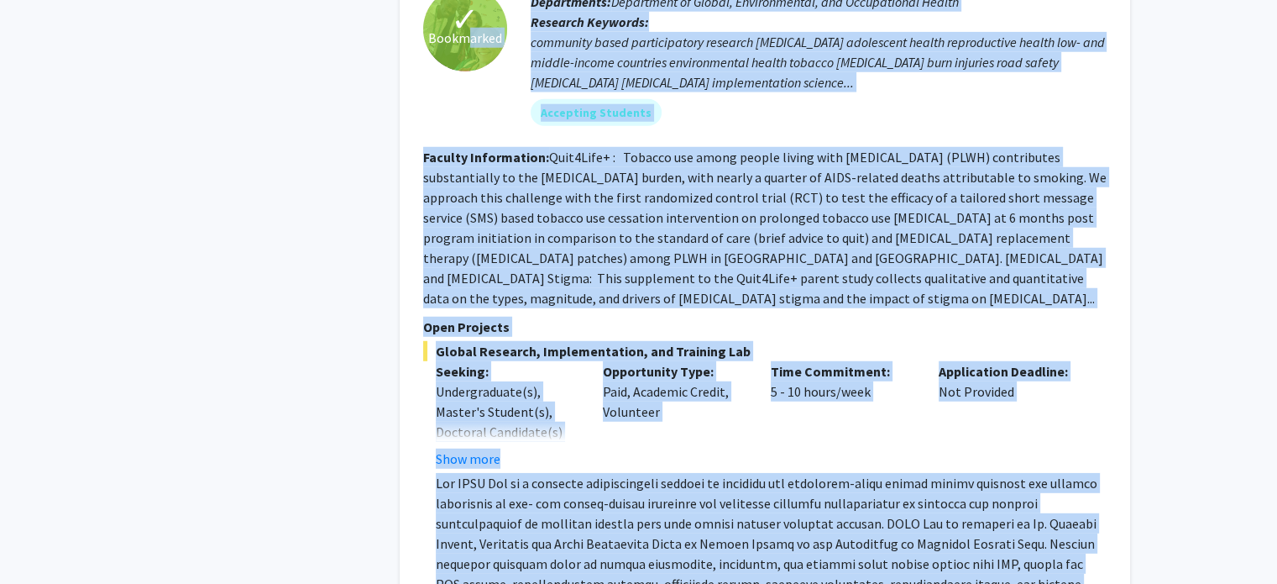
scroll to position [4598, 0]
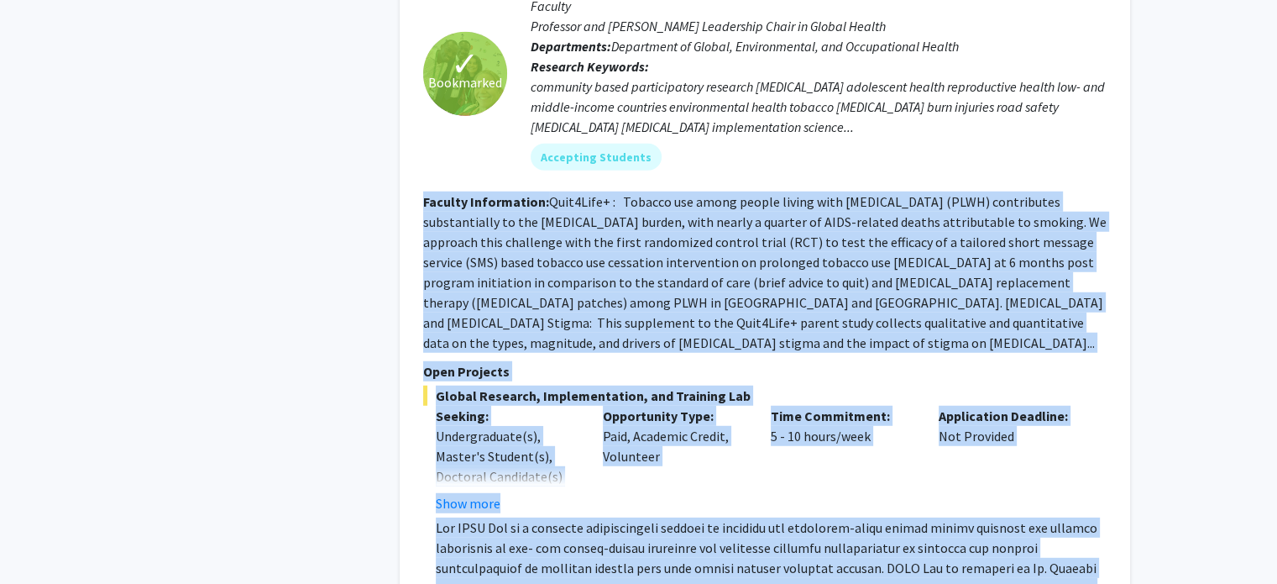
drag, startPoint x: 598, startPoint y: 476, endPoint x: 406, endPoint y: 144, distance: 383.8
click at [406, 144] on div "✓ Bookmarked [PERSON_NAME] Remove Bookmark Compose Request Faculty Professor an…" at bounding box center [765, 385] width 731 height 876
click at [566, 361] on p "Open Projects" at bounding box center [765, 371] width 684 height 20
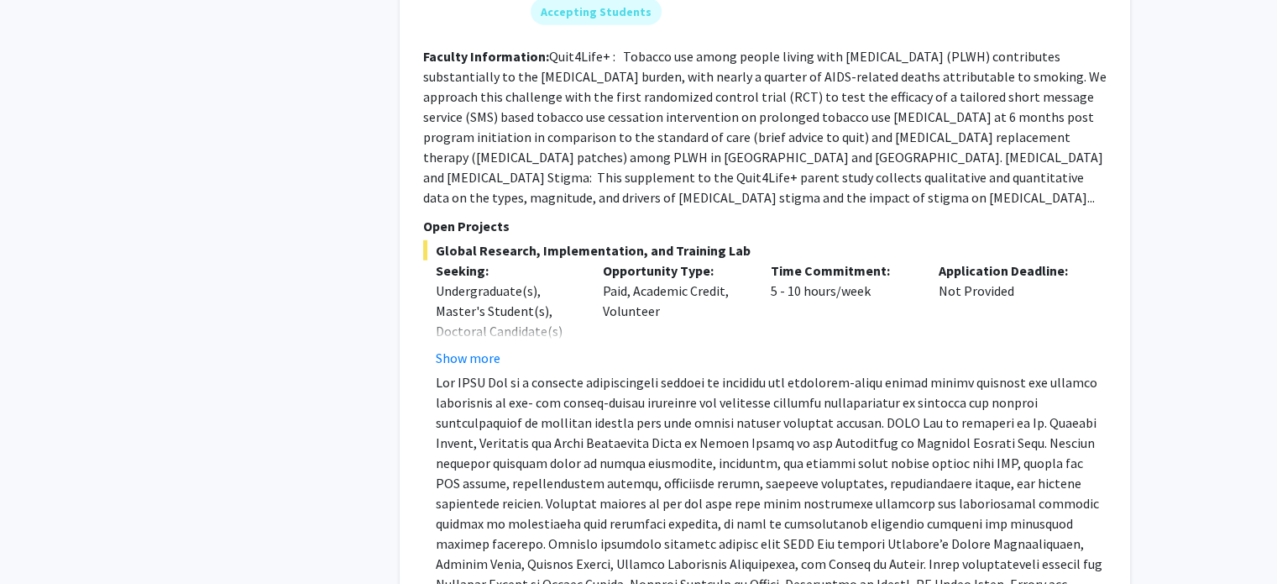
scroll to position [4763, 0]
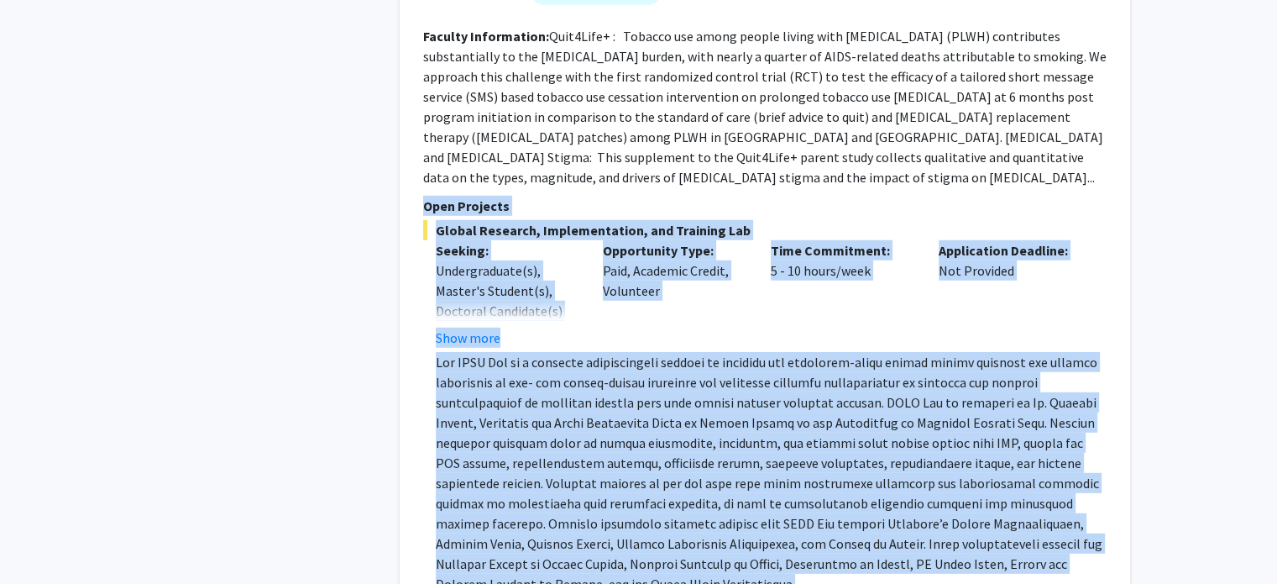
drag, startPoint x: 596, startPoint y: 506, endPoint x: 410, endPoint y: 110, distance: 438.1
click at [410, 110] on div "✓ Bookmarked [PERSON_NAME] Remove Bookmark Compose Request Faculty Professor an…" at bounding box center [765, 220] width 731 height 876
copy section "Lore Ipsumdol Sitame Consecte, Adipiscingelit, sed Doeiusmo Tem Incidid: Utlabo…"
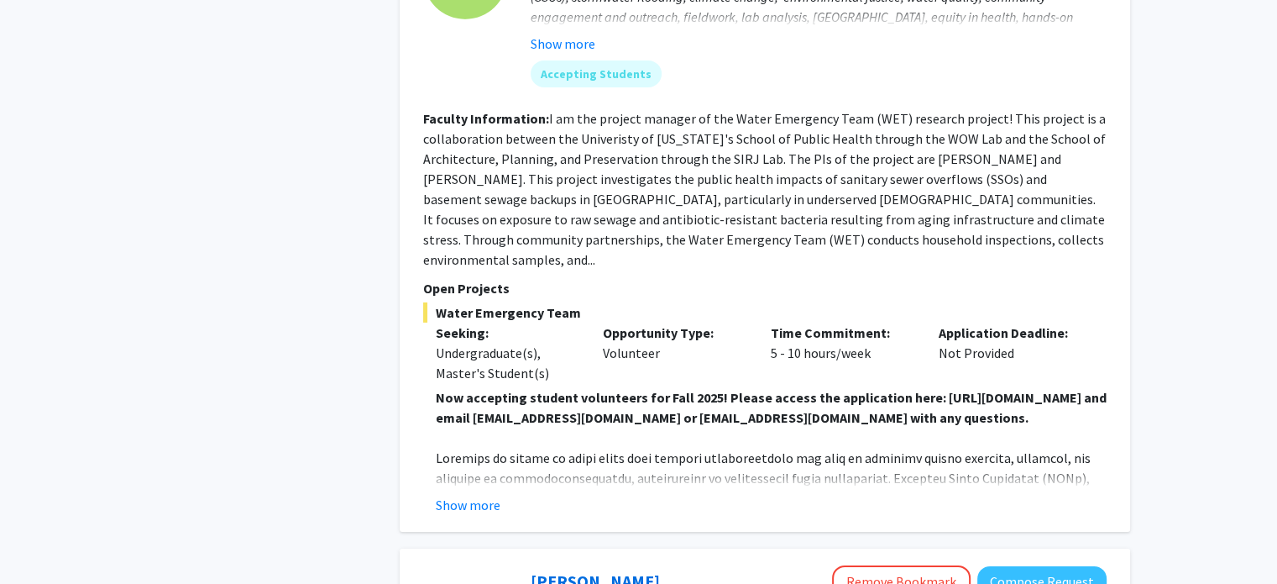
scroll to position [5603, 0]
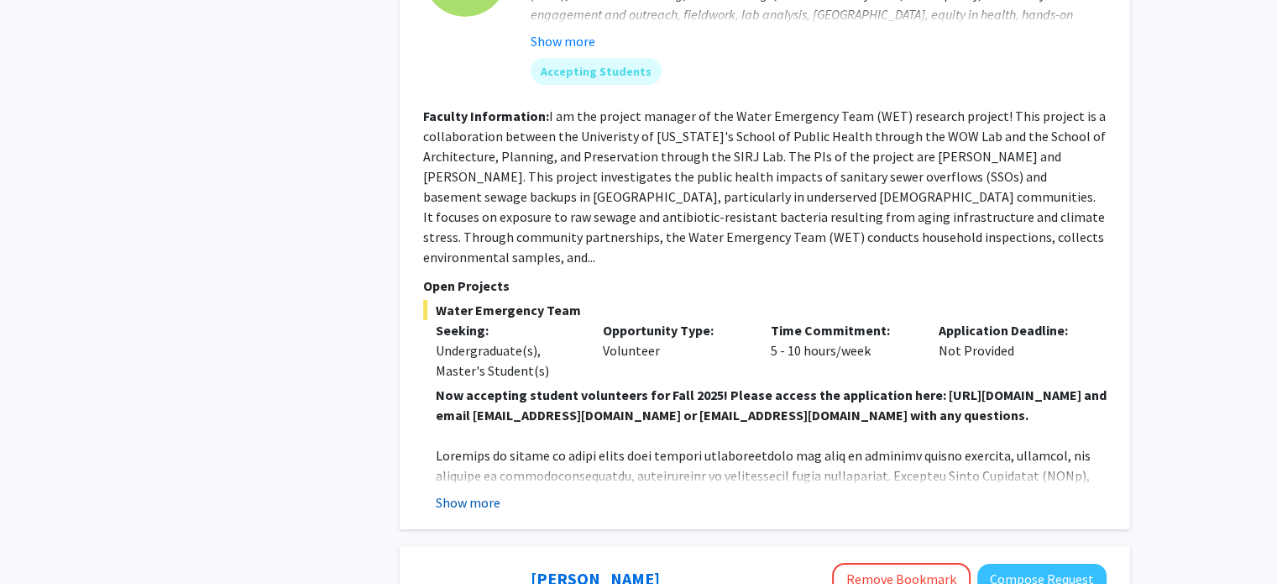
click at [474, 492] on button "Show more" at bounding box center [468, 502] width 65 height 20
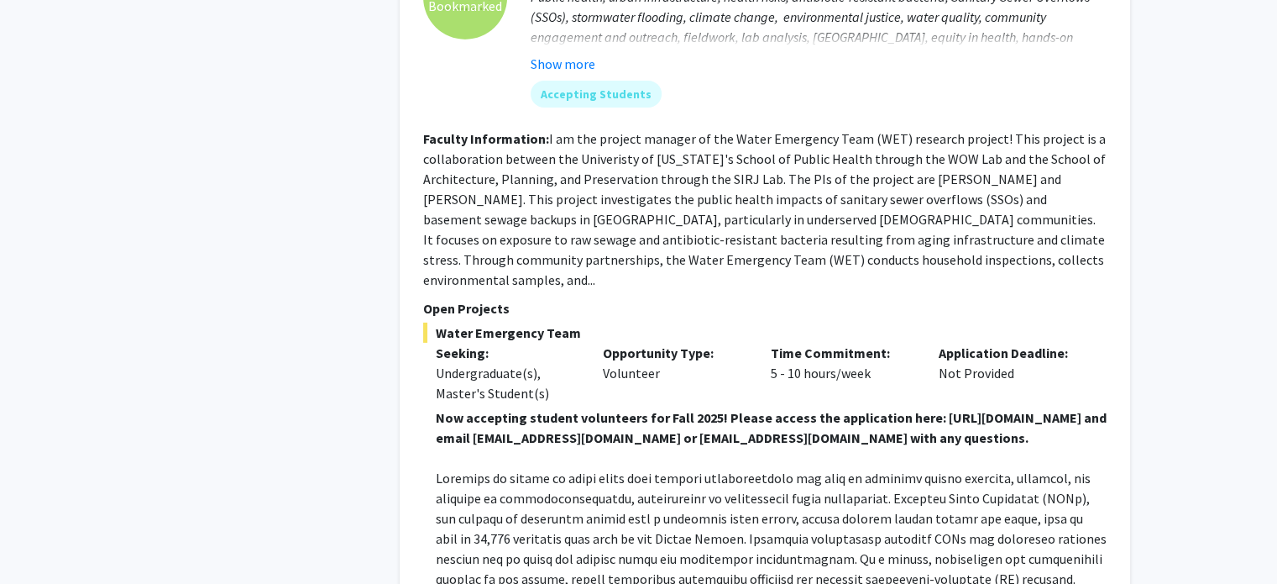
scroll to position [5580, 0]
click at [570, 410] on strong "Now accepting student volunteers for Fall 2025! Please access the application h…" at bounding box center [771, 428] width 671 height 37
click at [693, 410] on strong "Now accepting student volunteers for Fall 2025! Please access the application h…" at bounding box center [771, 428] width 671 height 37
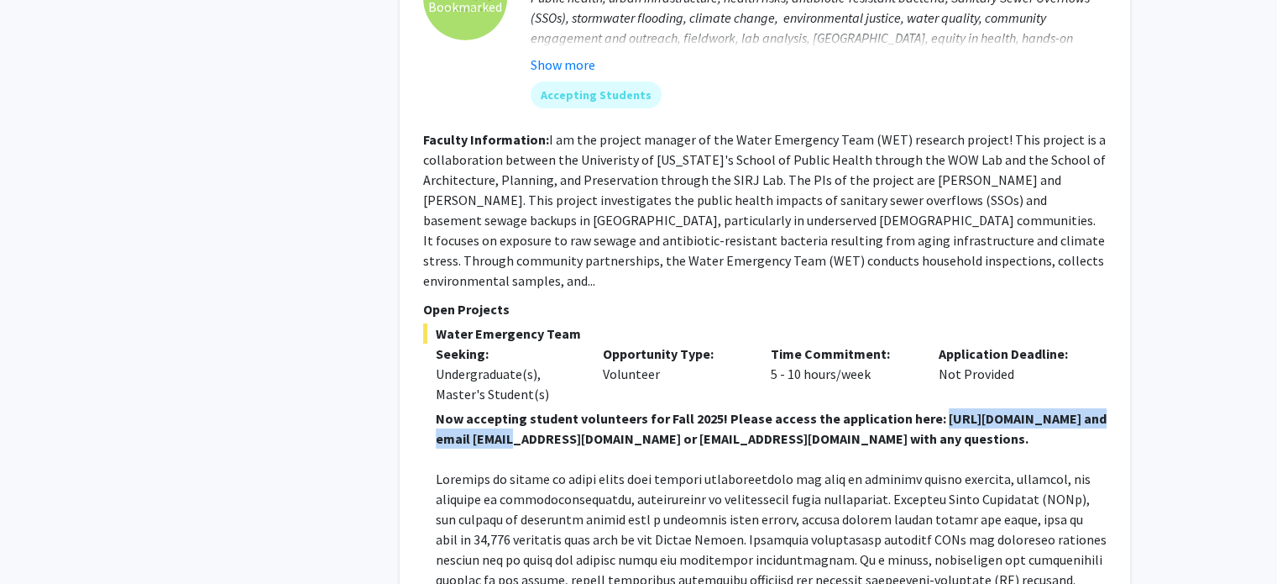
drag, startPoint x: 697, startPoint y: 355, endPoint x: 468, endPoint y: 359, distance: 229.3
click at [468, 410] on strong "Now accepting student volunteers for Fall 2025! Please access the application h…" at bounding box center [771, 428] width 671 height 37
copy strong "[URL][DOMAIN_NAME]"
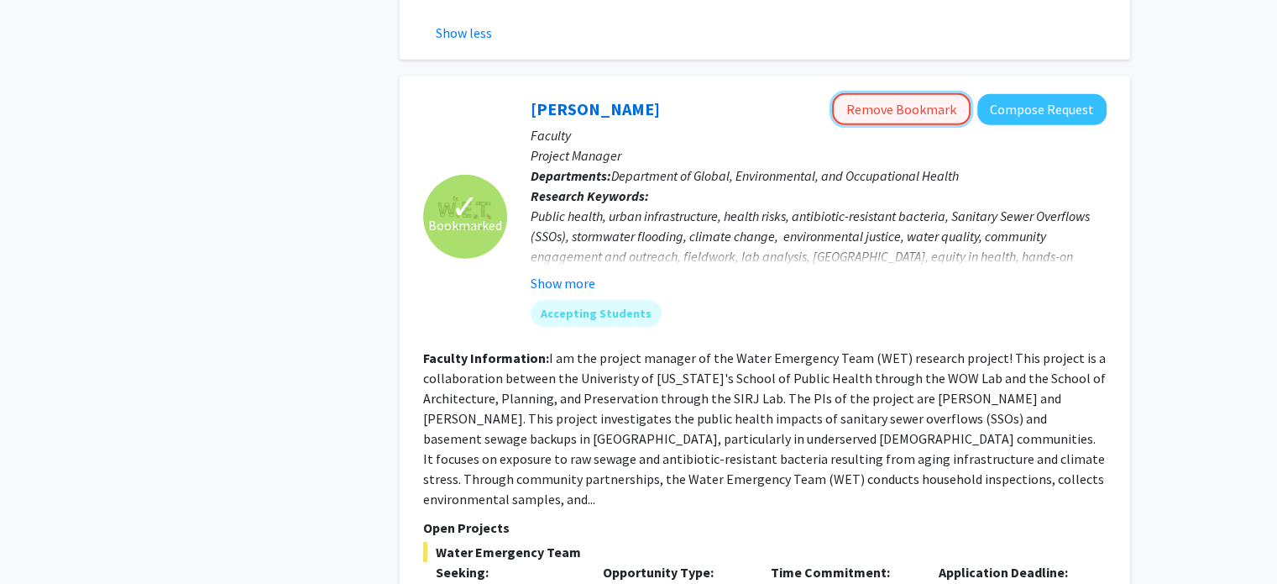
click at [879, 93] on button "Remove Bookmark" at bounding box center [901, 109] width 139 height 32
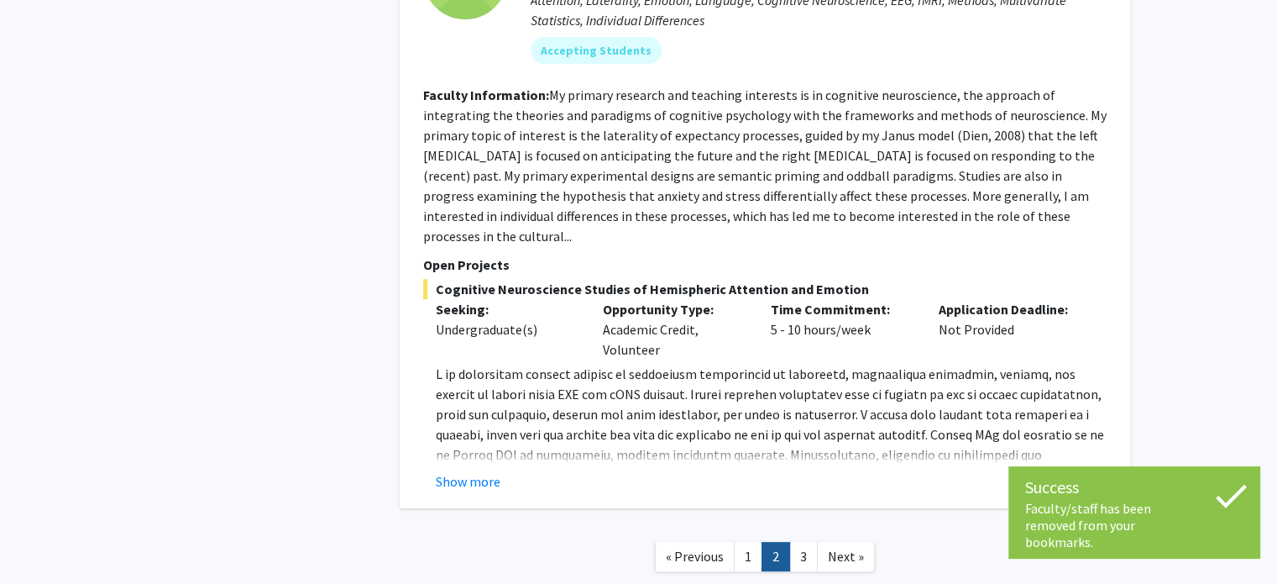
scroll to position [6632, 0]
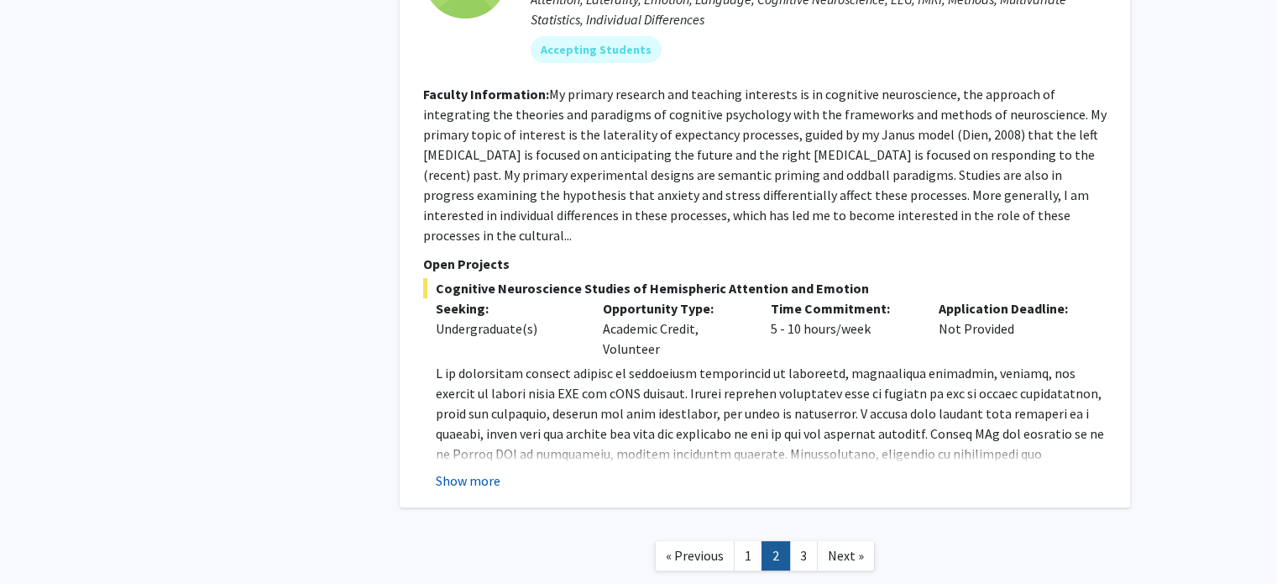
click at [476, 470] on button "Show more" at bounding box center [468, 480] width 65 height 20
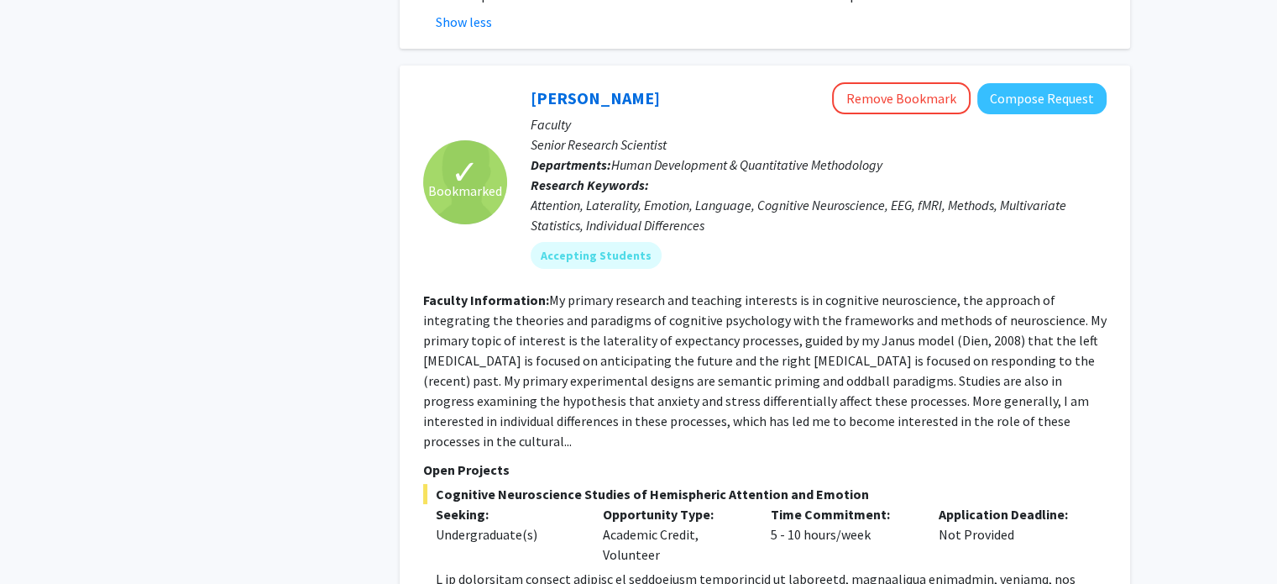
scroll to position [6393, 0]
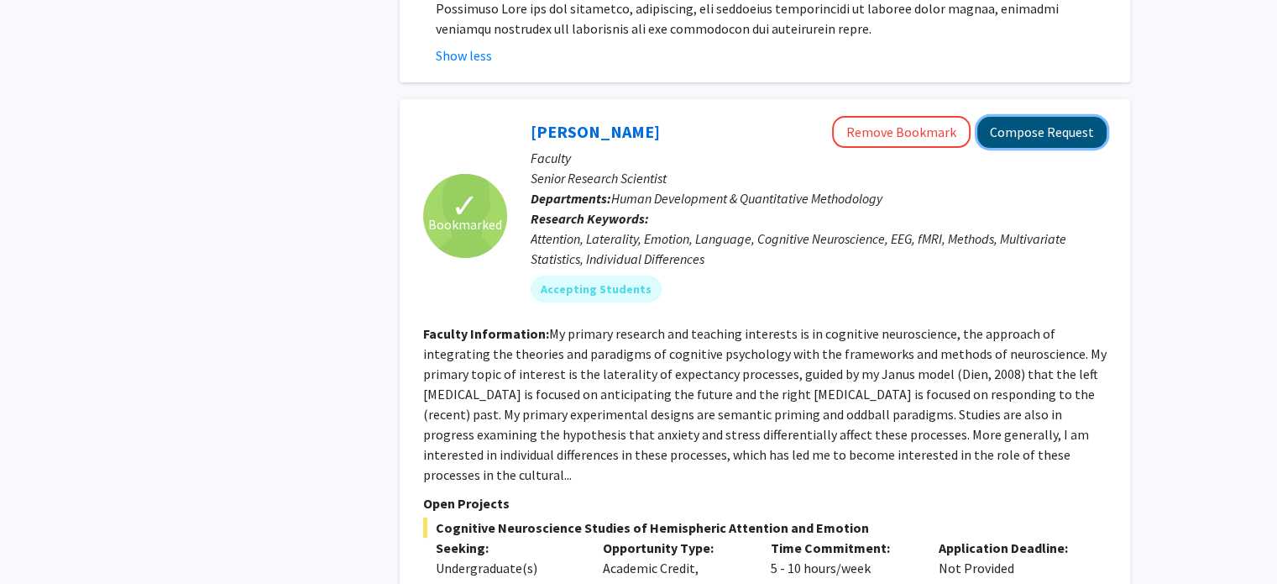
click at [1065, 117] on button "Compose Request" at bounding box center [1042, 132] width 129 height 31
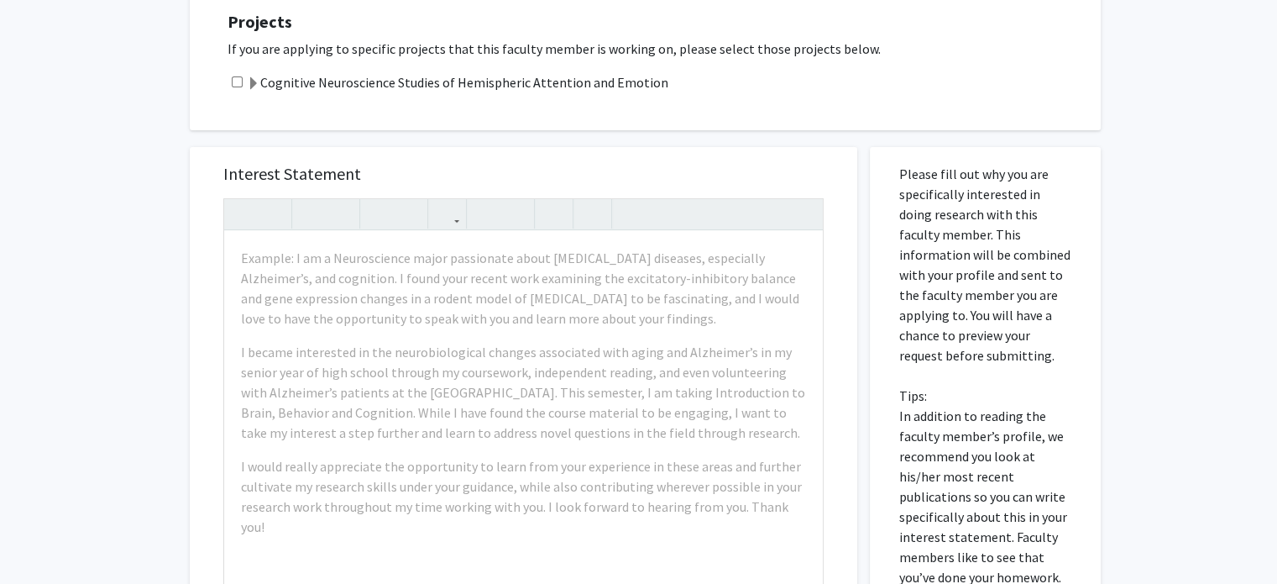
scroll to position [388, 0]
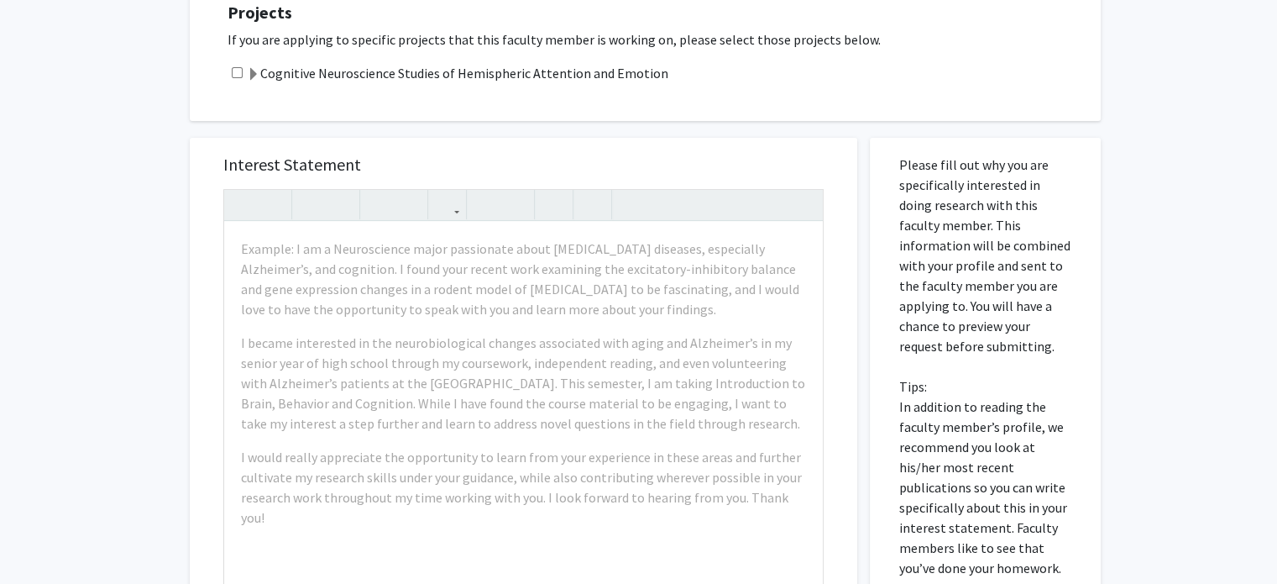
click at [410, 71] on label "Cognitive Neuroscience Studies of Hemispheric Attention and Emotion" at bounding box center [458, 73] width 422 height 20
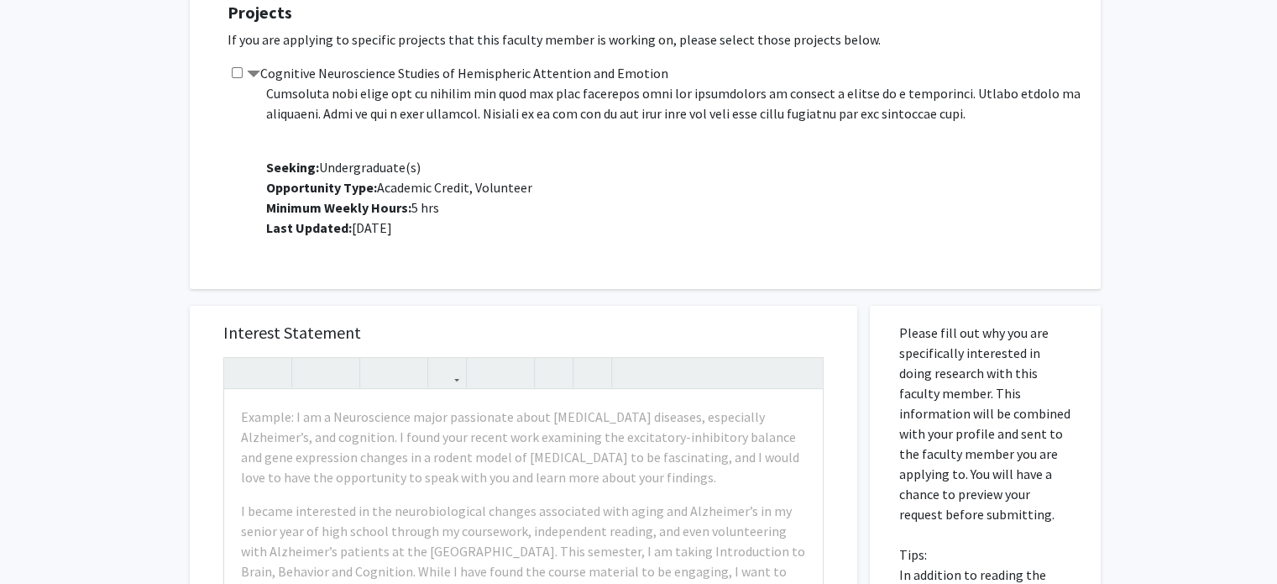
scroll to position [141, 0]
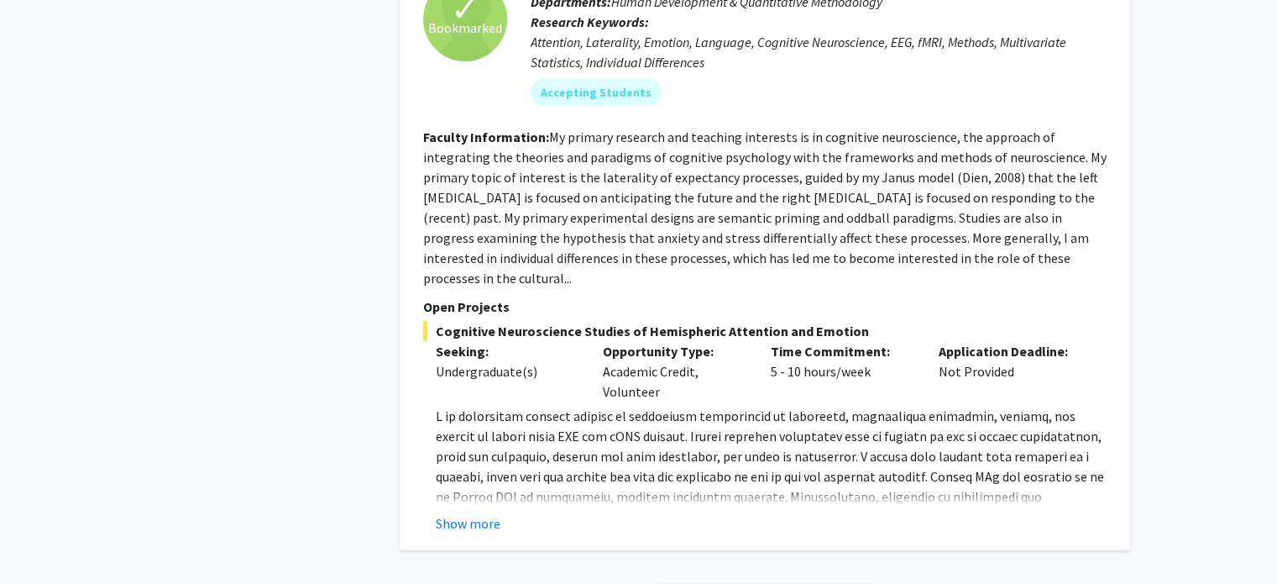
scroll to position [6131, 0]
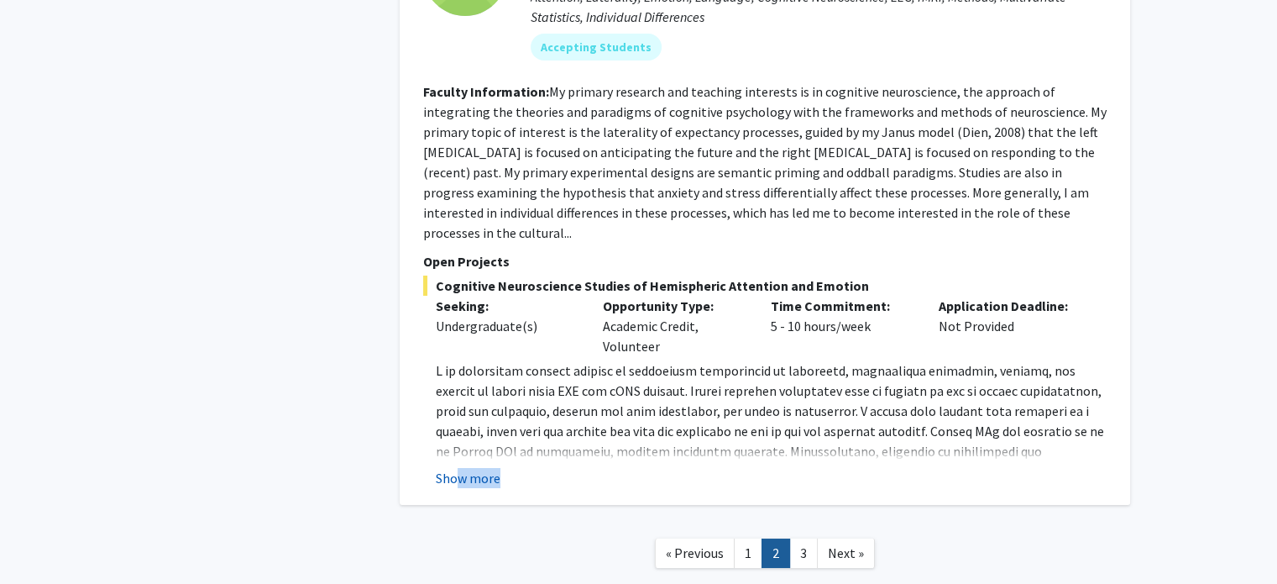
drag, startPoint x: 454, startPoint y: 382, endPoint x: 454, endPoint y: 370, distance: 11.8
click at [454, 370] on div "✓ Bookmarked [PERSON_NAME] Remove Bookmark Compose Request Faculty Senior Resea…" at bounding box center [765, 181] width 731 height 648
click at [454, 468] on button "Show more" at bounding box center [468, 478] width 65 height 20
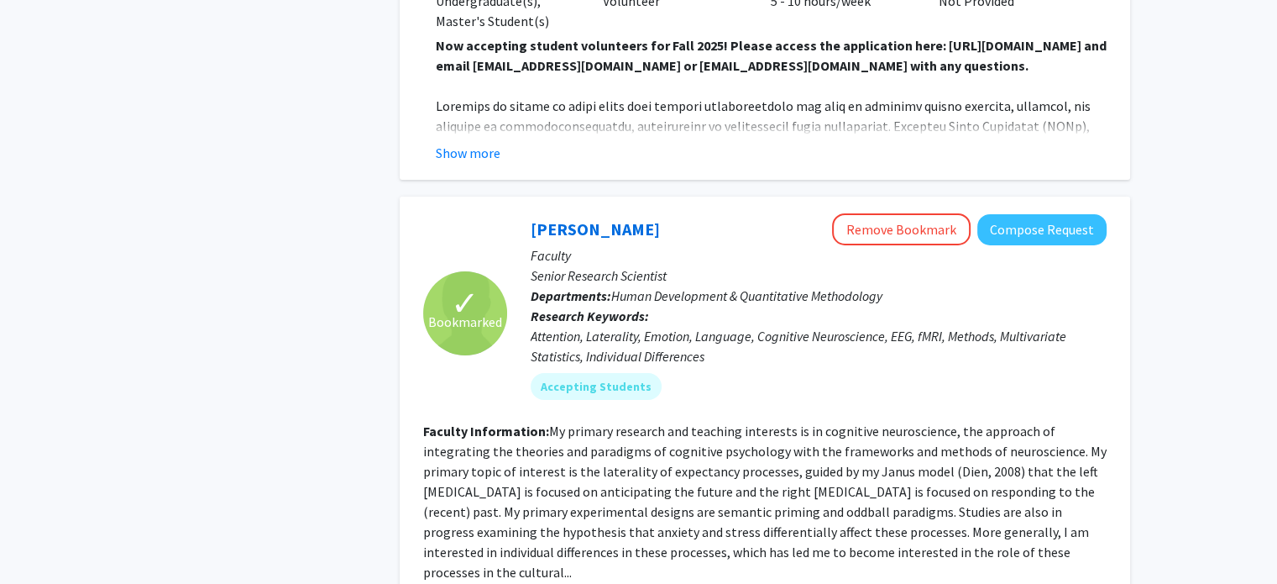
scroll to position [5790, 0]
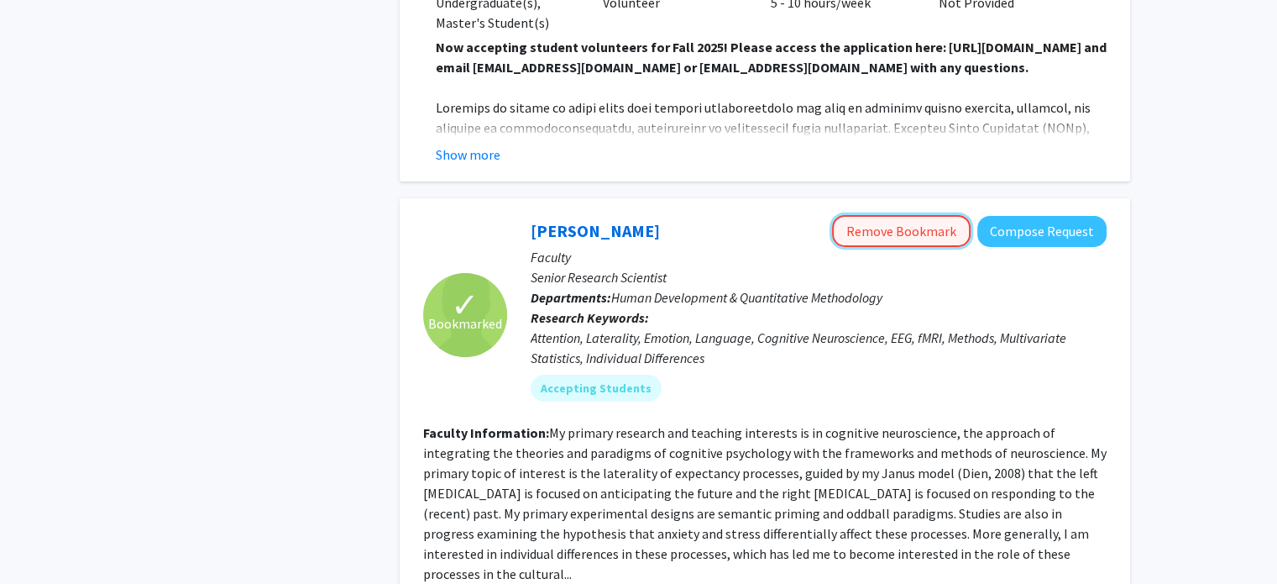
click at [932, 215] on button "Remove Bookmark" at bounding box center [901, 231] width 139 height 32
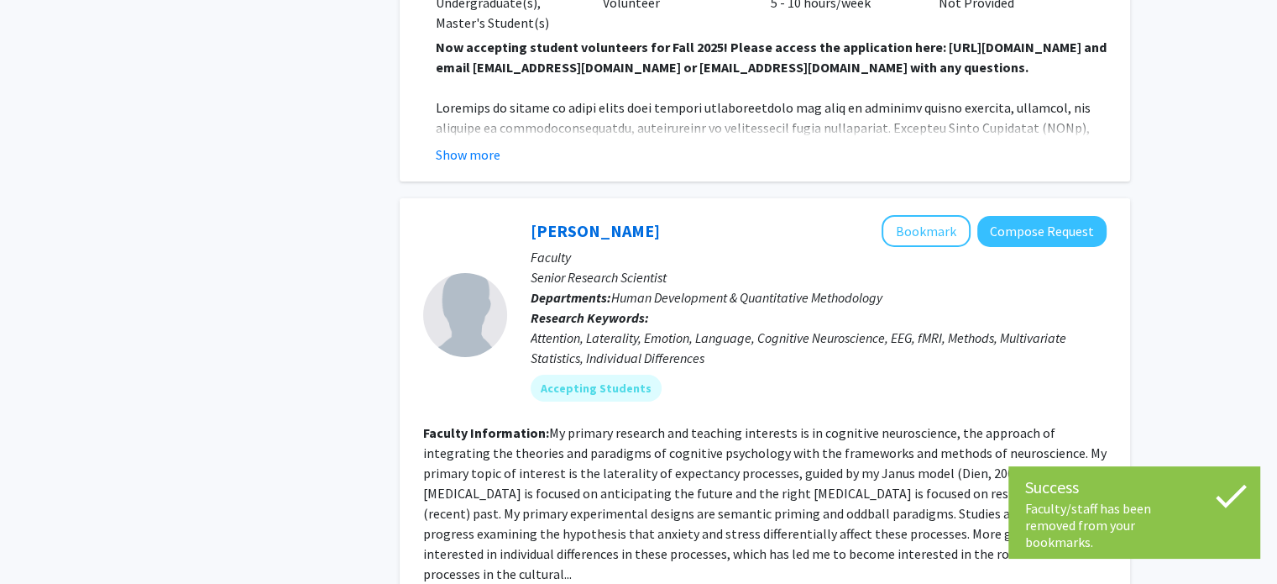
scroll to position [6231, 0]
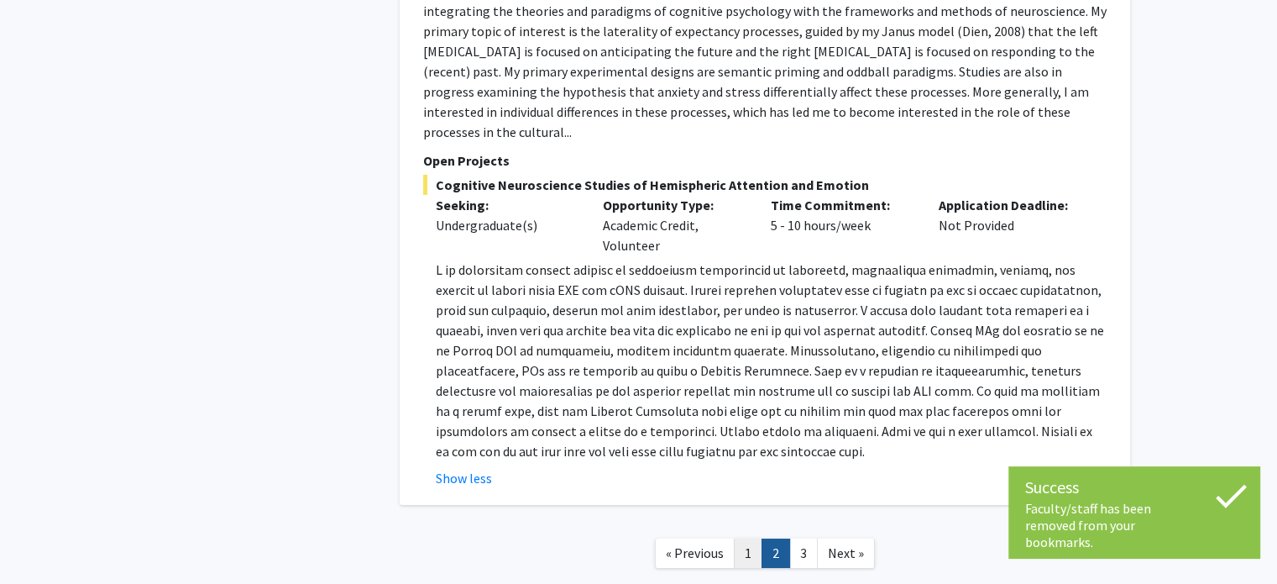
click at [743, 538] on link "1" at bounding box center [748, 552] width 29 height 29
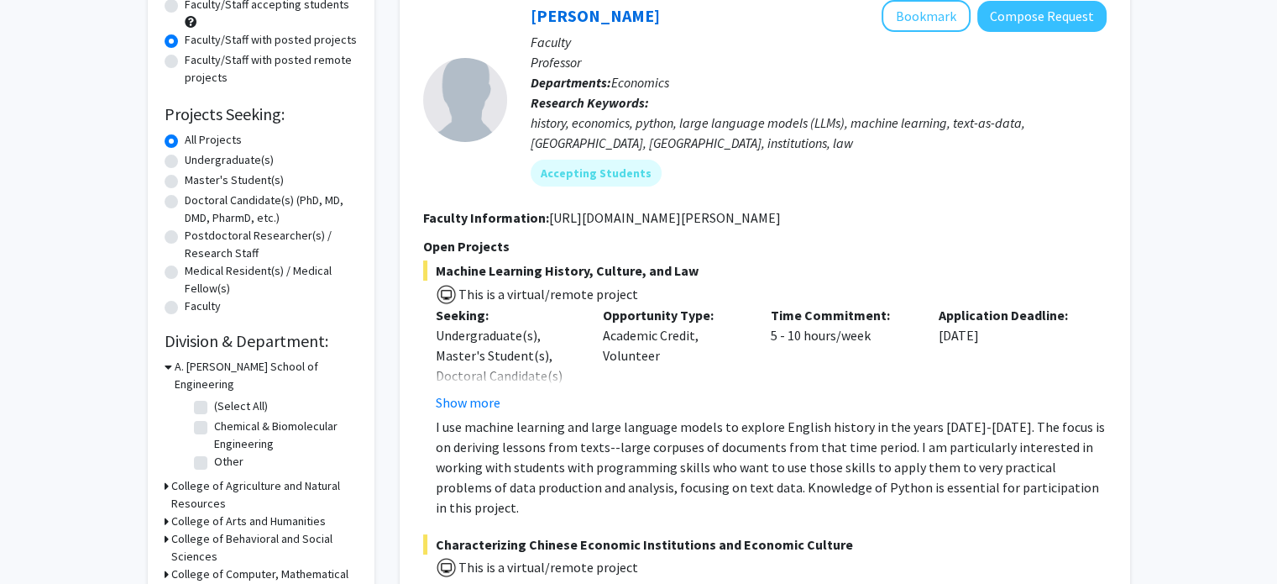
scroll to position [185, 0]
click at [1043, 27] on button "Compose Request" at bounding box center [1042, 18] width 129 height 31
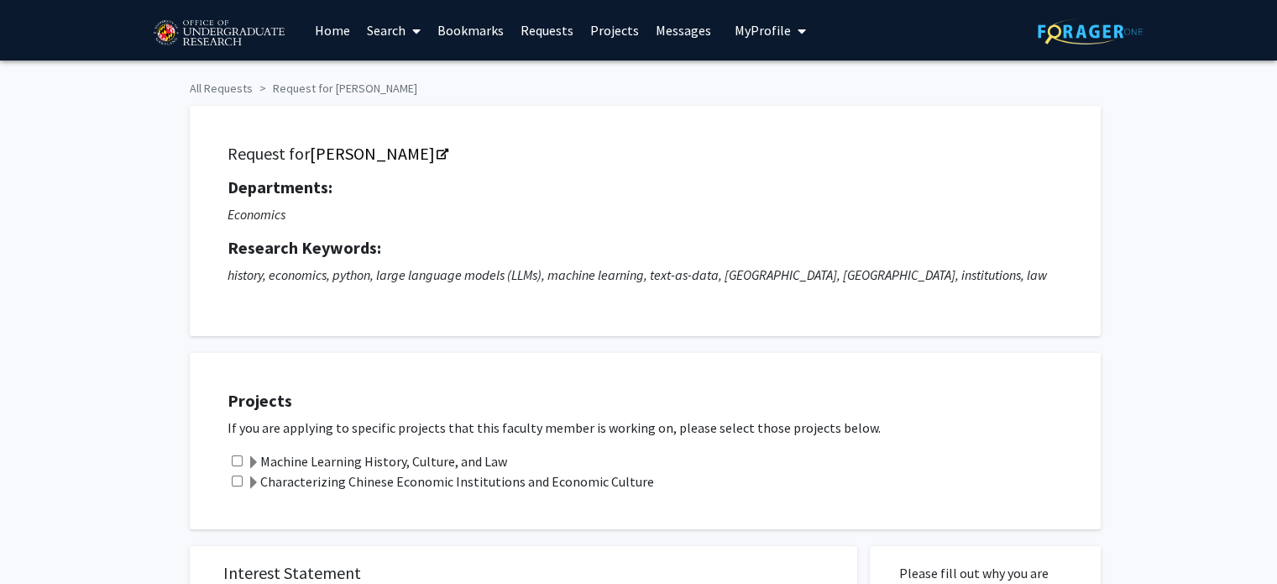
scroll to position [217, 0]
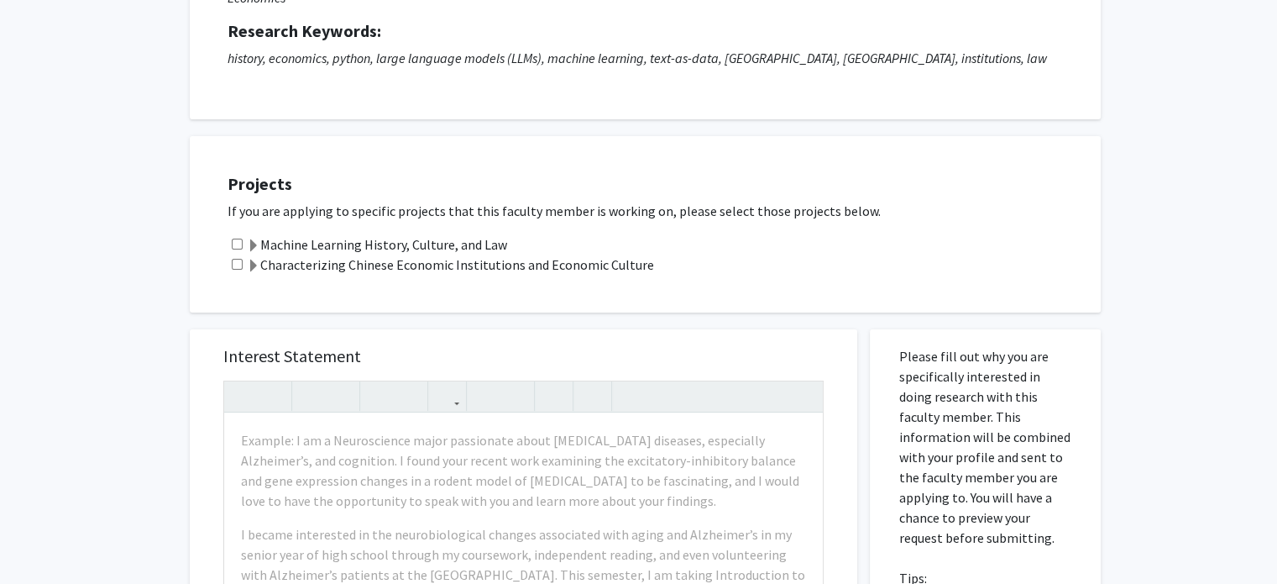
click at [467, 238] on label "Machine Learning History, Culture, and Law" at bounding box center [377, 244] width 260 height 20
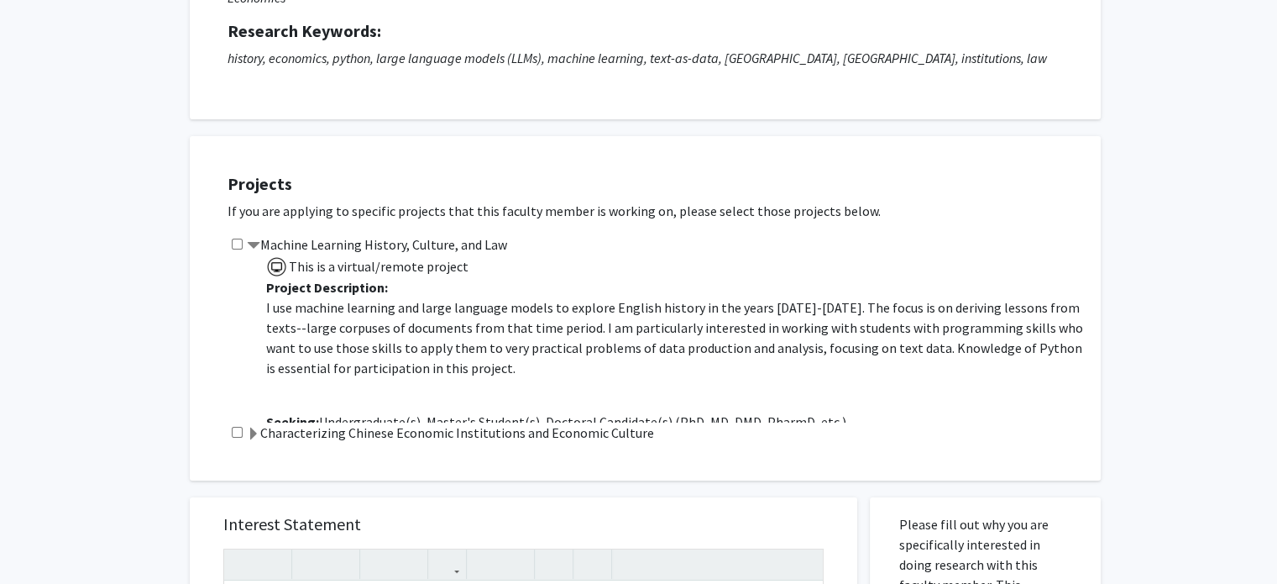
scroll to position [103, 0]
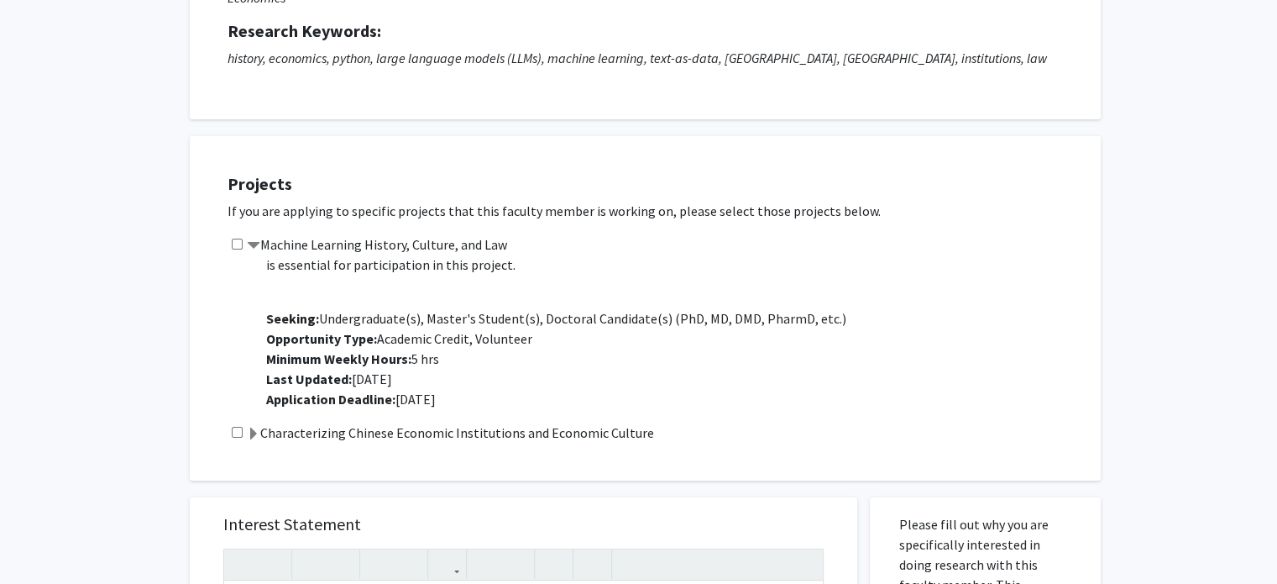
click at [493, 426] on label "Characterizing Chinese Economic Institutions and Economic Culture" at bounding box center [450, 432] width 407 height 20
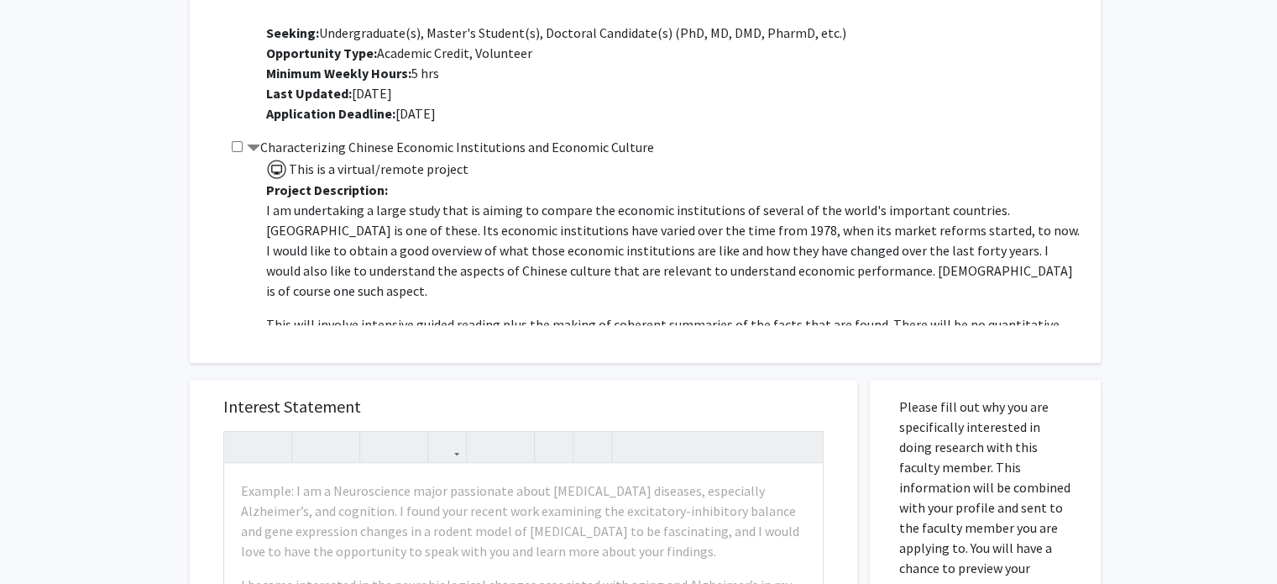
scroll to position [285, 0]
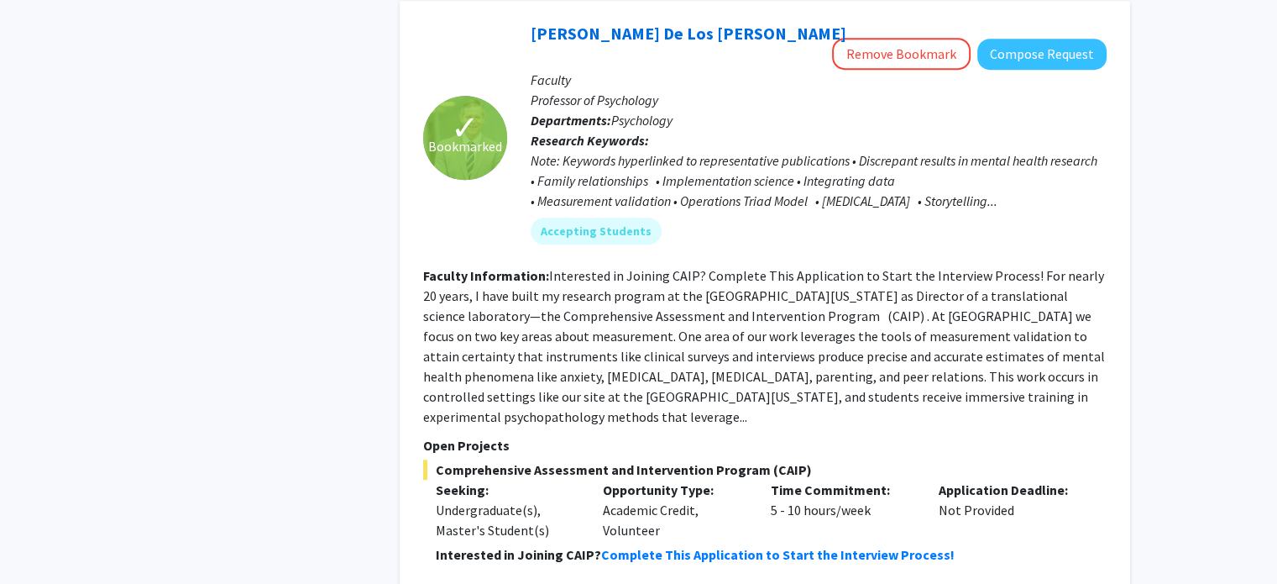
scroll to position [993, 0]
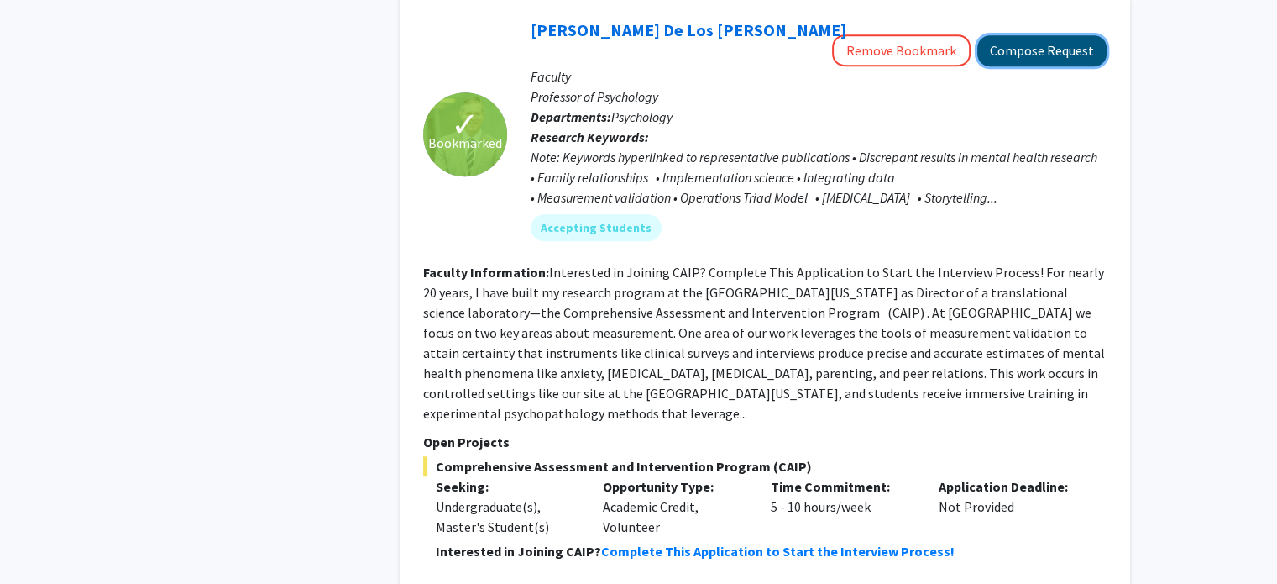
click at [1031, 35] on button "Compose Request" at bounding box center [1042, 50] width 129 height 31
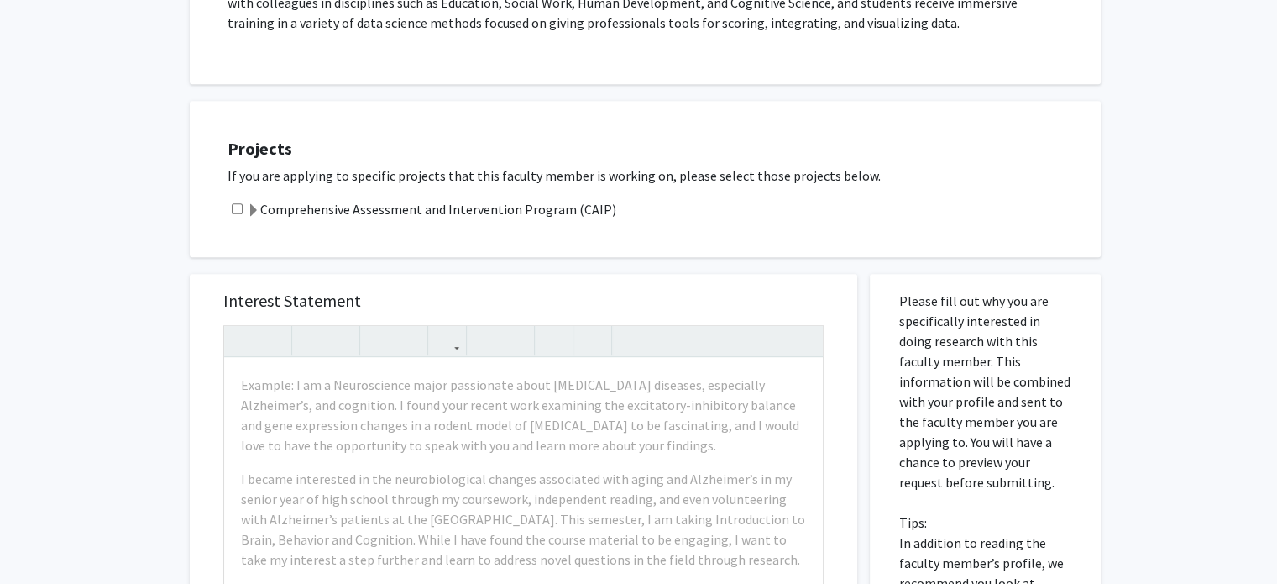
scroll to position [845, 0]
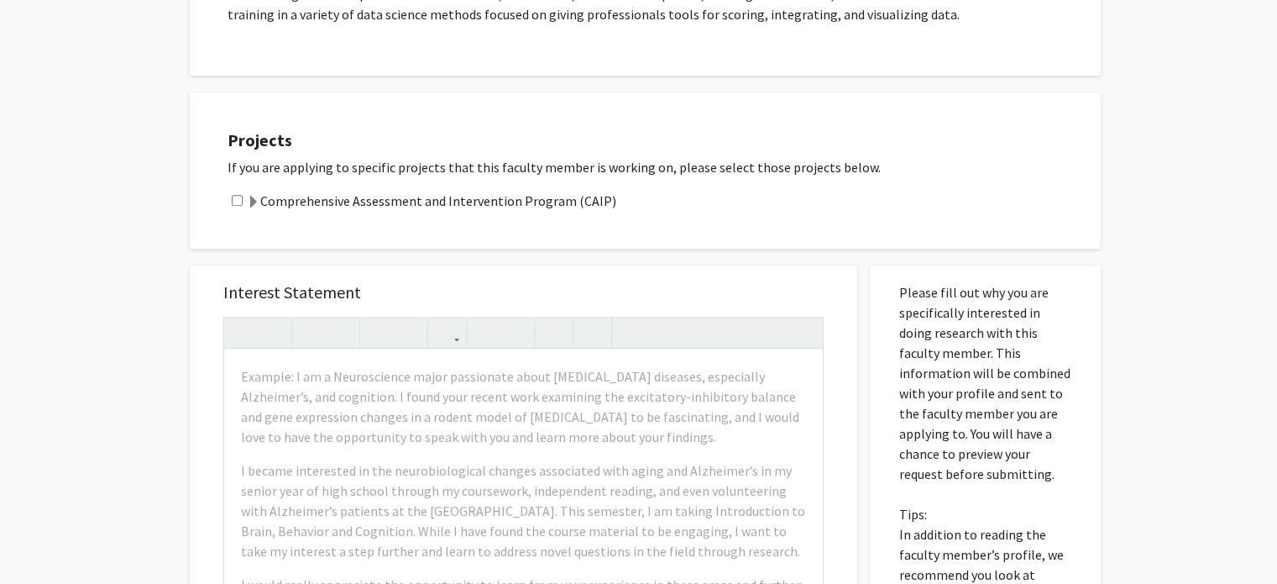
click at [511, 199] on label "Comprehensive Assessment and Intervention Program (CAIP)" at bounding box center [432, 201] width 370 height 20
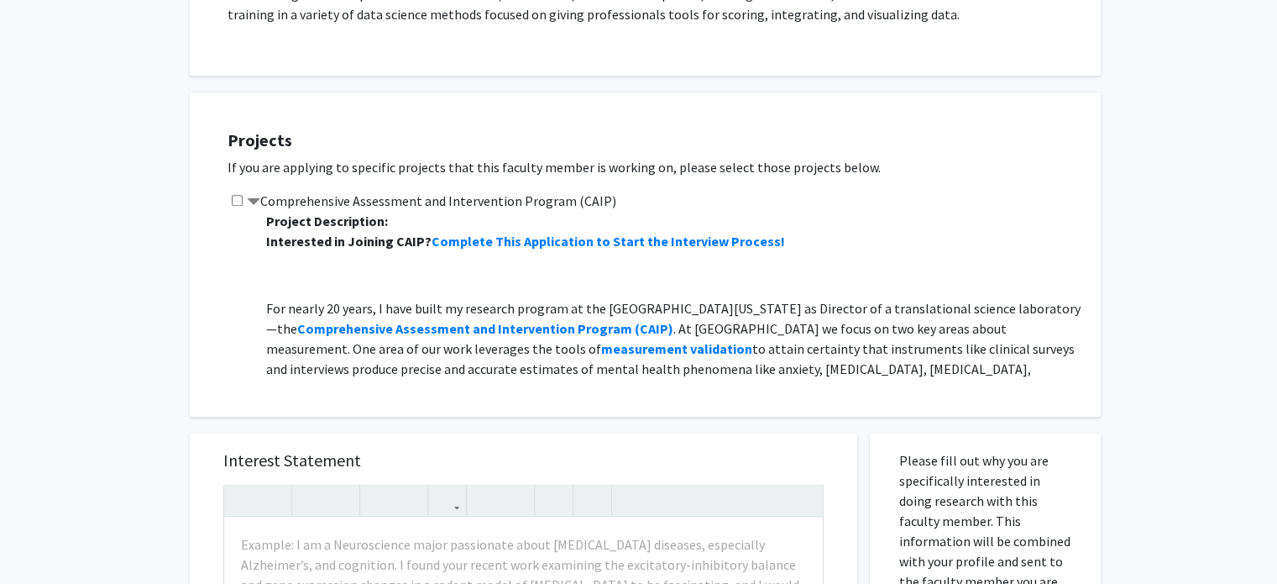
scroll to position [289, 0]
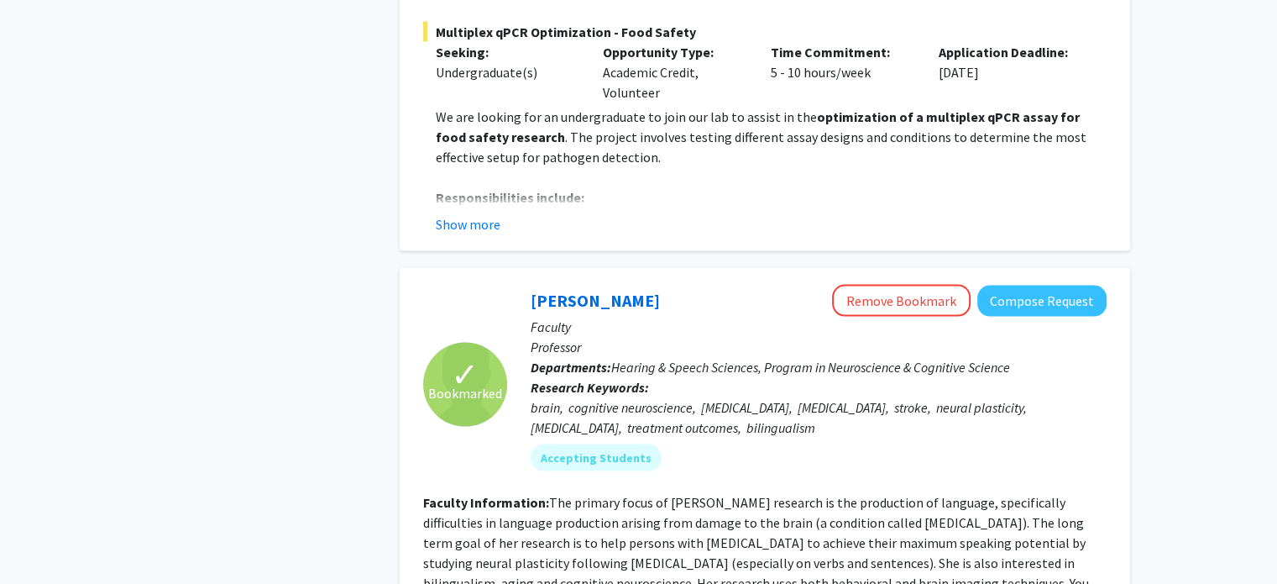
scroll to position [3198, 0]
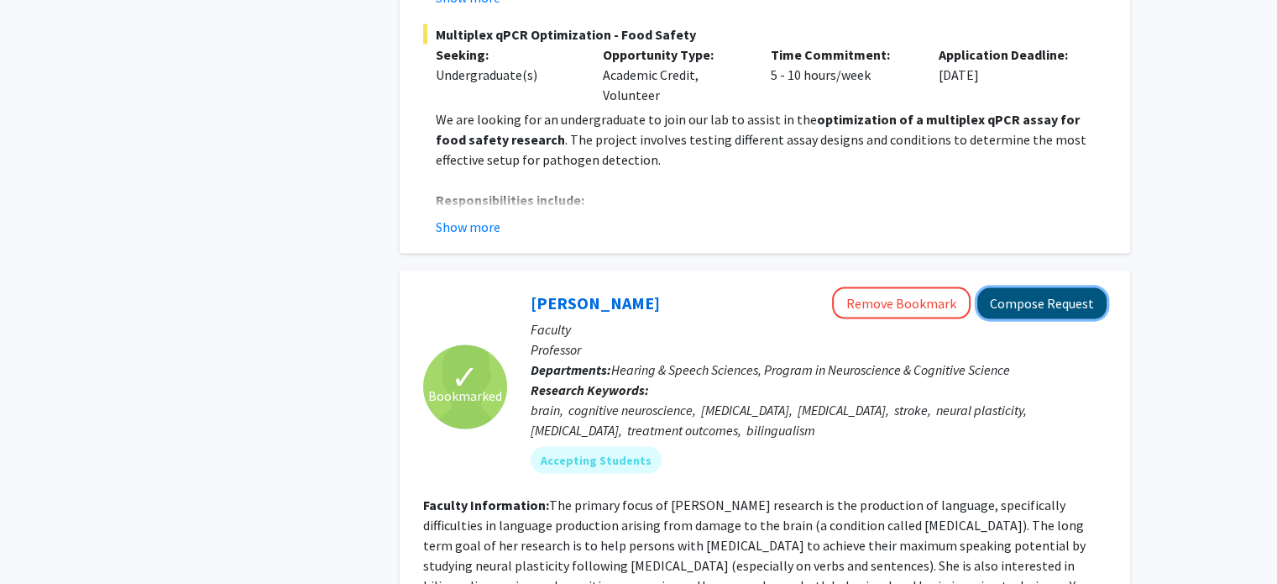
click at [1065, 288] on button "Compose Request" at bounding box center [1042, 303] width 129 height 31
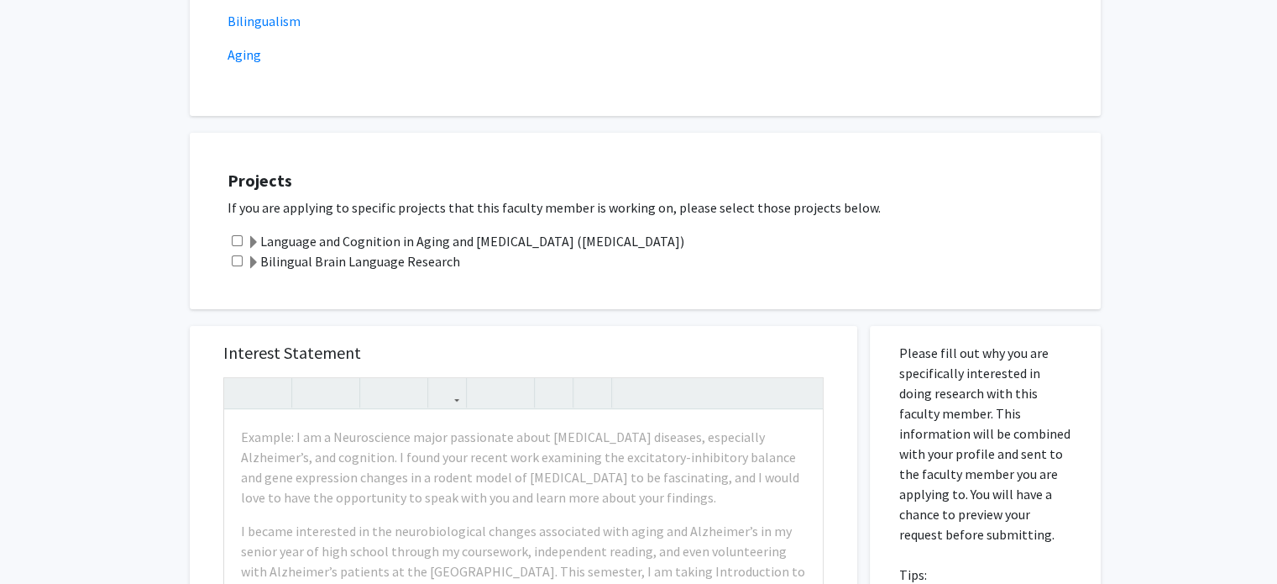
scroll to position [464, 0]
click at [329, 246] on label "Language and Cognition in Aging and [MEDICAL_DATA] ([MEDICAL_DATA])" at bounding box center [466, 239] width 438 height 20
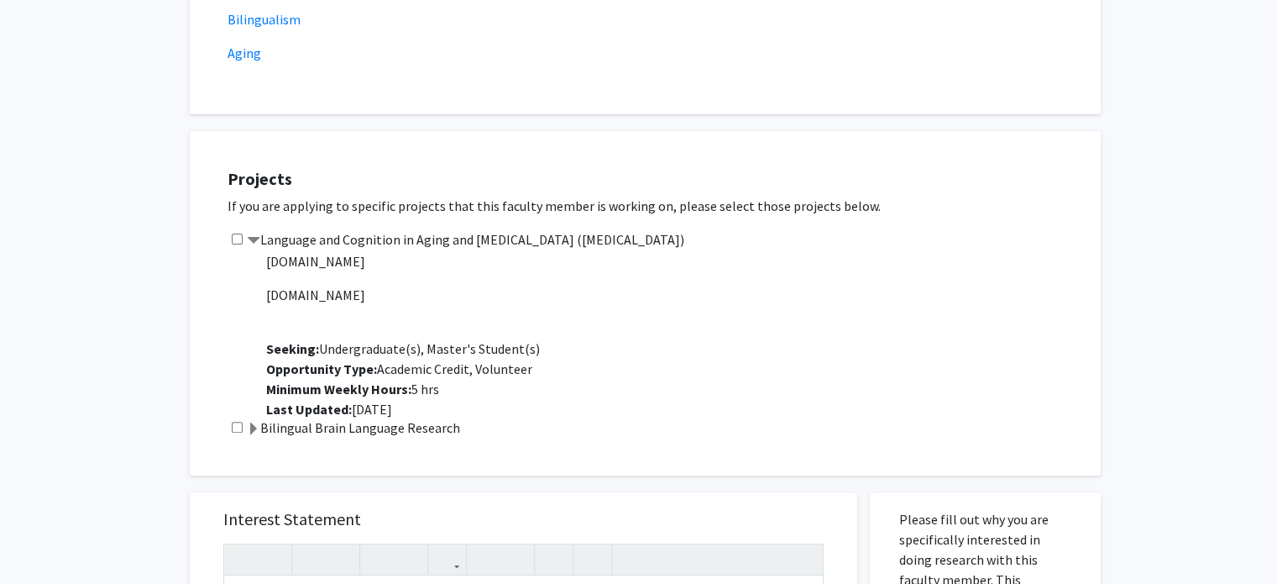
scroll to position [195, 0]
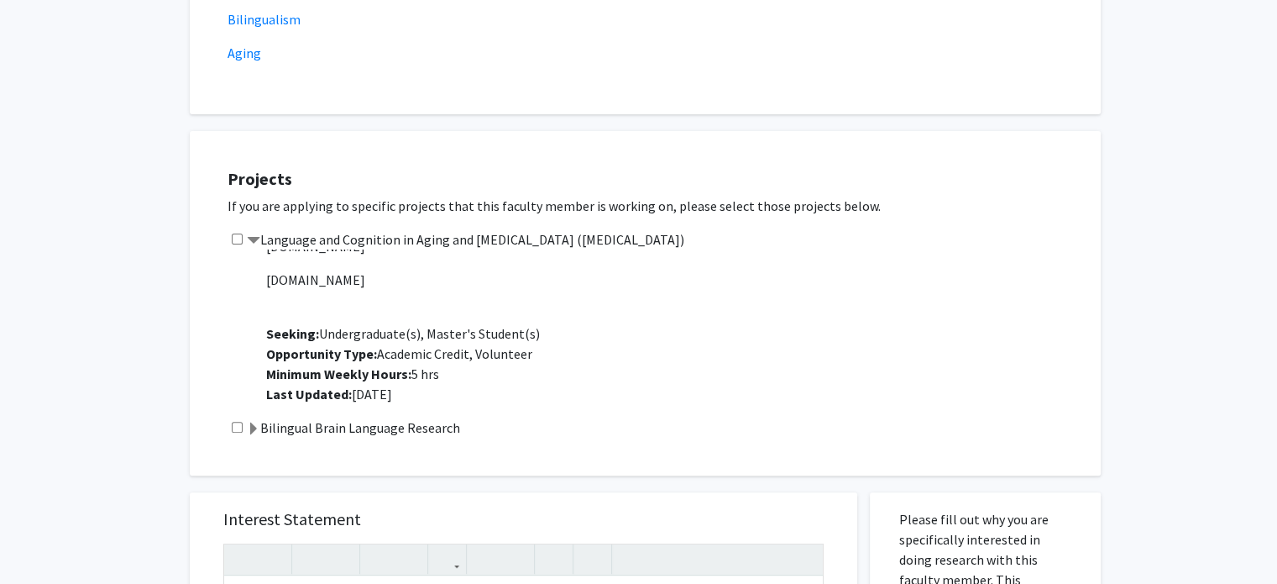
click at [391, 422] on label "Bilingual Brain Language Research" at bounding box center [353, 427] width 213 height 20
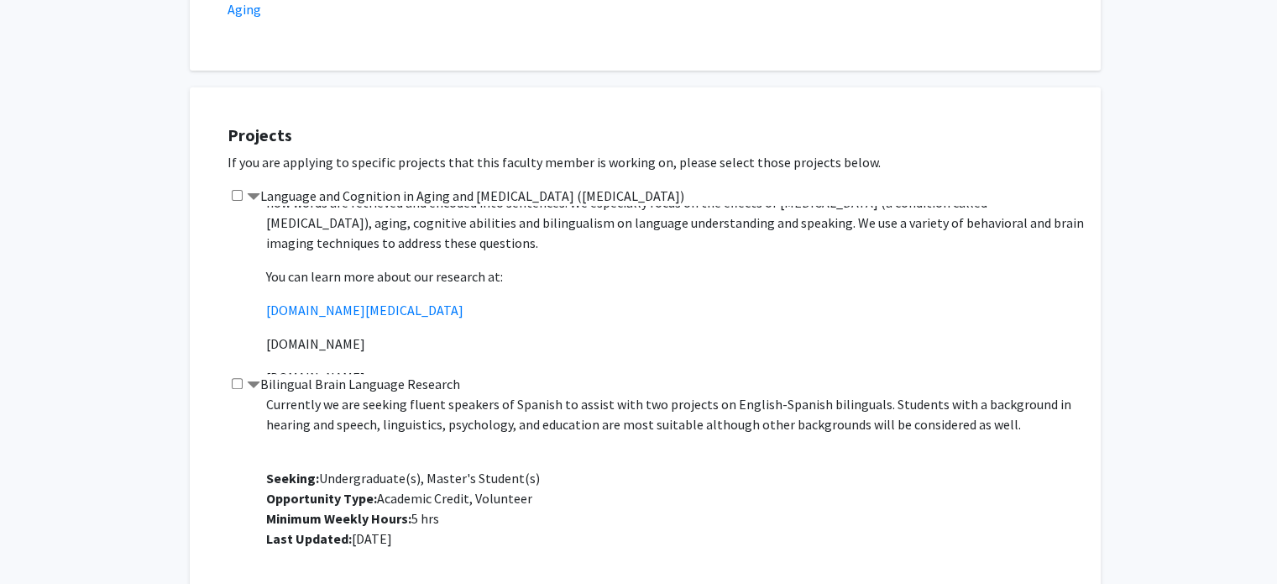
scroll to position [0, 0]
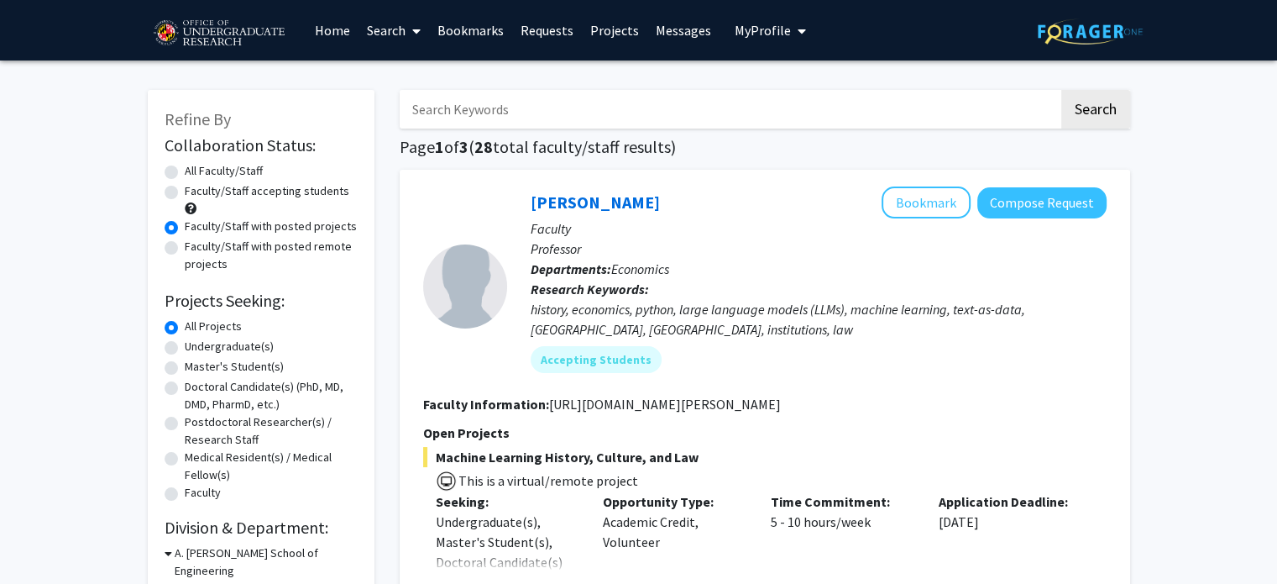
click at [467, 36] on link "Bookmarks" at bounding box center [470, 30] width 83 height 59
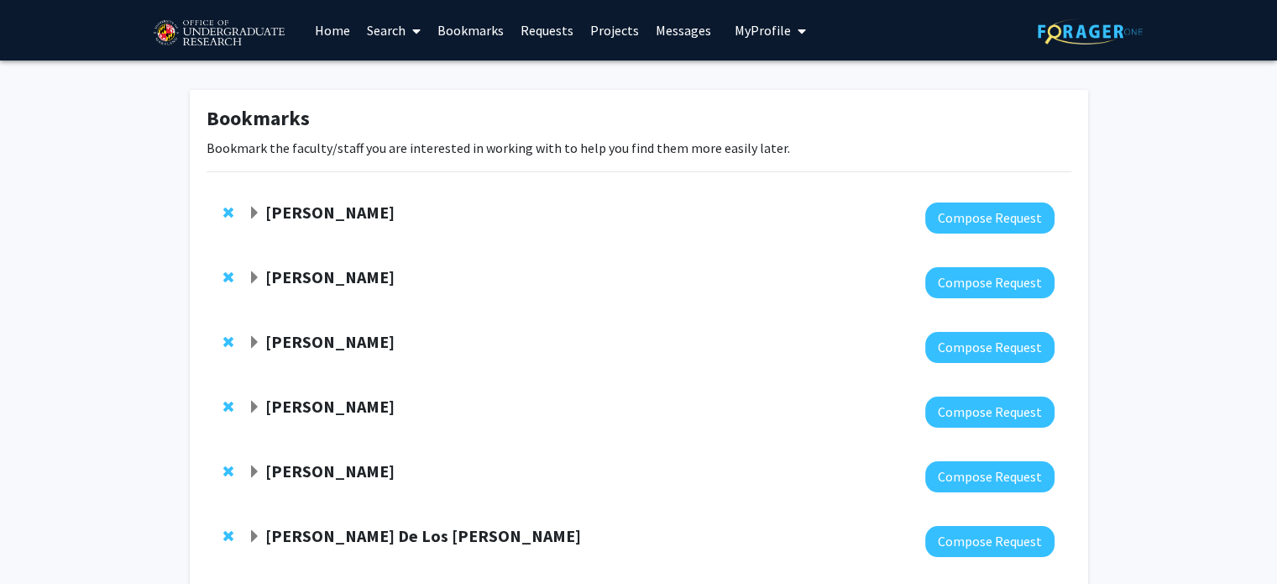
click at [314, 211] on strong "[PERSON_NAME]" at bounding box center [329, 212] width 129 height 21
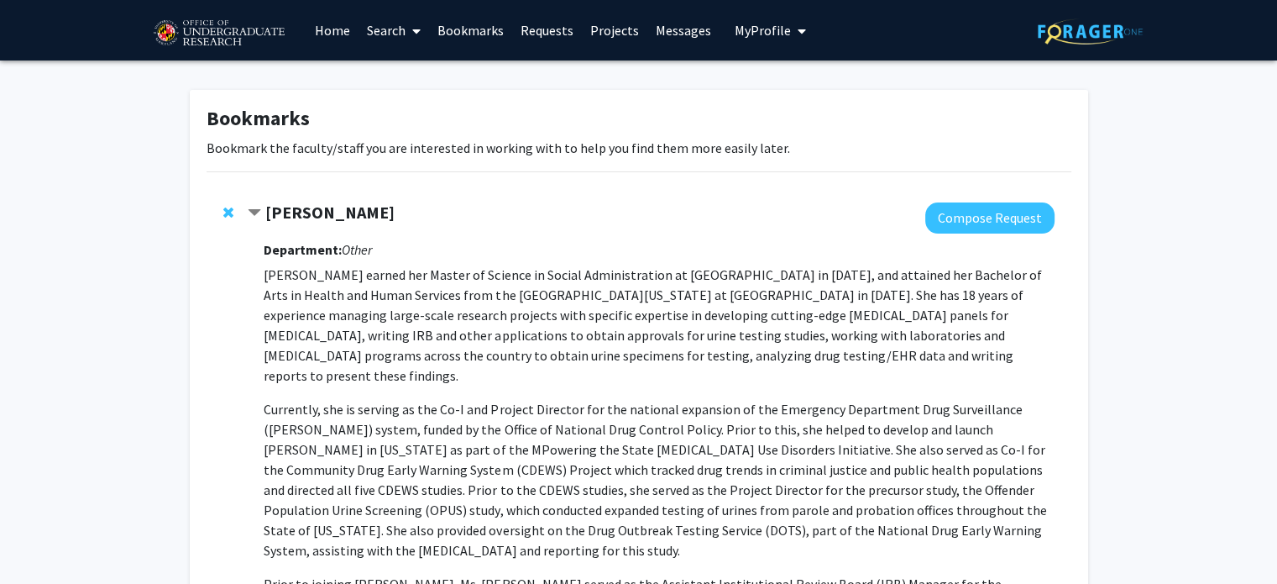
click at [314, 211] on strong "[PERSON_NAME]" at bounding box center [329, 212] width 129 height 21
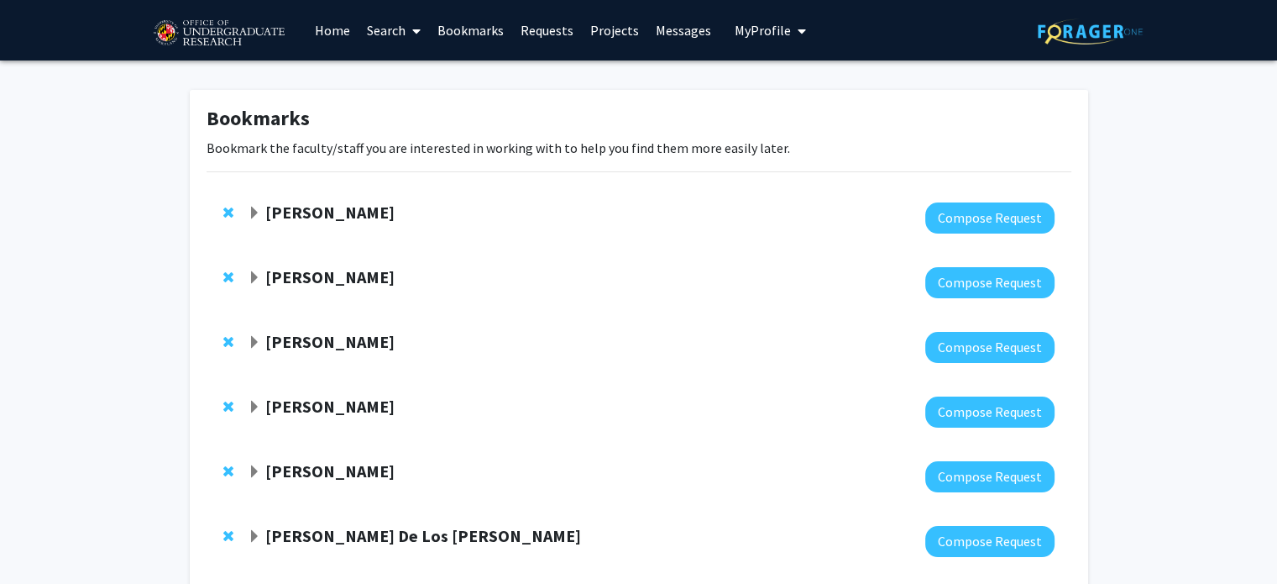
click at [314, 211] on strong "[PERSON_NAME]" at bounding box center [329, 212] width 129 height 21
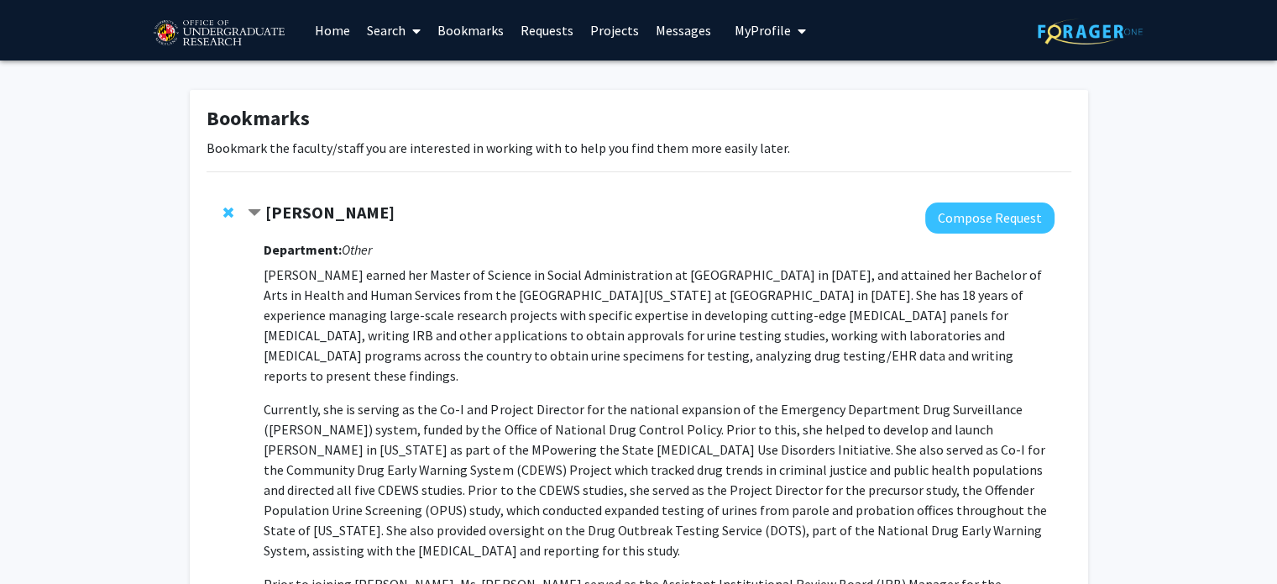
click at [314, 211] on strong "[PERSON_NAME]" at bounding box center [329, 212] width 129 height 21
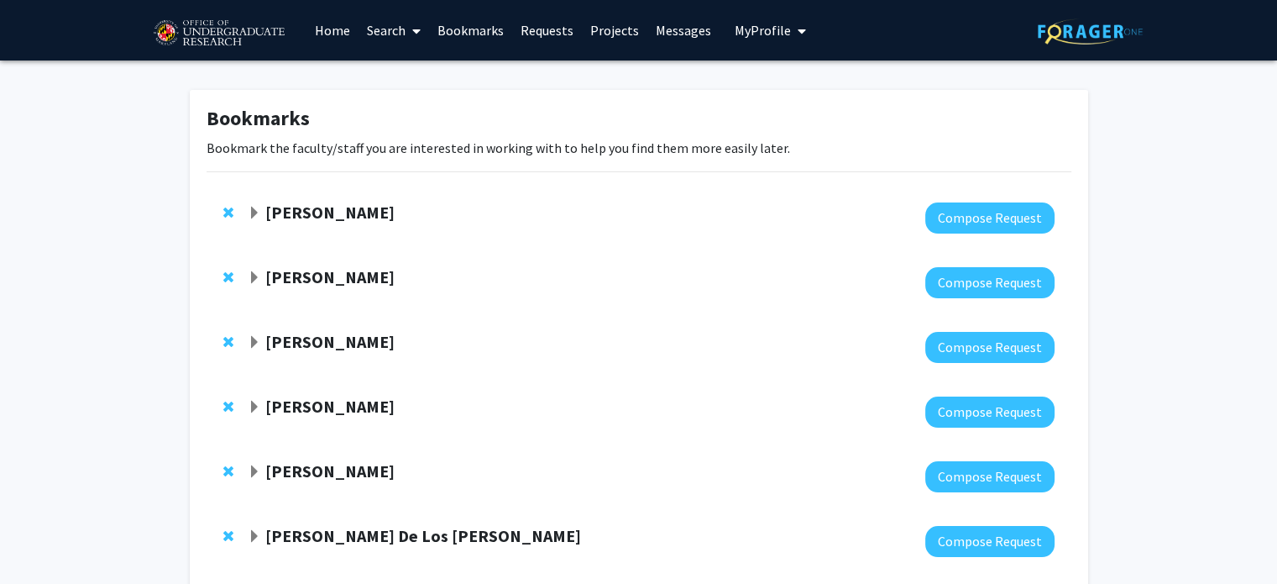
click at [314, 211] on strong "[PERSON_NAME]" at bounding box center [329, 212] width 129 height 21
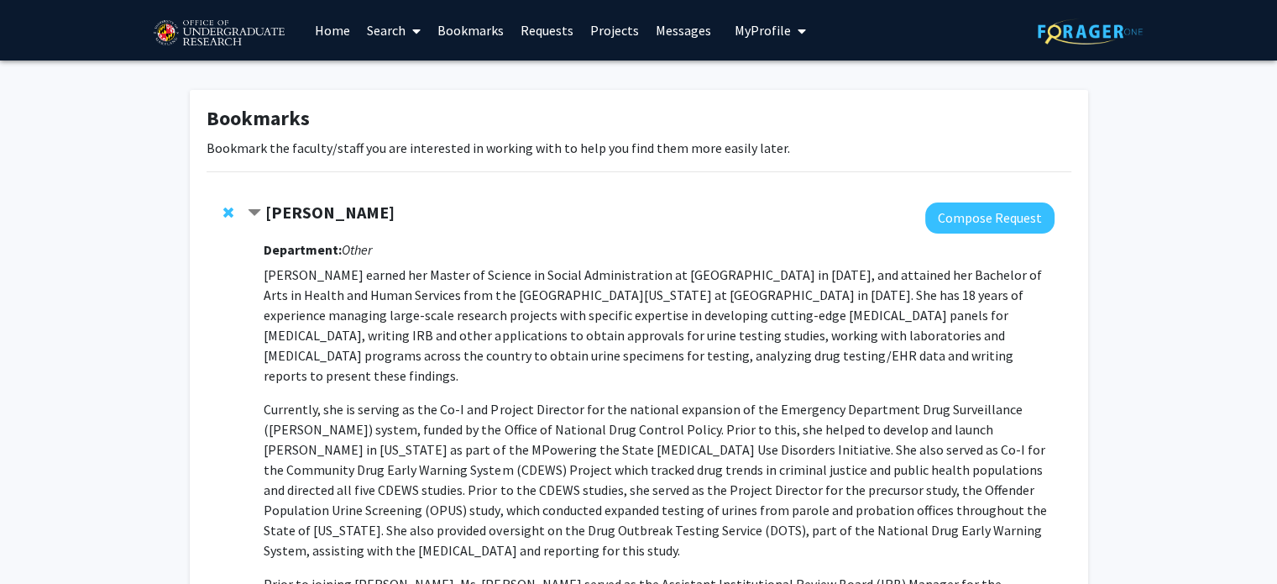
click at [294, 224] on div at bounding box center [651, 217] width 806 height 31
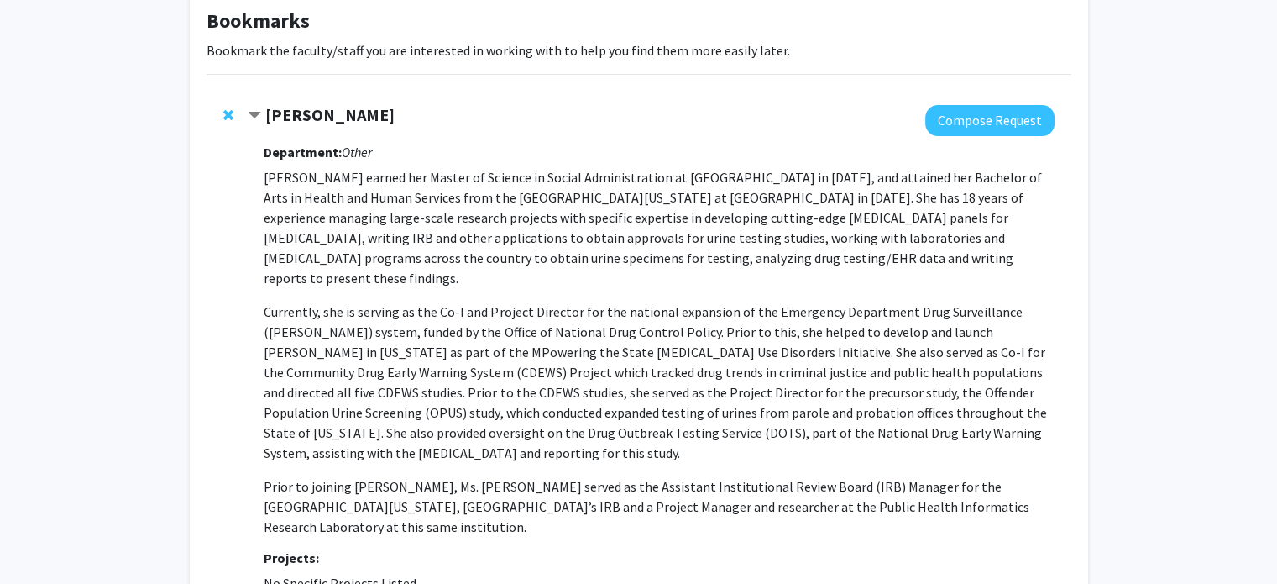
scroll to position [97, 0]
click at [312, 102] on div "[PERSON_NAME] Compose Request Department: Other [PERSON_NAME] earned her Master…" at bounding box center [639, 364] width 865 height 553
click at [306, 117] on strong "[PERSON_NAME]" at bounding box center [329, 114] width 129 height 21
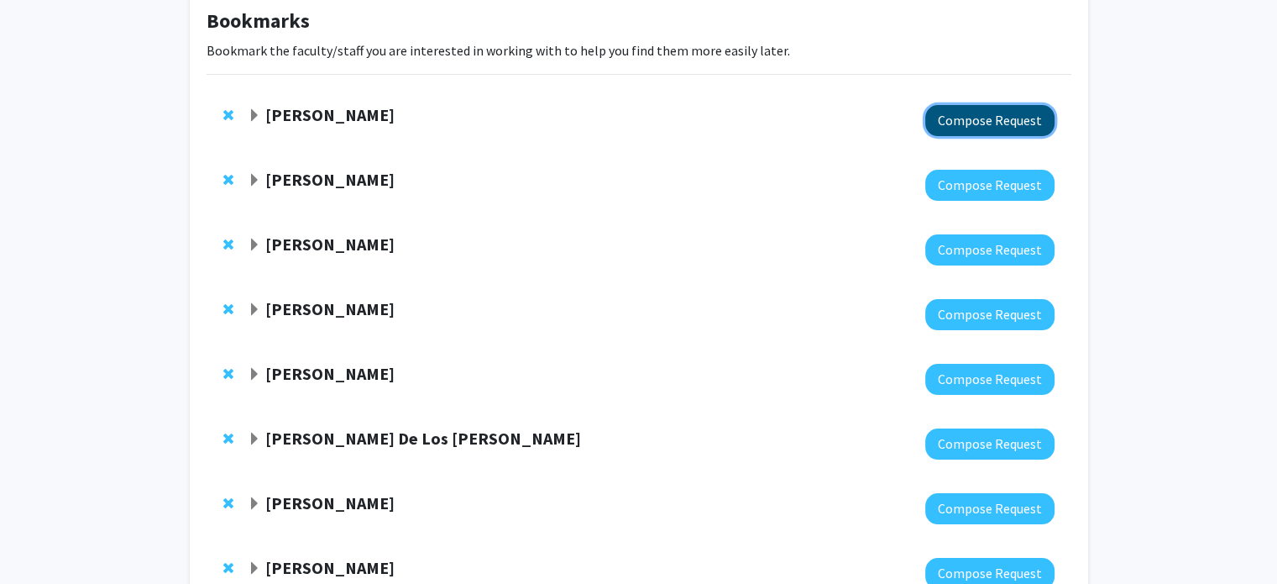
click at [976, 116] on button "Compose Request" at bounding box center [989, 120] width 129 height 31
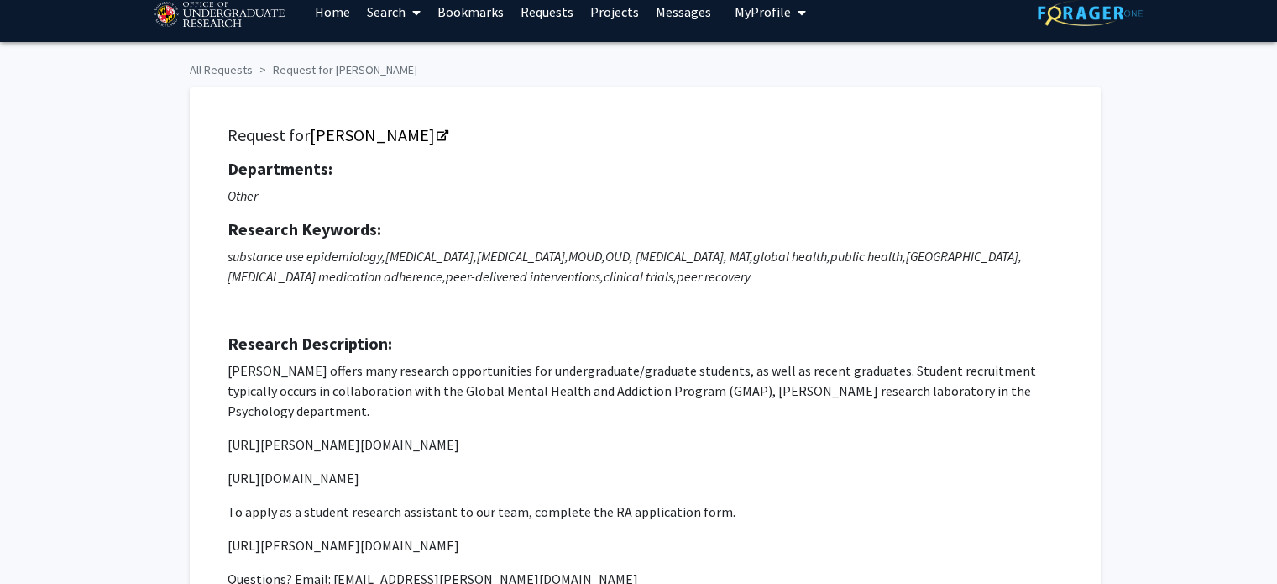
scroll to position [16, 0]
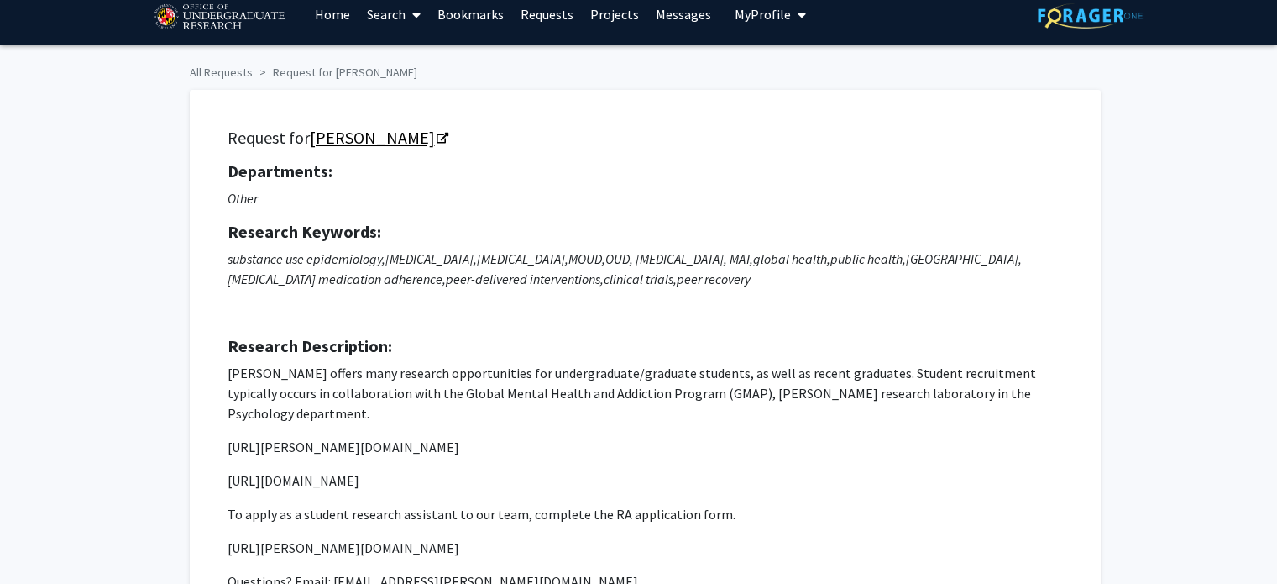
click at [356, 130] on link "[PERSON_NAME]" at bounding box center [378, 137] width 137 height 21
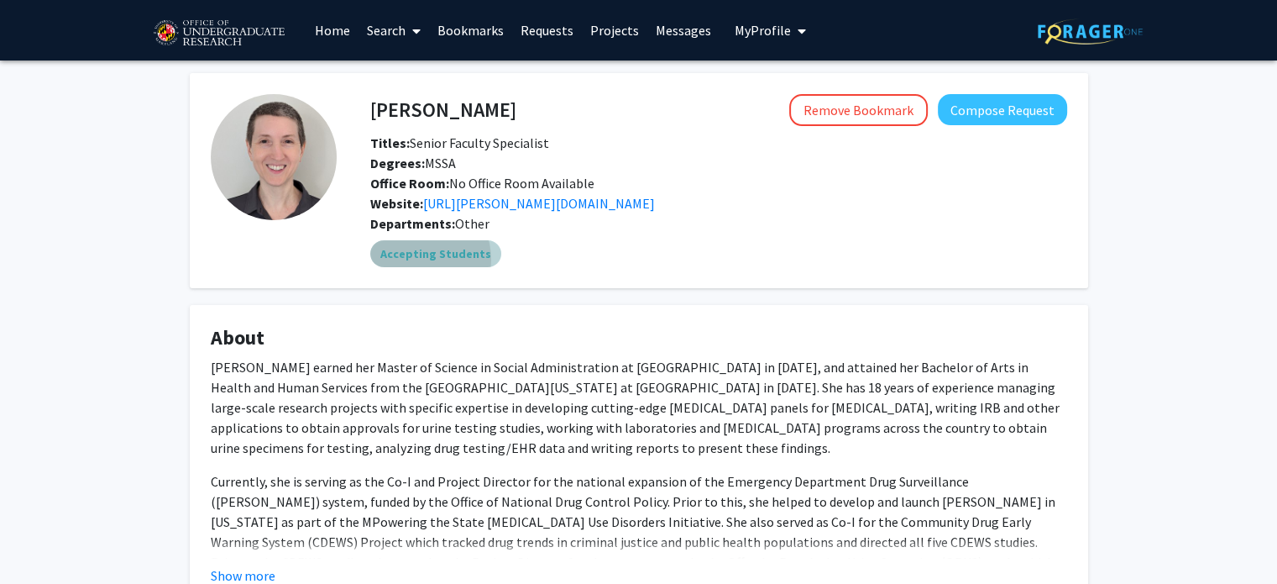
click at [410, 259] on mat-chip "Accepting Students" at bounding box center [435, 253] width 131 height 27
click at [371, 337] on h4 "About" at bounding box center [639, 338] width 857 height 24
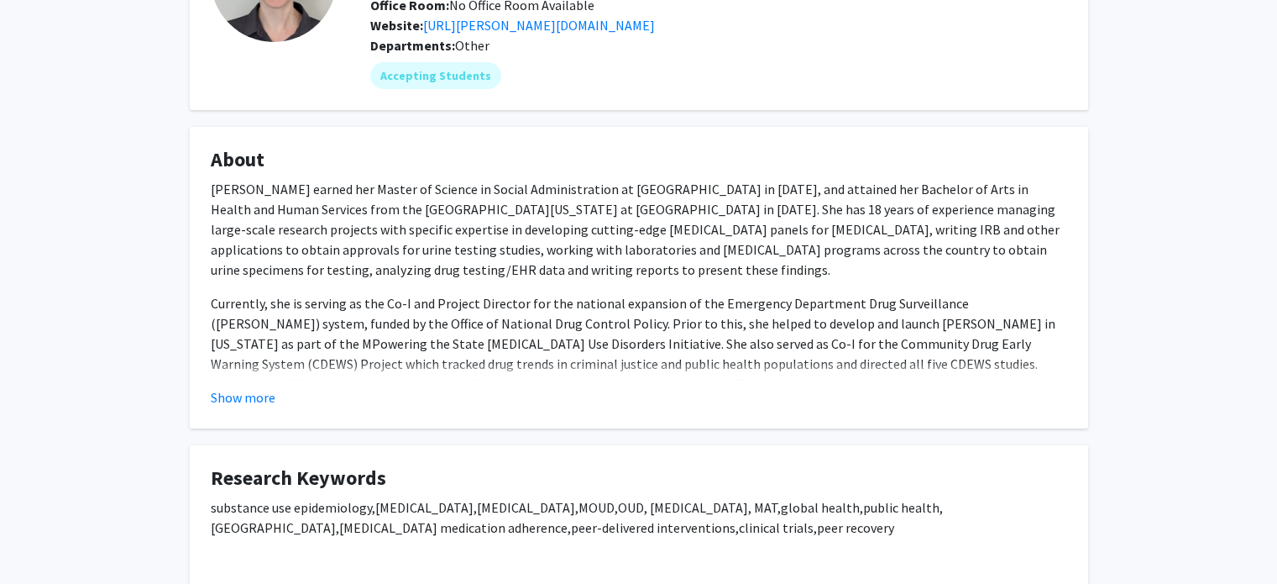
scroll to position [177, 0]
click at [255, 392] on button "Show more" at bounding box center [243, 398] width 65 height 20
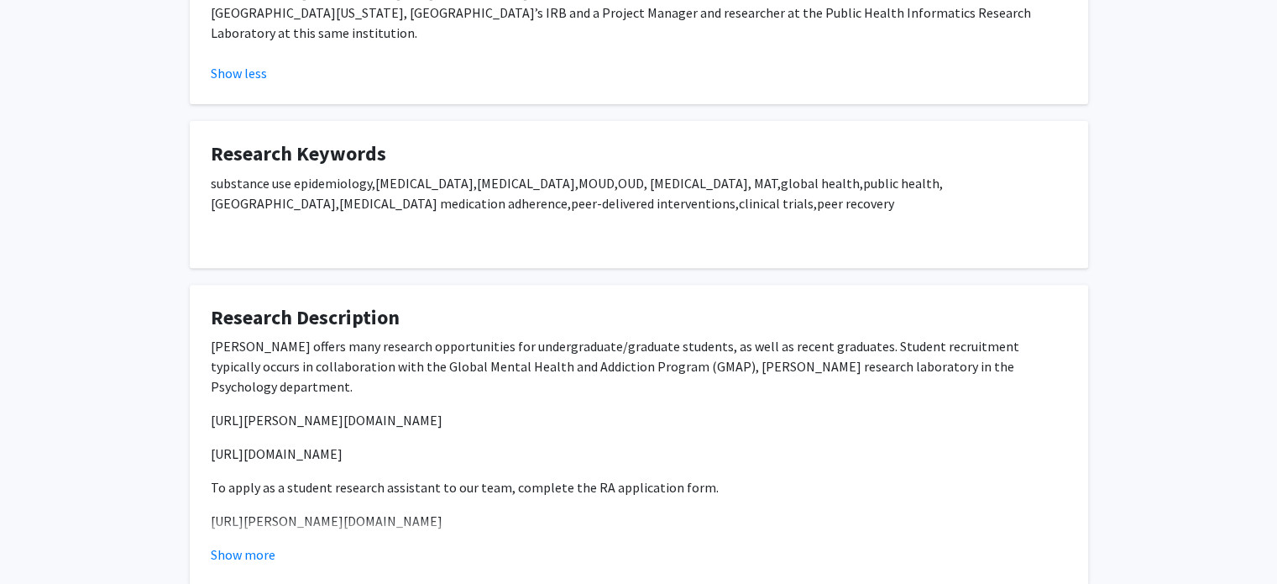
scroll to position [729, 0]
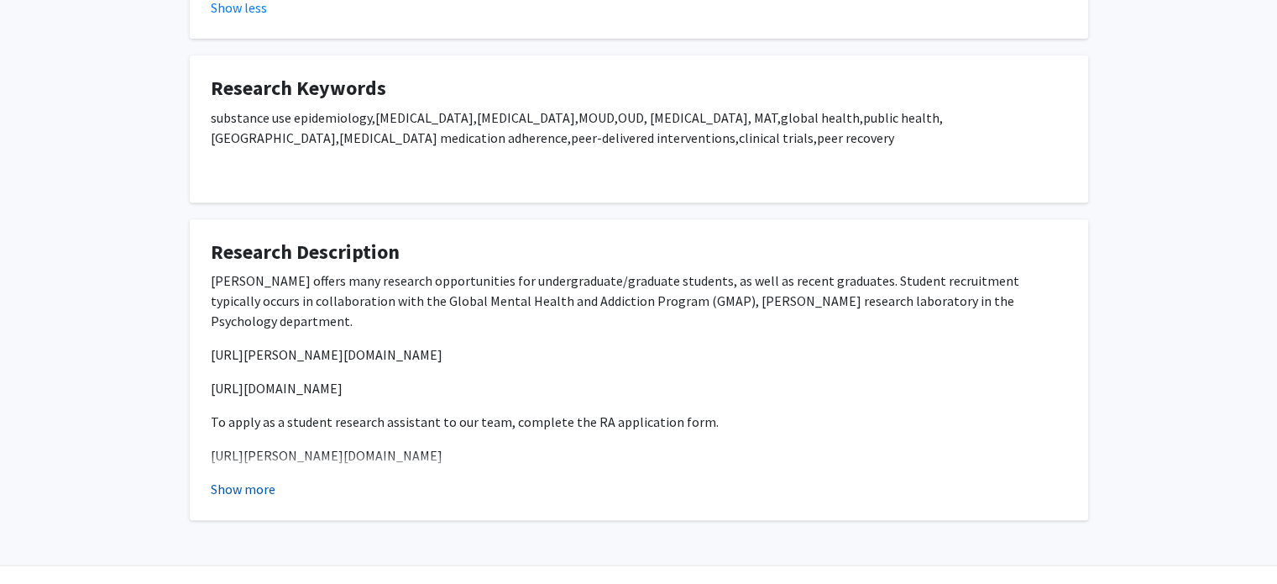
click at [244, 479] on button "Show more" at bounding box center [243, 489] width 65 height 20
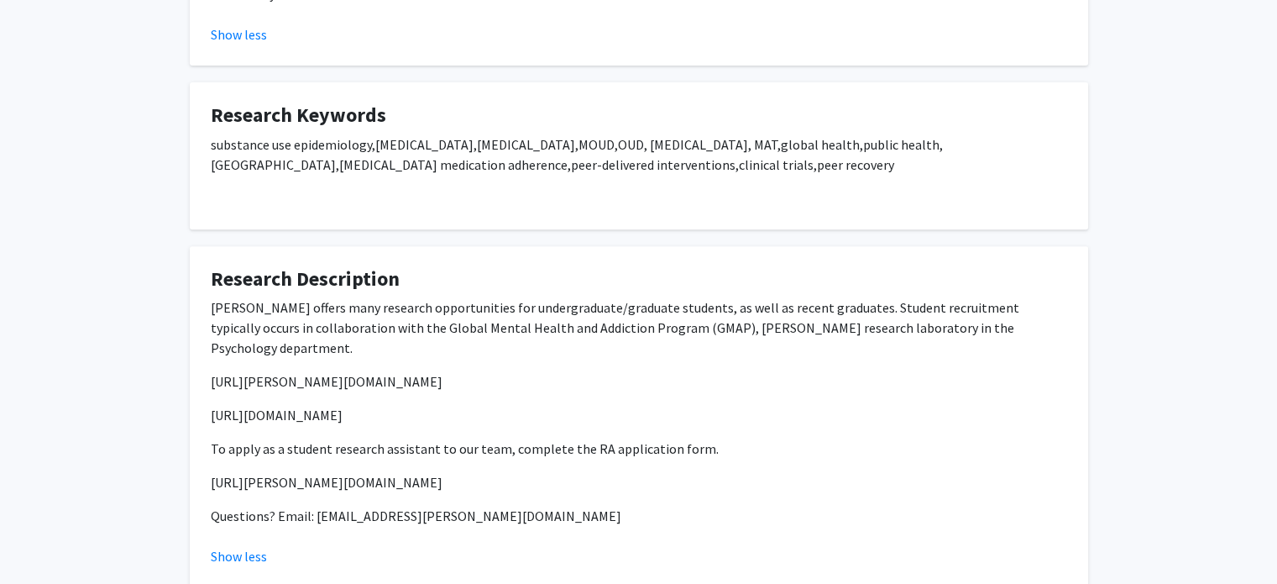
scroll to position [749, 0]
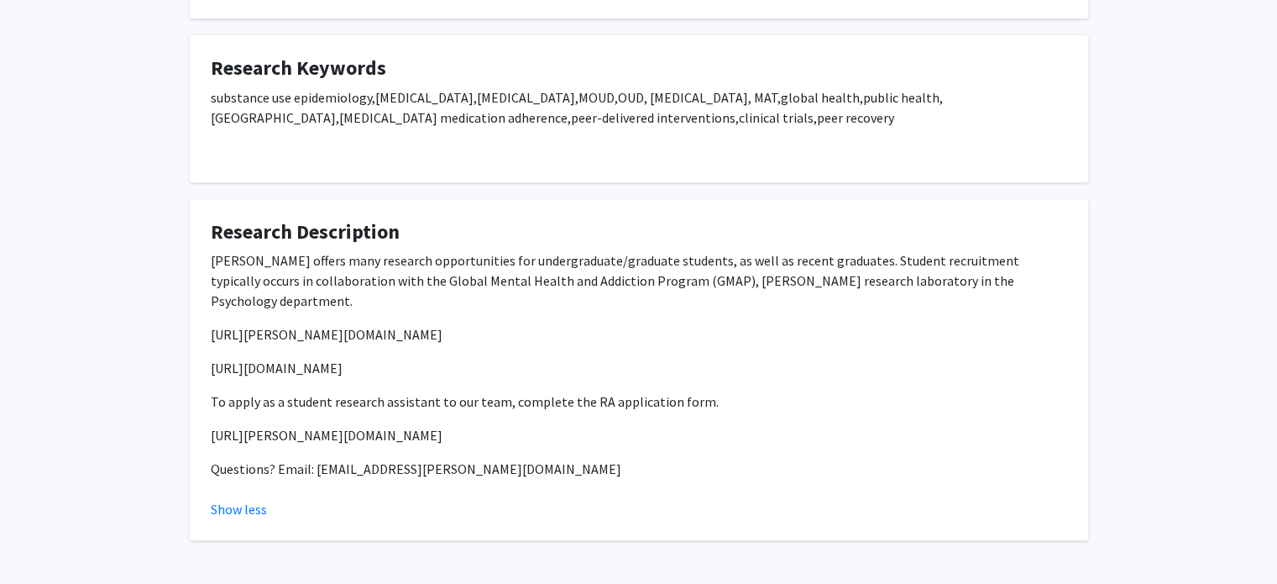
click at [272, 425] on p "[URL][PERSON_NAME][DOMAIN_NAME]" at bounding box center [639, 435] width 857 height 20
copy p "[URL][PERSON_NAME][DOMAIN_NAME]"
